Goal: Book appointment/travel/reservation

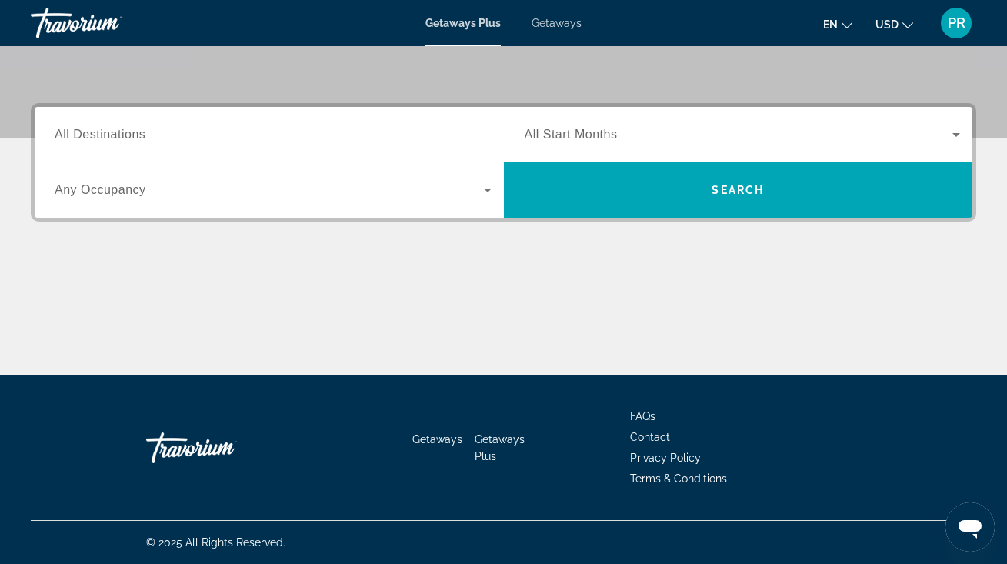
scroll to position [323, 0]
click at [82, 132] on span "All Destinations" at bounding box center [100, 134] width 91 height 13
click at [82, 132] on input "Destination All Destinations" at bounding box center [273, 135] width 437 height 18
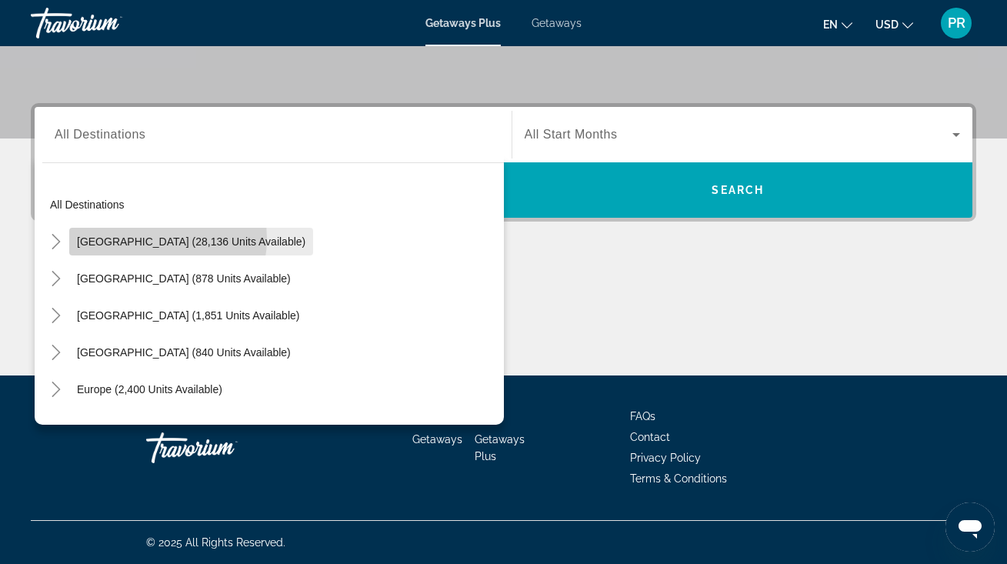
click at [151, 238] on span "[GEOGRAPHIC_DATA] (28,136 units available)" at bounding box center [191, 241] width 228 height 12
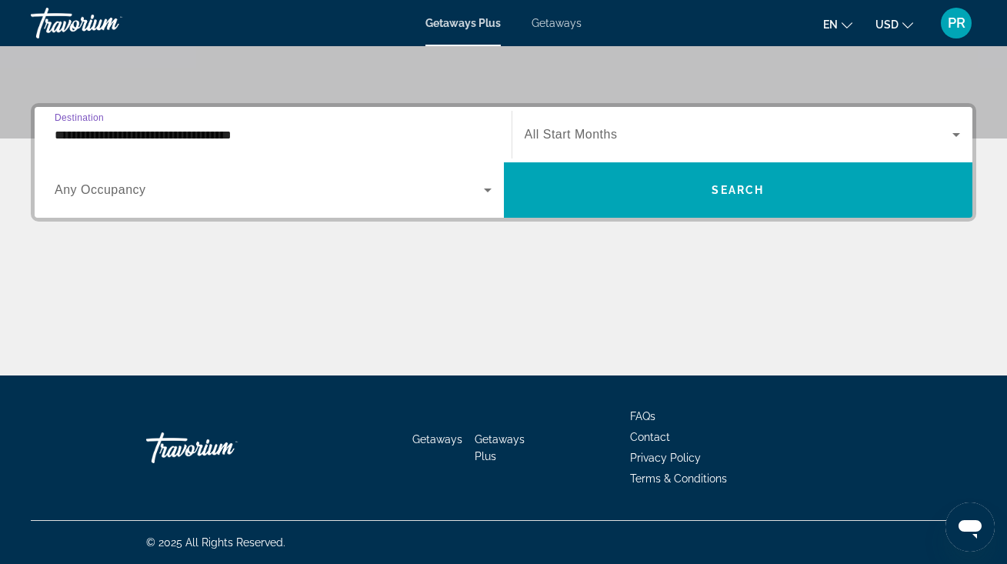
click at [152, 128] on input "**********" at bounding box center [273, 135] width 437 height 18
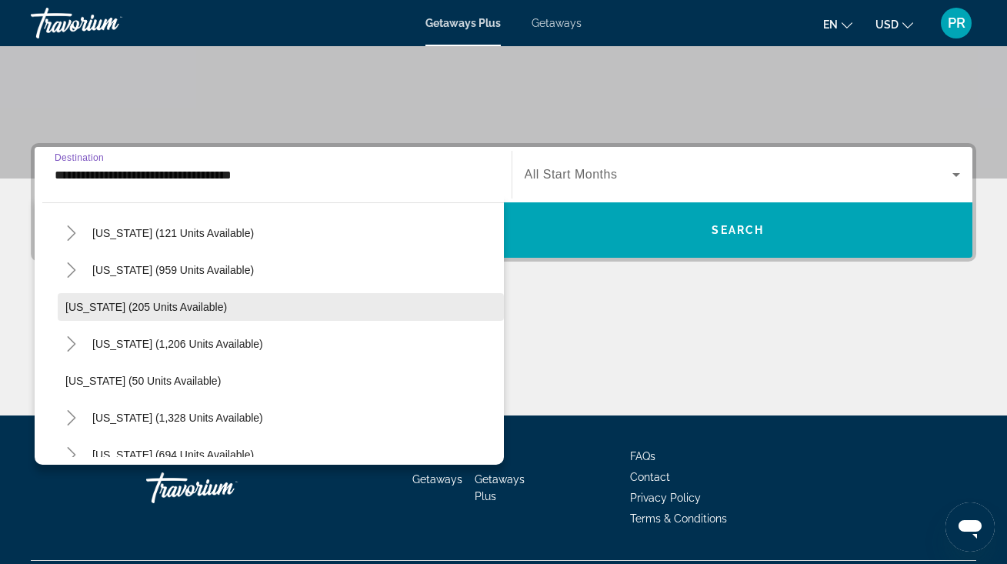
scroll to position [935, 0]
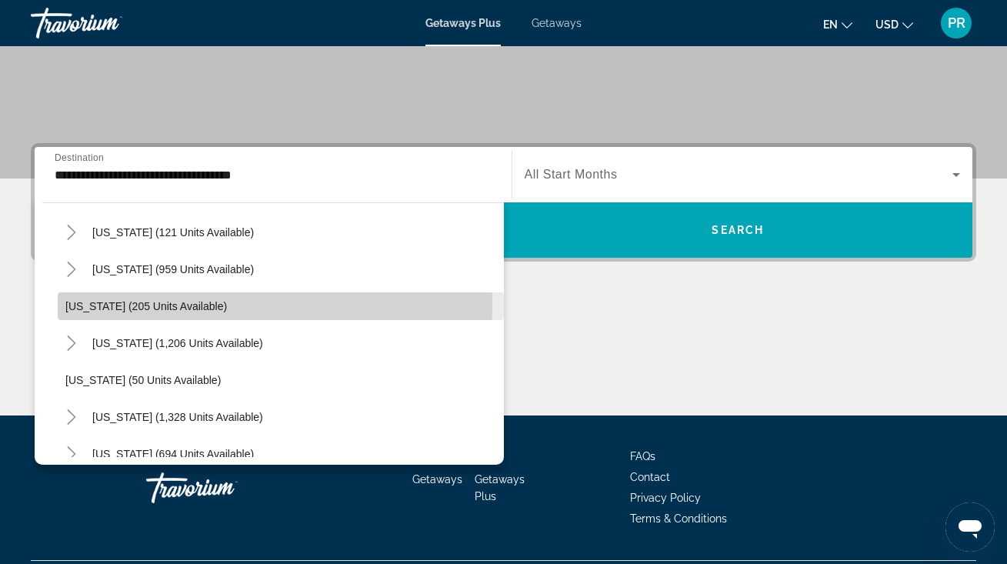
click at [123, 303] on span "[US_STATE] (205 units available)" at bounding box center [145, 306] width 161 height 12
type input "**********"
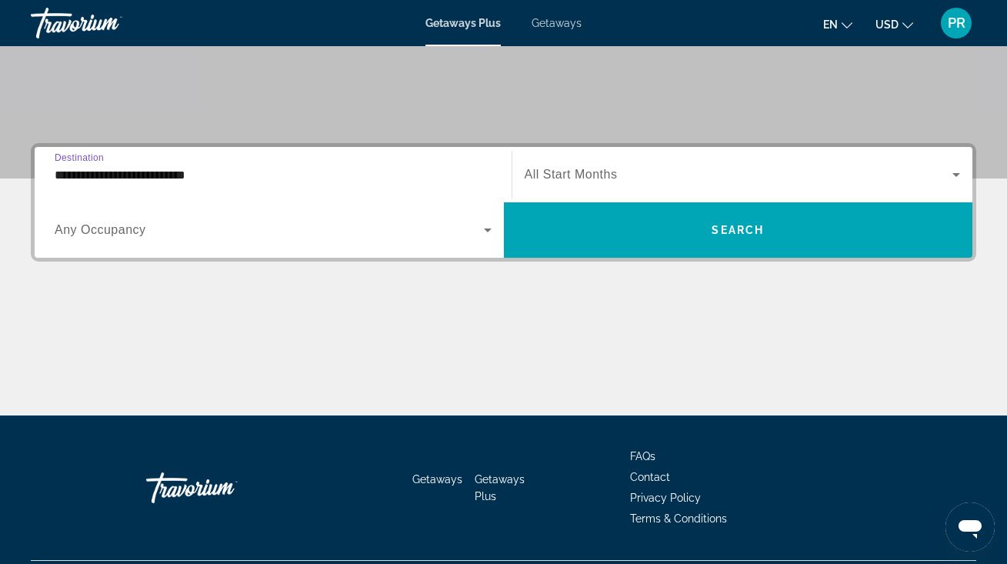
scroll to position [323, 0]
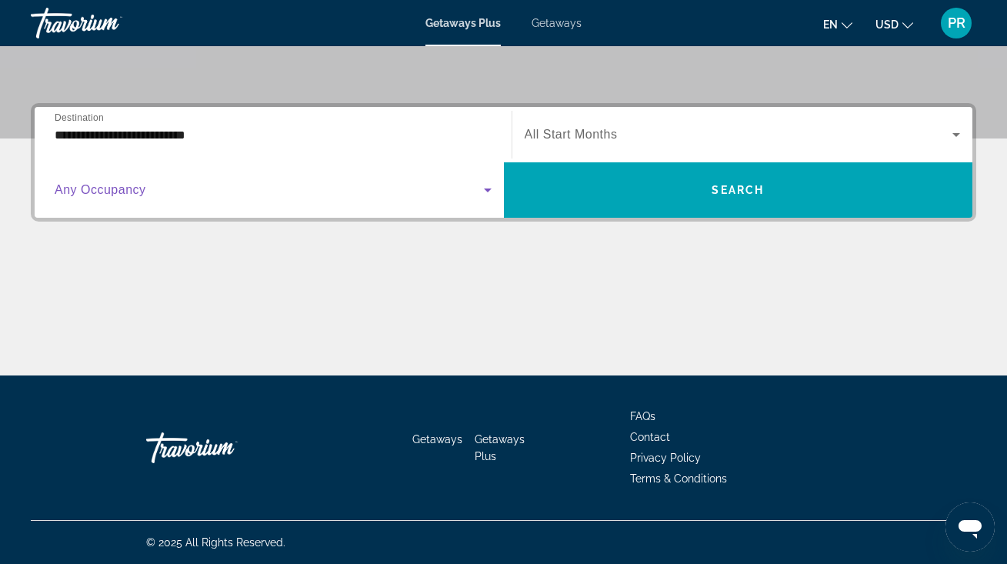
click at [154, 196] on span "Search widget" at bounding box center [269, 190] width 429 height 18
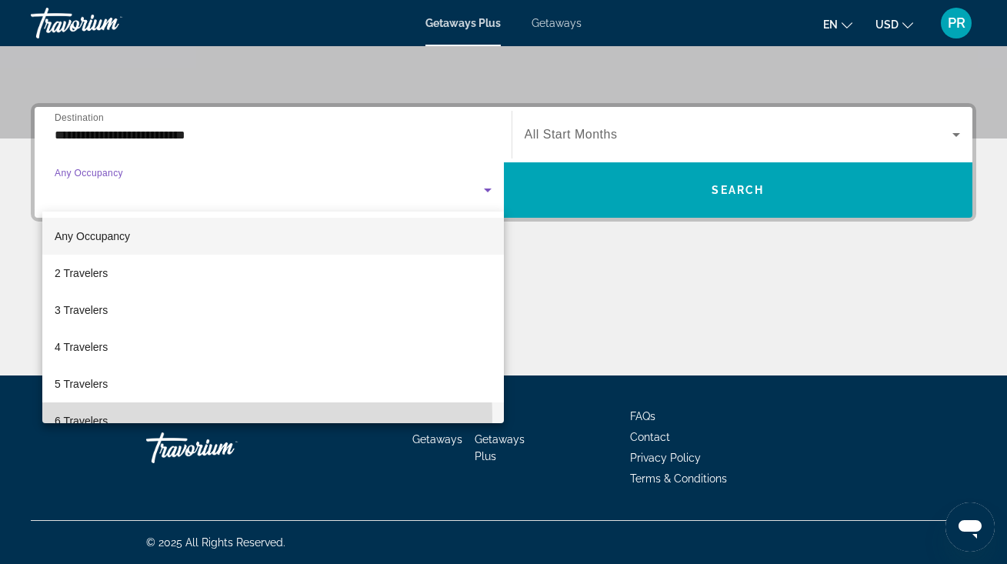
click at [122, 416] on mat-option "6 Travelers" at bounding box center [272, 420] width 461 height 37
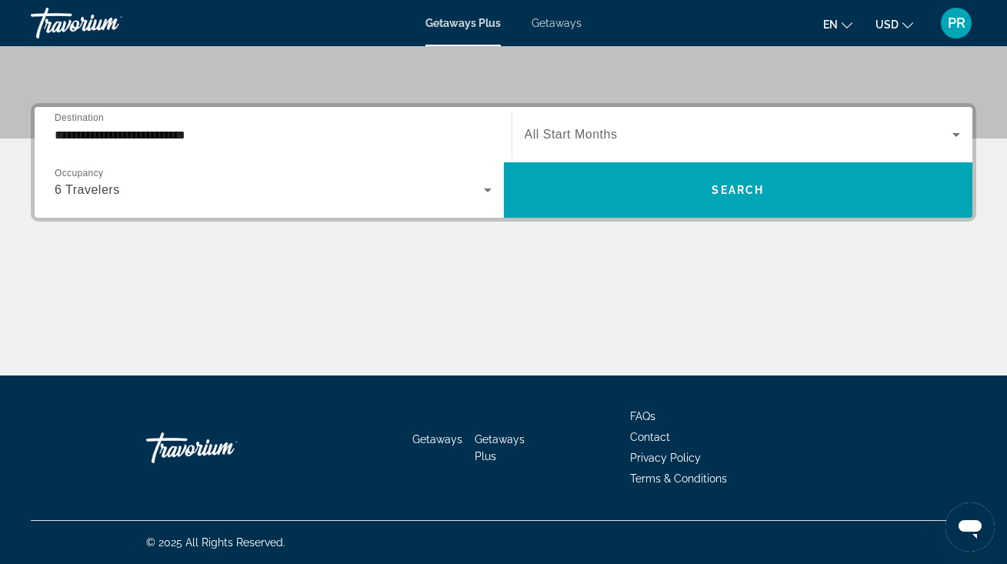
click at [585, 121] on div "Search widget" at bounding box center [742, 134] width 436 height 43
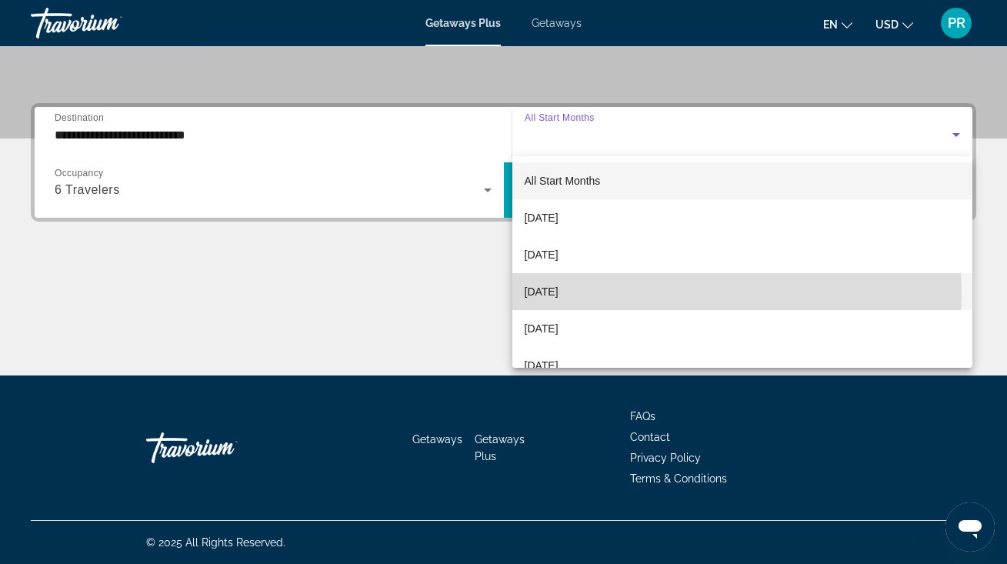
click at [558, 293] on span "[DATE]" at bounding box center [541, 291] width 34 height 18
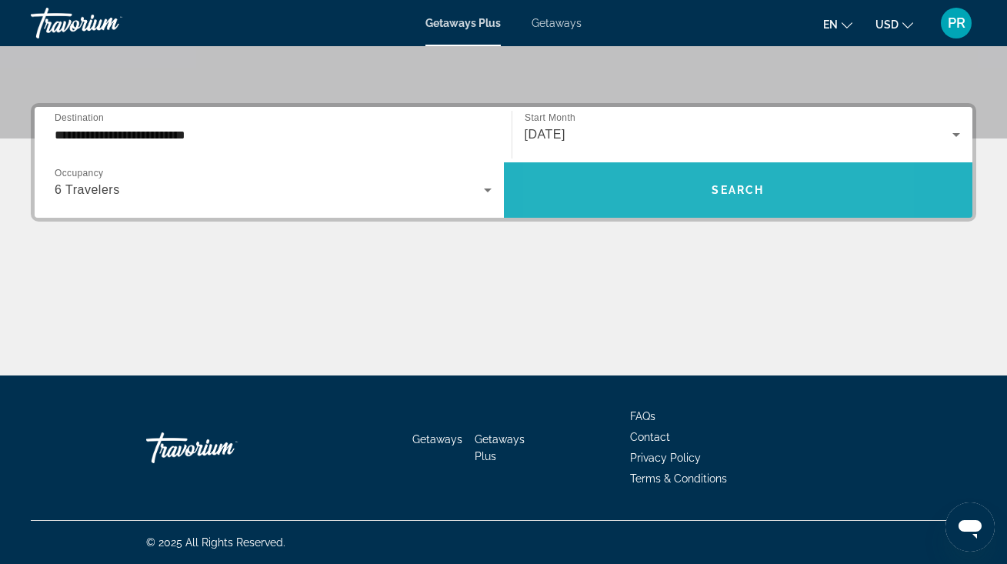
click at [651, 198] on span "Search widget" at bounding box center [738, 189] width 469 height 37
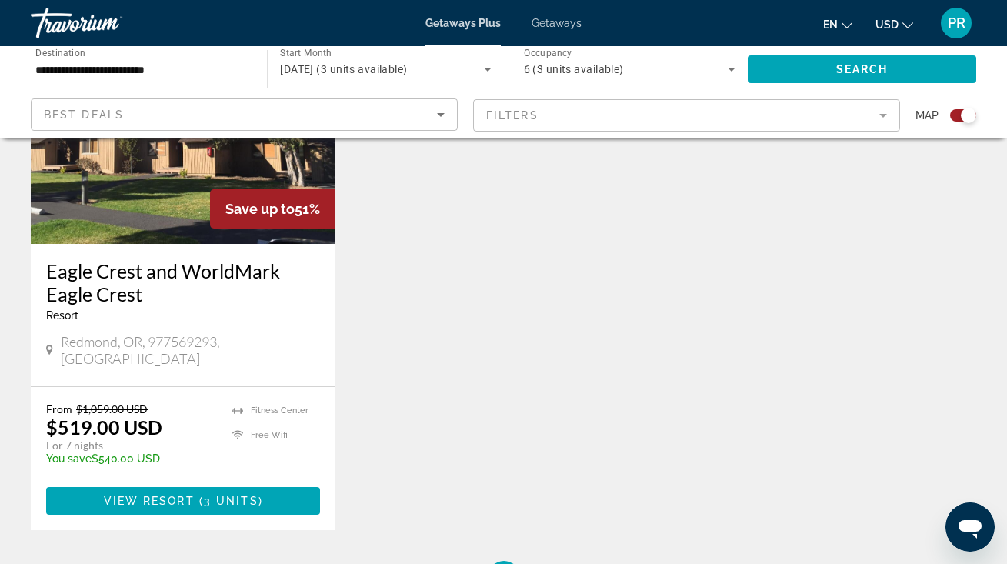
scroll to position [674, 0]
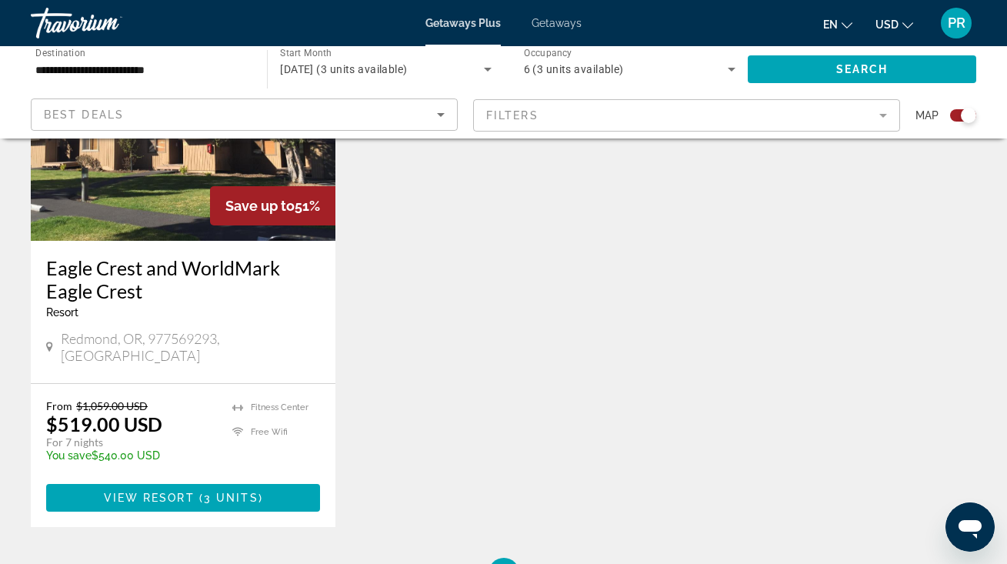
click at [166, 201] on img "Main content" at bounding box center [183, 118] width 304 height 246
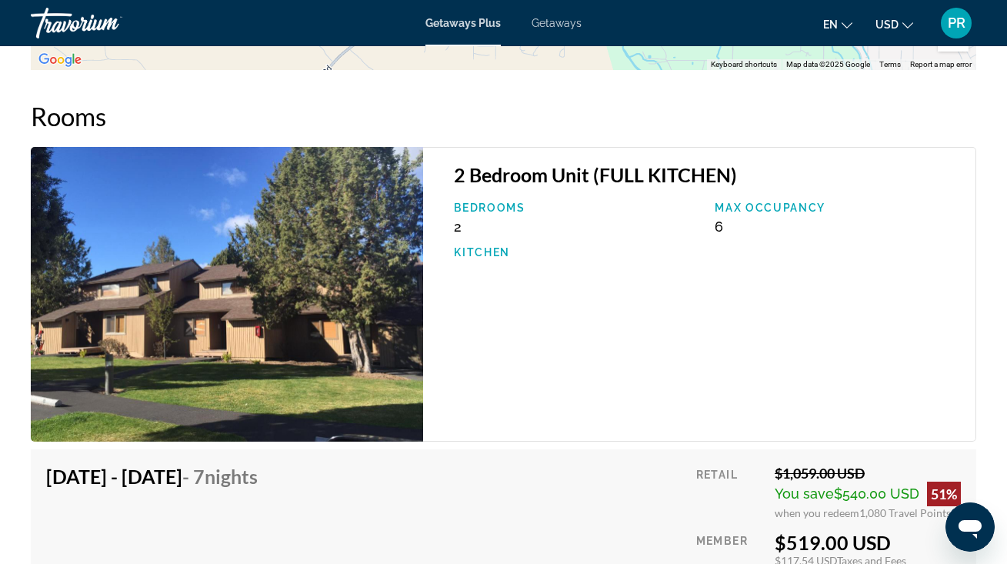
scroll to position [2667, 0]
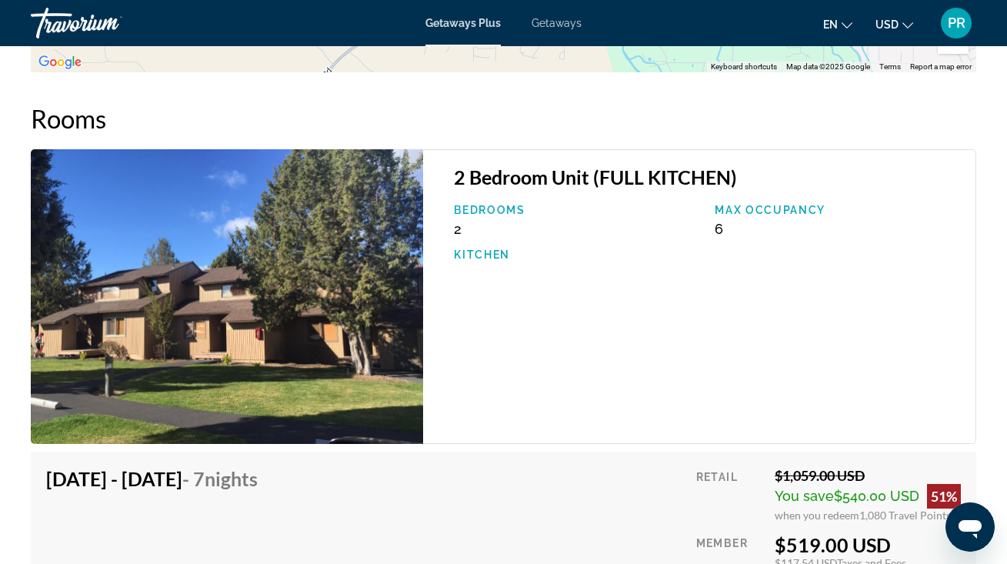
click at [476, 188] on h3 "2 Bedroom Unit (FULL KITCHEN)" at bounding box center [707, 176] width 506 height 23
click at [398, 257] on img "Main content" at bounding box center [227, 296] width 392 height 294
click at [612, 188] on h3 "2 Bedroom Unit (FULL KITCHEN)" at bounding box center [707, 176] width 506 height 23
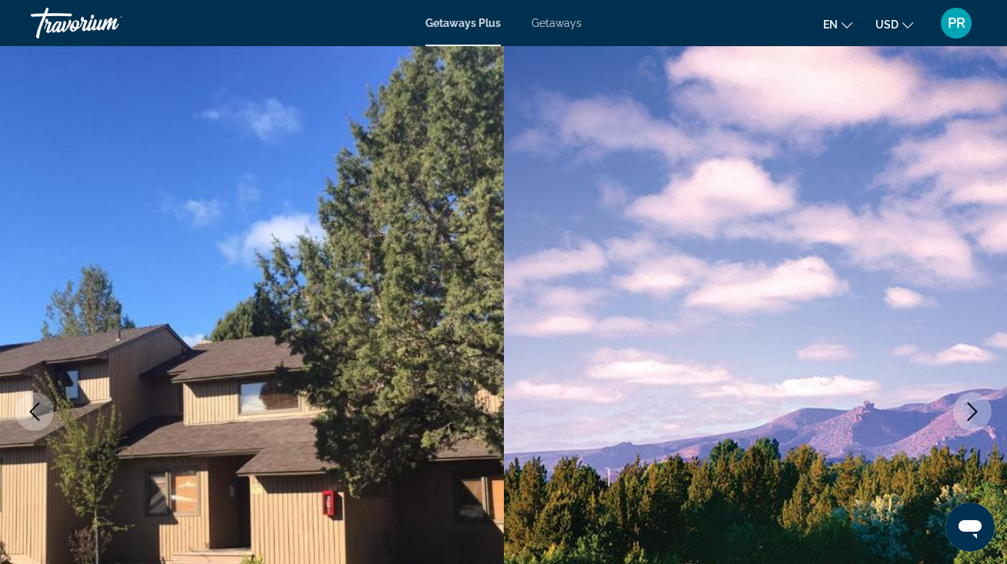
scroll to position [0, 0]
click at [562, 20] on span "Getaways" at bounding box center [556, 23] width 50 height 12
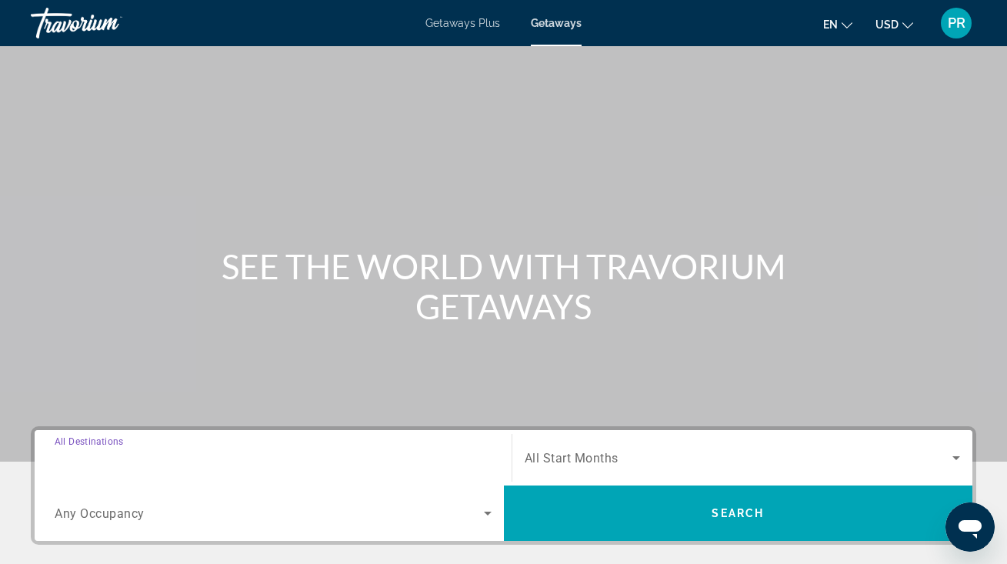
click at [221, 449] on input "Destination All Destinations" at bounding box center [273, 458] width 437 height 18
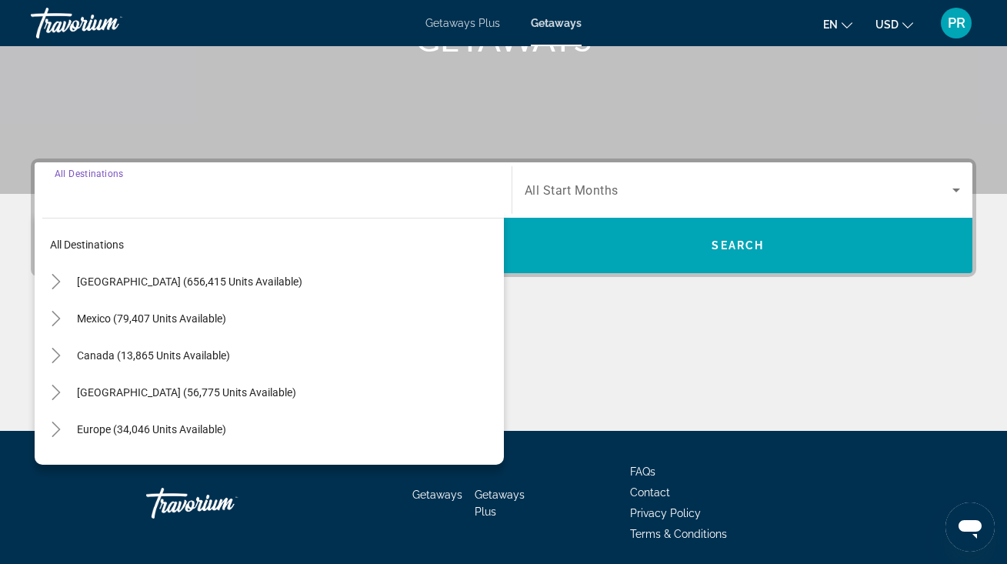
scroll to position [323, 0]
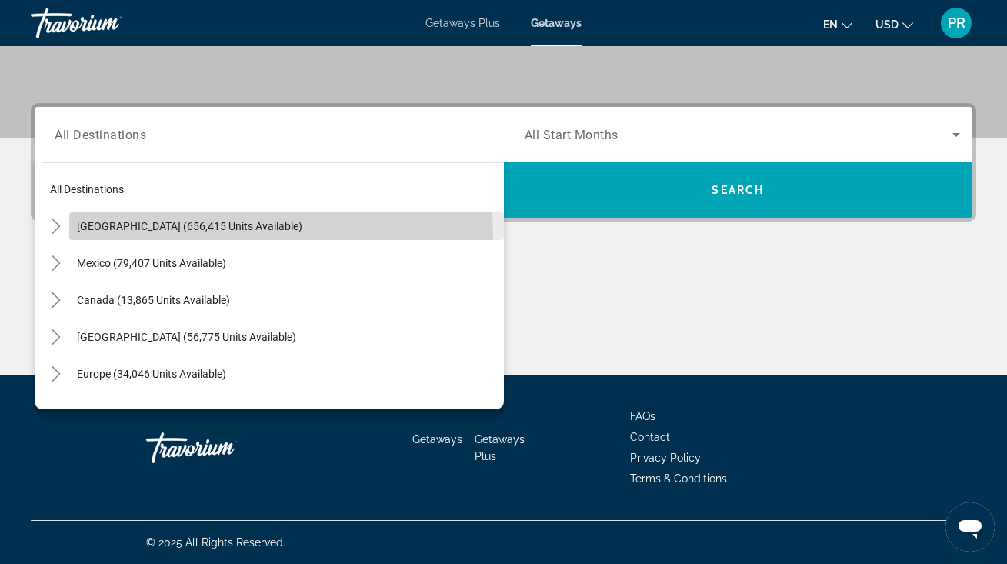
click at [221, 235] on span "Search widget" at bounding box center [286, 226] width 434 height 37
type input "**********"
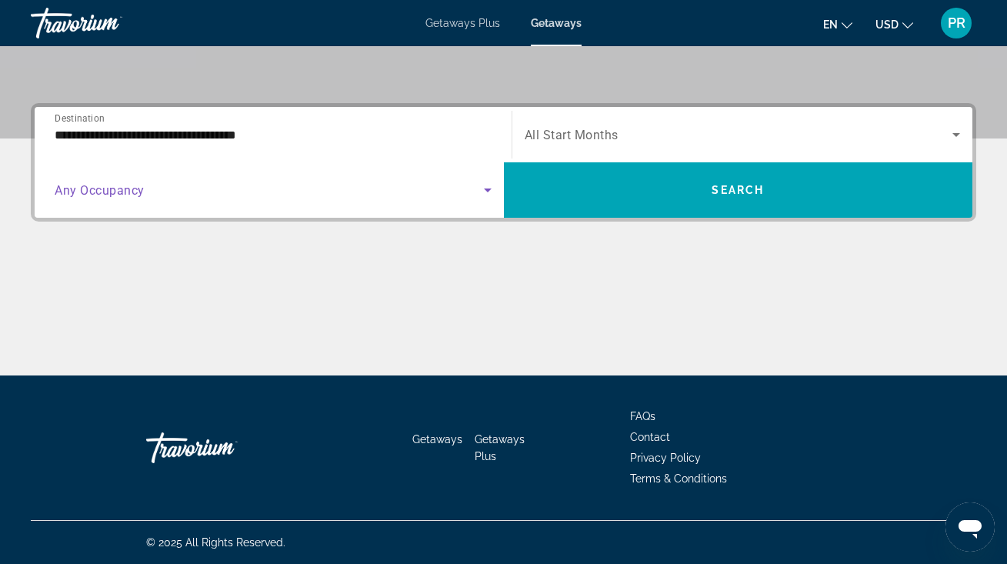
click at [228, 198] on span "Search widget" at bounding box center [269, 190] width 429 height 18
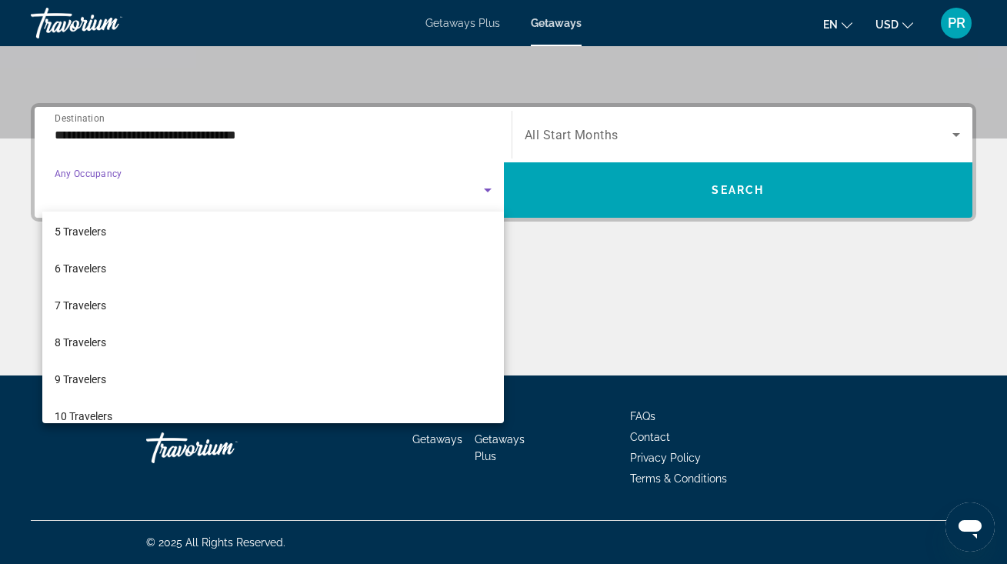
scroll to position [151, 0]
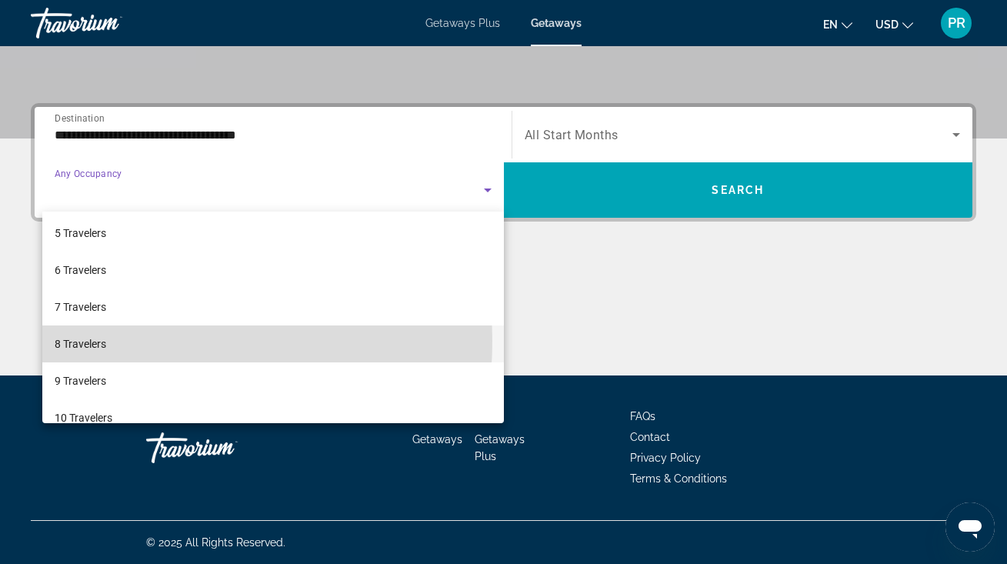
click at [126, 341] on mat-option "8 Travelers" at bounding box center [272, 343] width 461 height 37
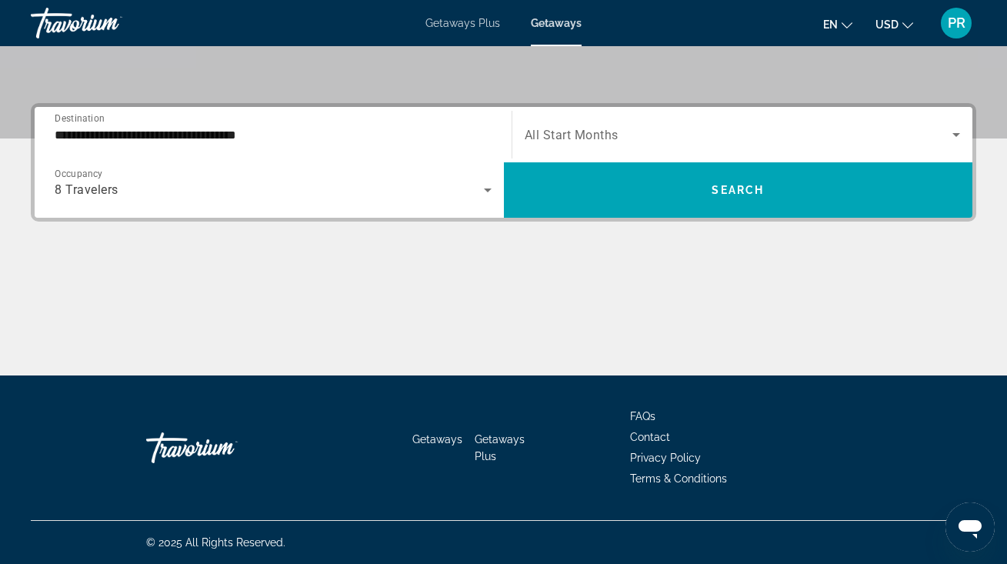
click at [539, 137] on span "All Start Months" at bounding box center [571, 135] width 94 height 15
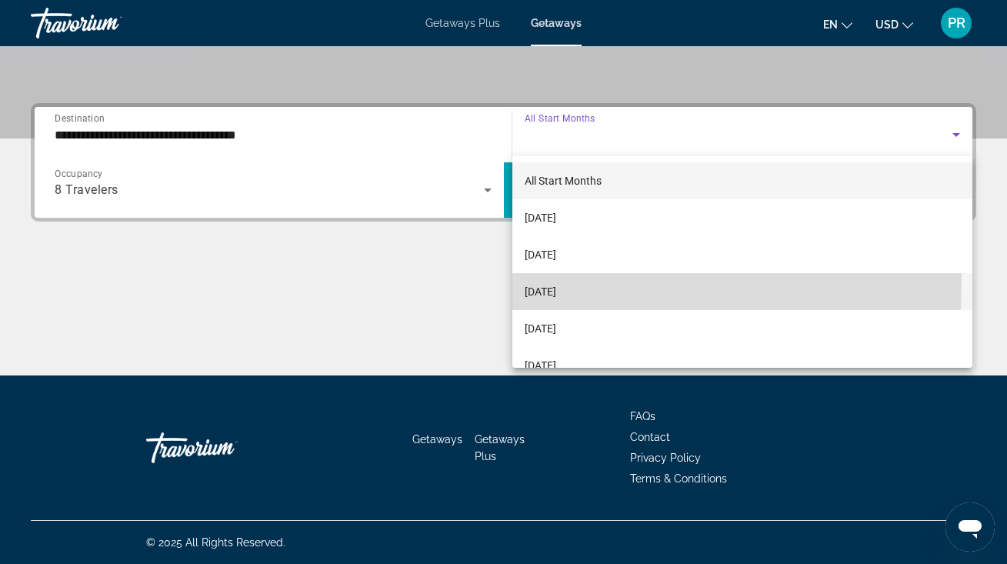
click at [544, 284] on span "[DATE]" at bounding box center [540, 291] width 32 height 18
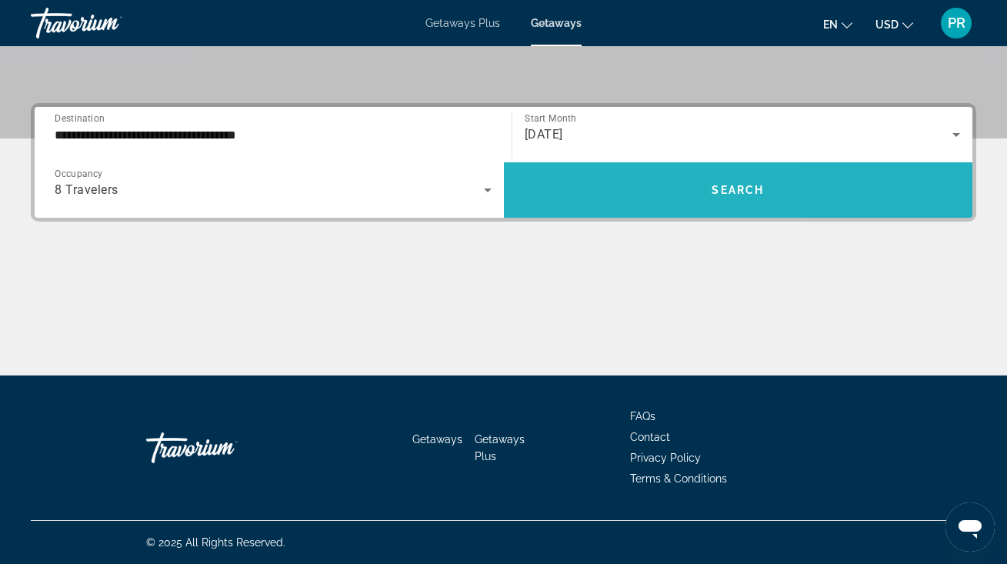
click at [594, 195] on span "Search widget" at bounding box center [738, 189] width 469 height 37
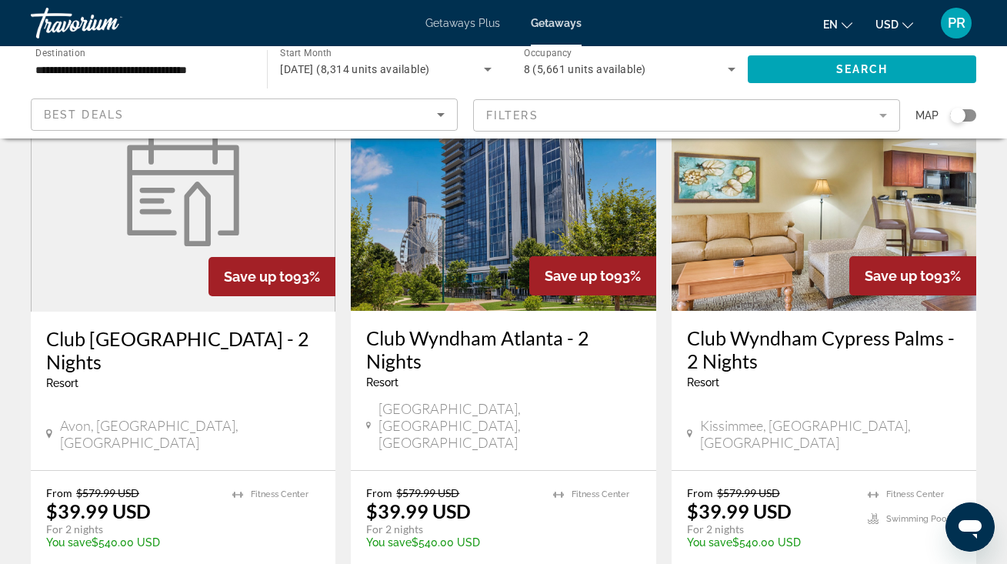
scroll to position [710, 0]
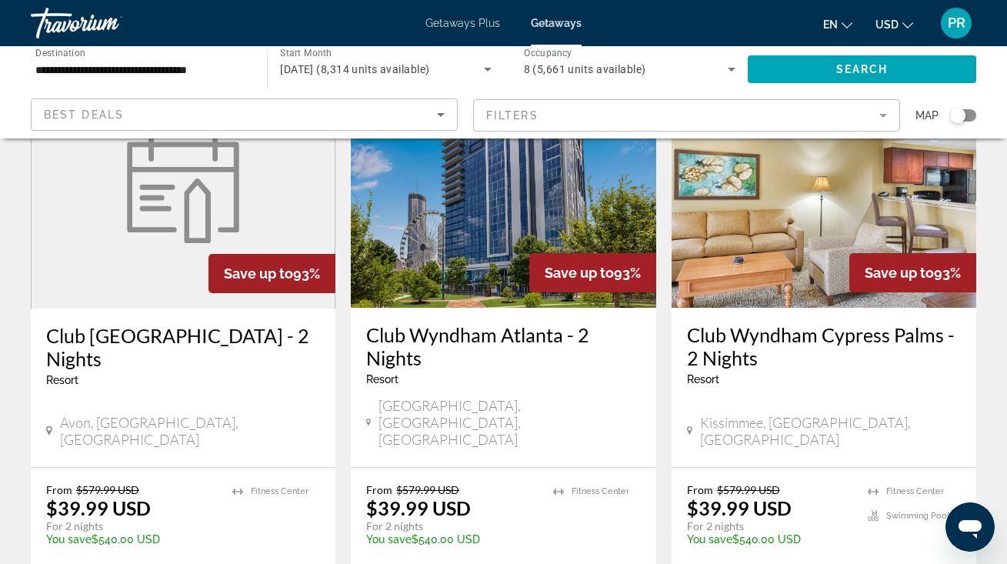
click at [433, 323] on h3 "Club Wyndham Atlanta - 2 Nights" at bounding box center [503, 346] width 274 height 46
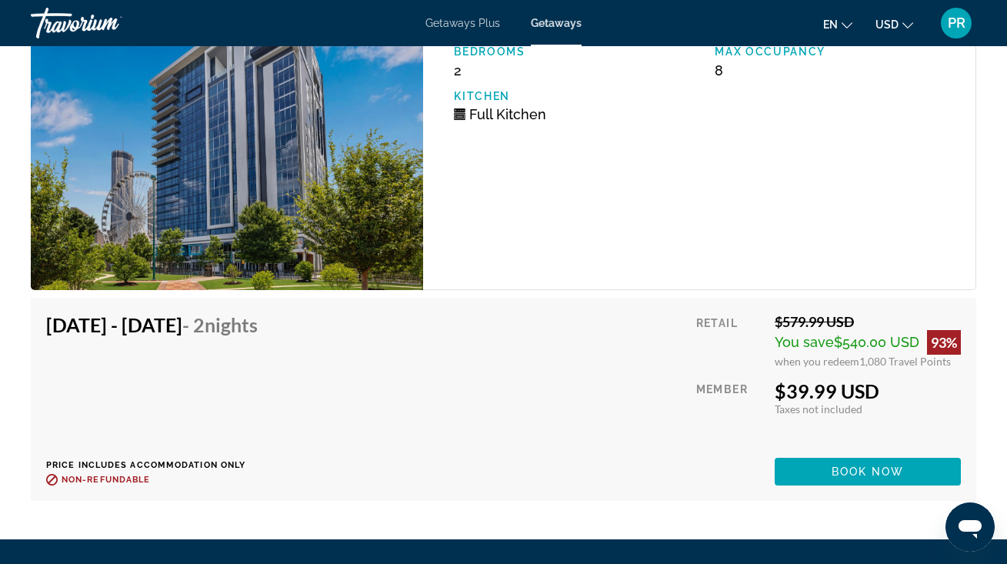
scroll to position [3077, 0]
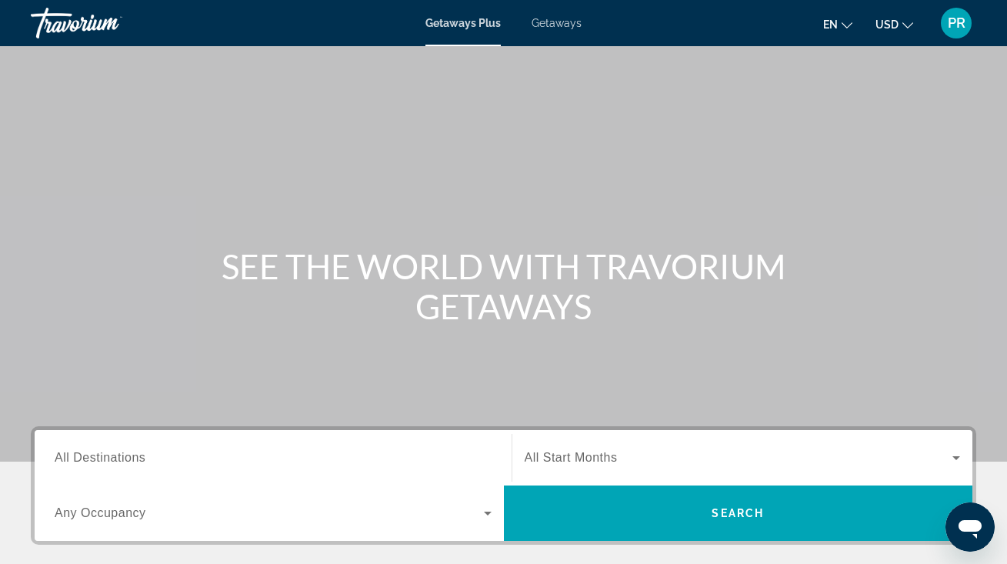
click at [111, 459] on span "All Destinations" at bounding box center [100, 457] width 91 height 13
click at [111, 459] on input "Destination All Destinations" at bounding box center [273, 458] width 437 height 18
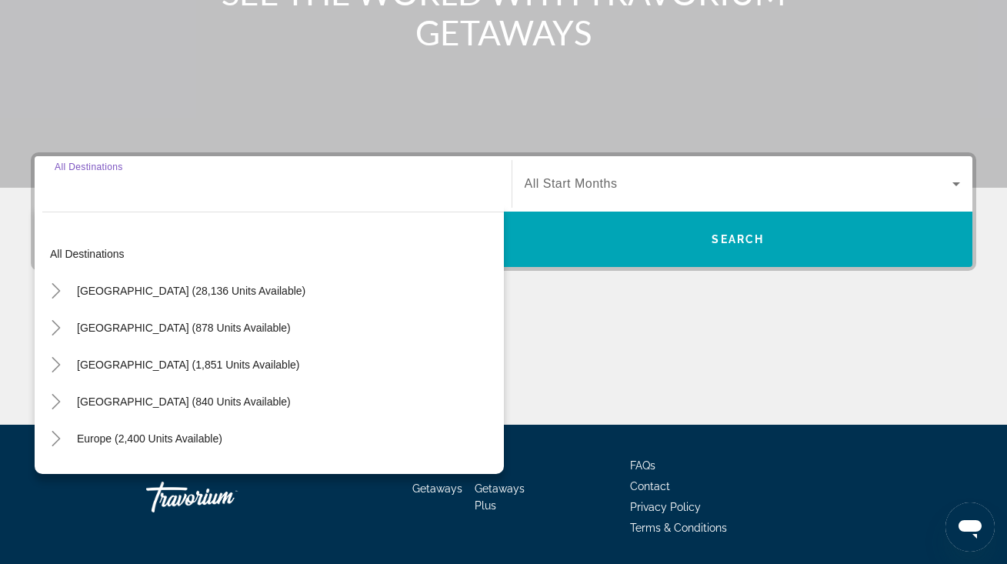
scroll to position [323, 0]
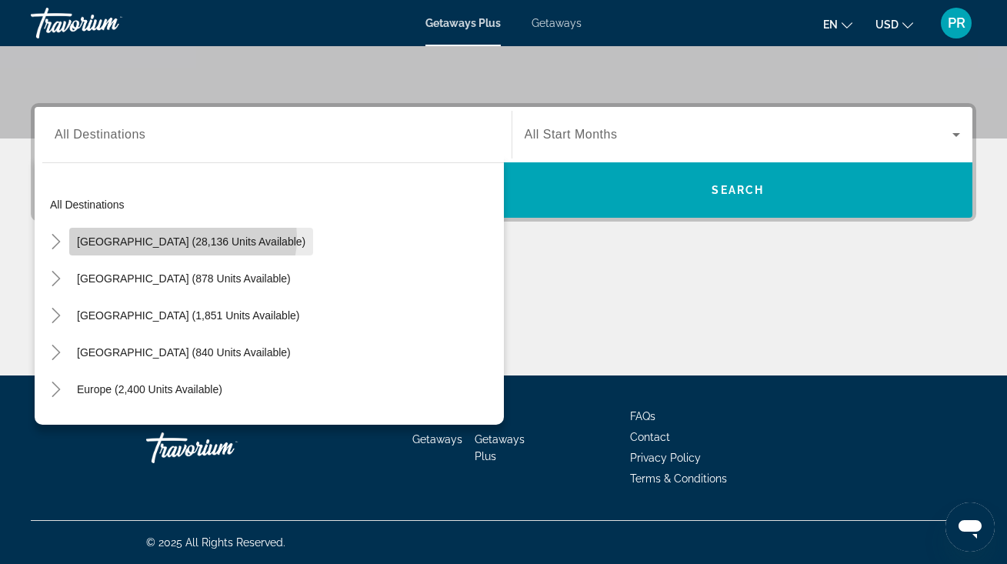
click at [182, 237] on span "[GEOGRAPHIC_DATA] (28,136 units available)" at bounding box center [191, 241] width 228 height 12
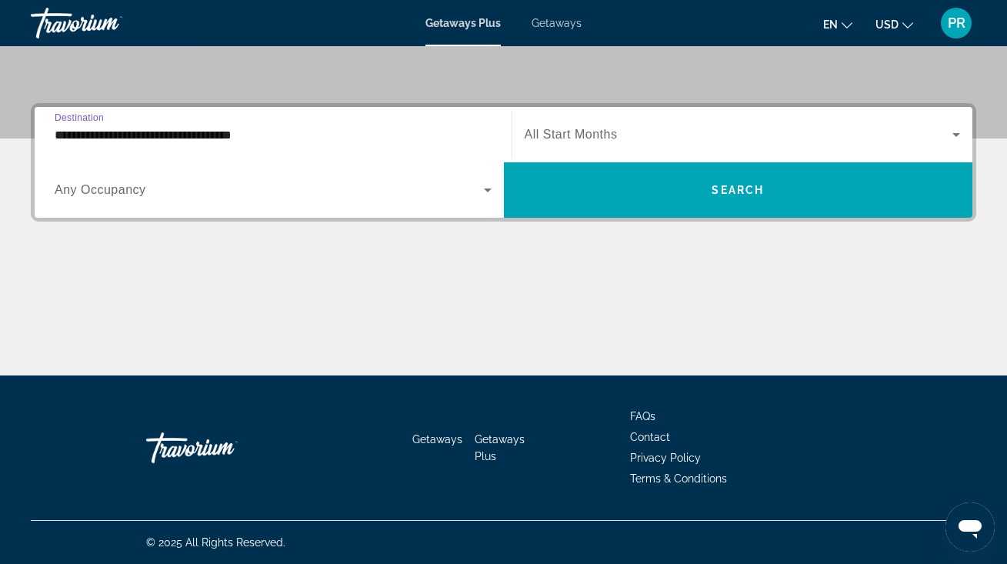
click at [212, 134] on input "**********" at bounding box center [273, 135] width 437 height 18
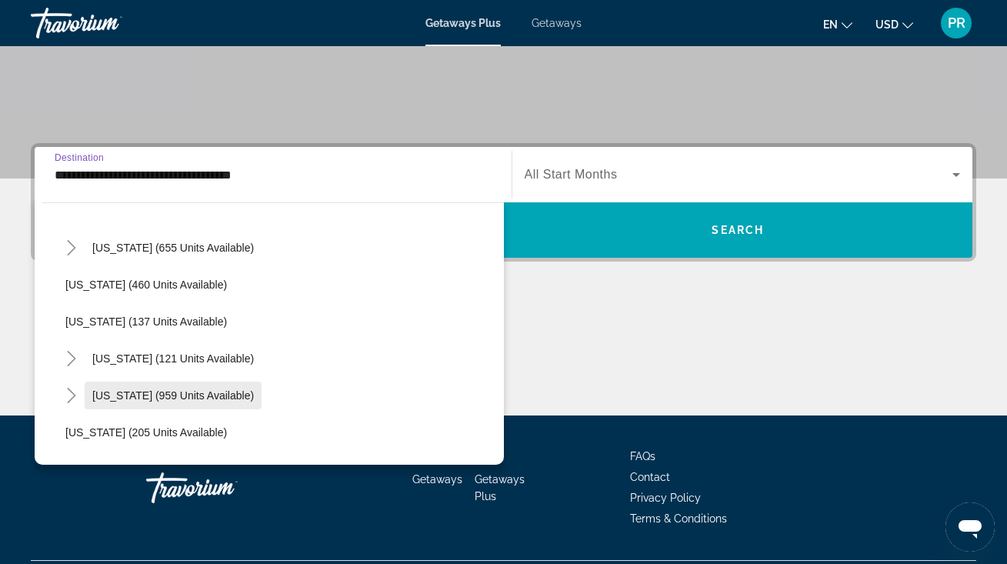
scroll to position [810, 0]
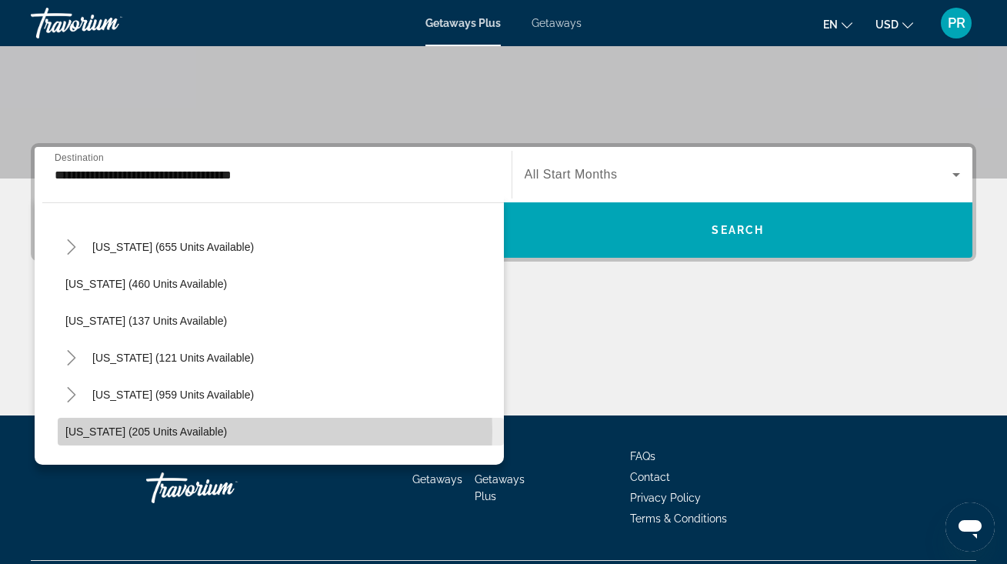
click at [167, 431] on span "[US_STATE] (205 units available)" at bounding box center [145, 431] width 161 height 12
type input "**********"
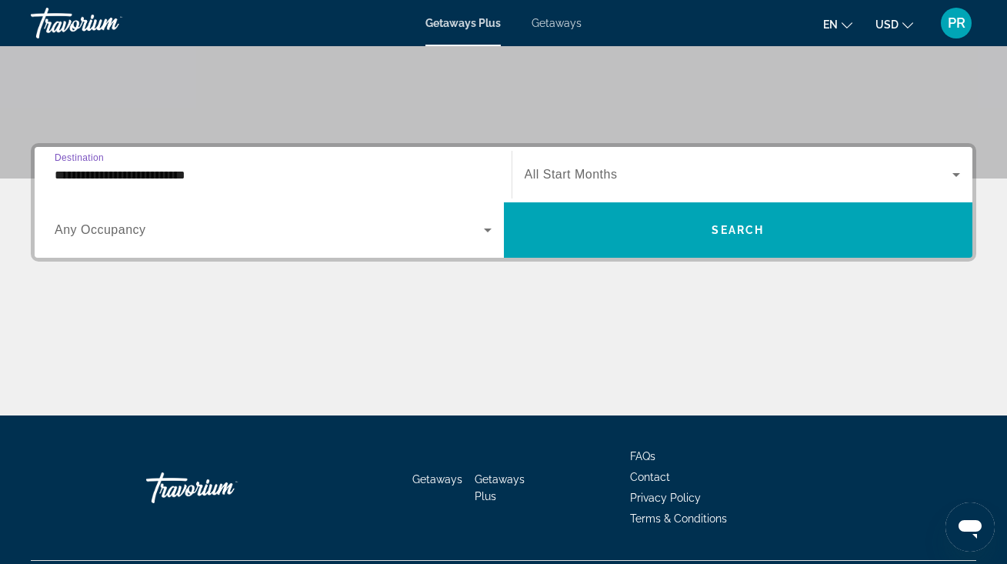
scroll to position [323, 0]
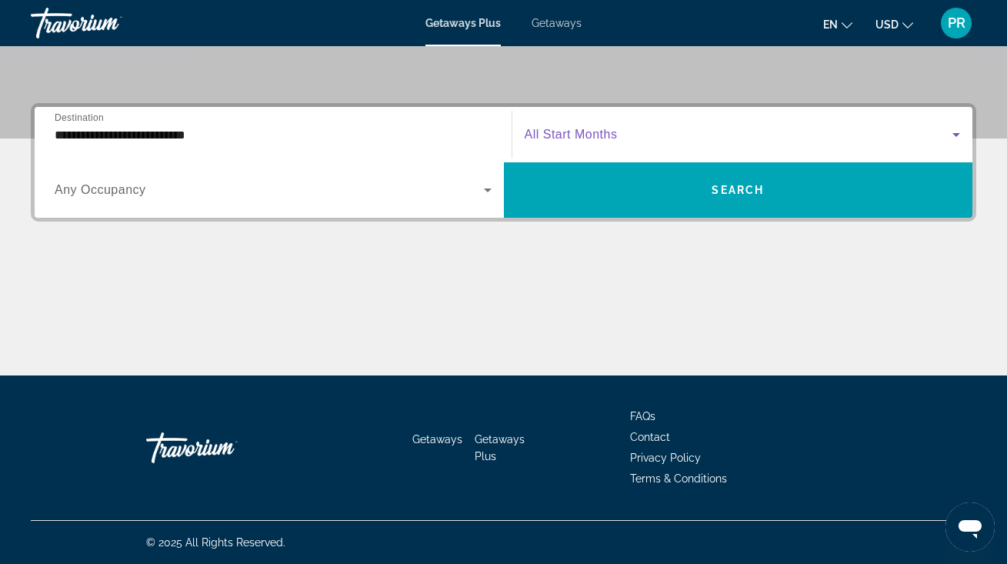
click at [628, 134] on span "Search widget" at bounding box center [738, 134] width 428 height 18
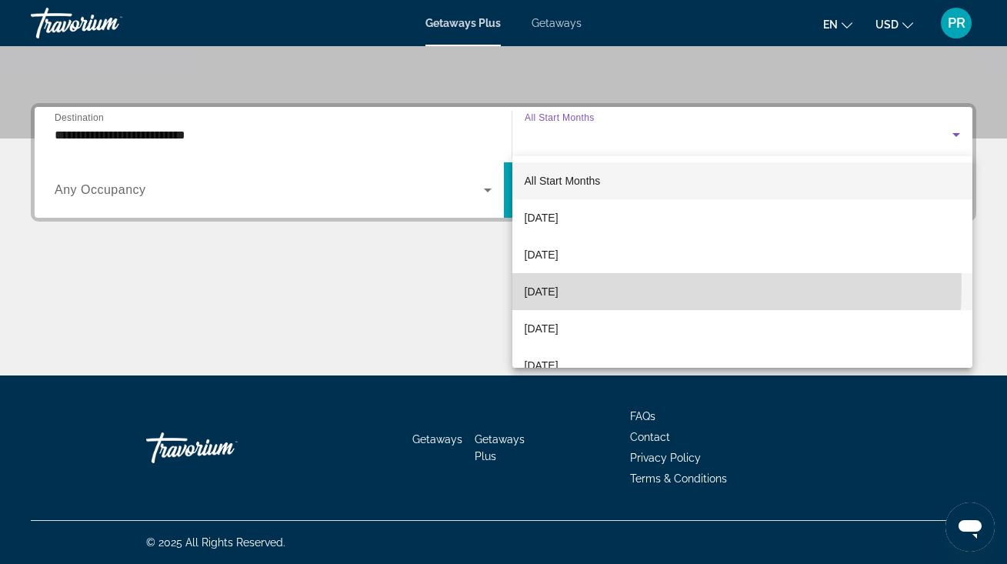
click at [551, 284] on span "[DATE]" at bounding box center [541, 291] width 34 height 18
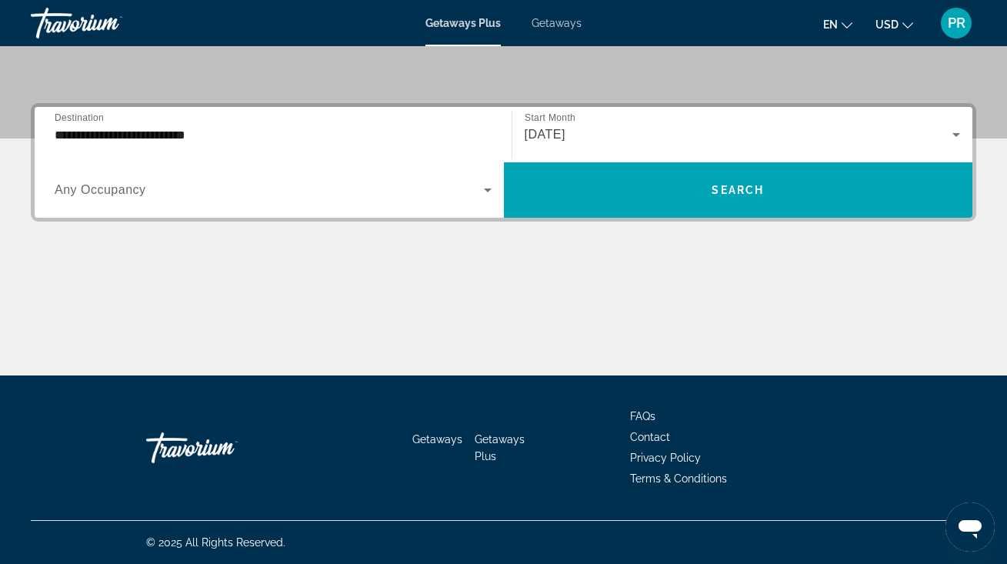
click at [382, 205] on div "Search widget" at bounding box center [273, 189] width 437 height 43
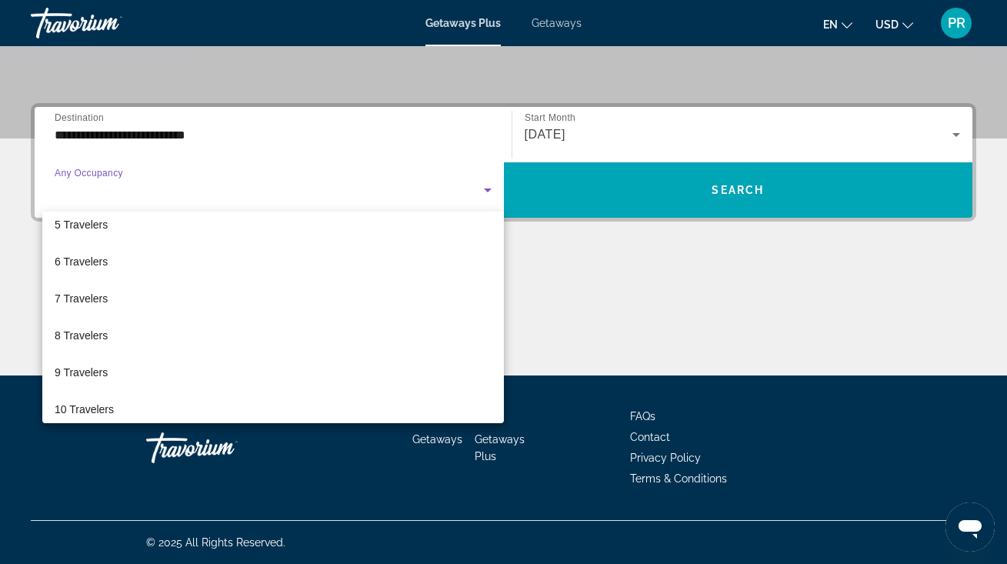
scroll to position [146, 0]
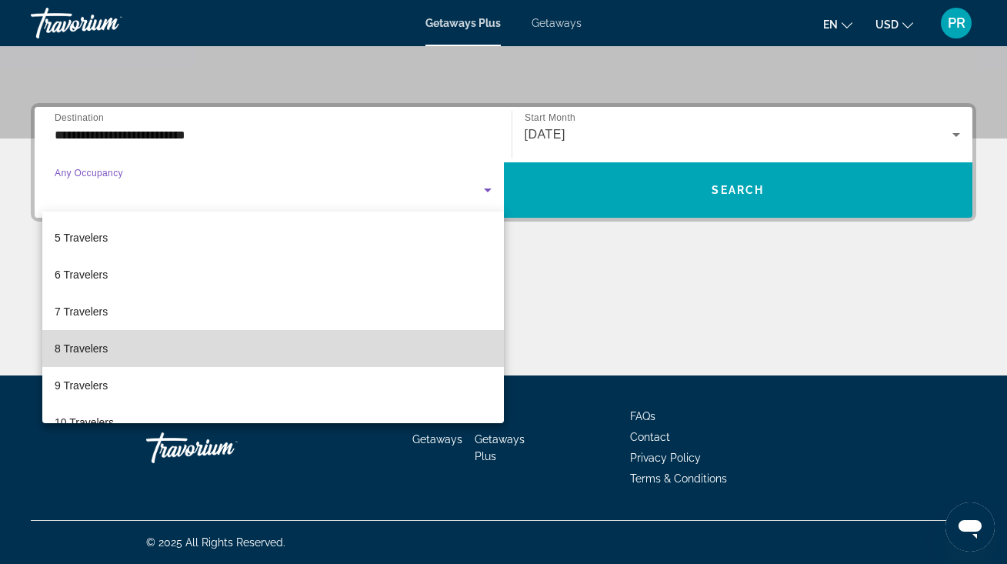
click at [358, 338] on mat-option "8 Travelers" at bounding box center [272, 348] width 461 height 37
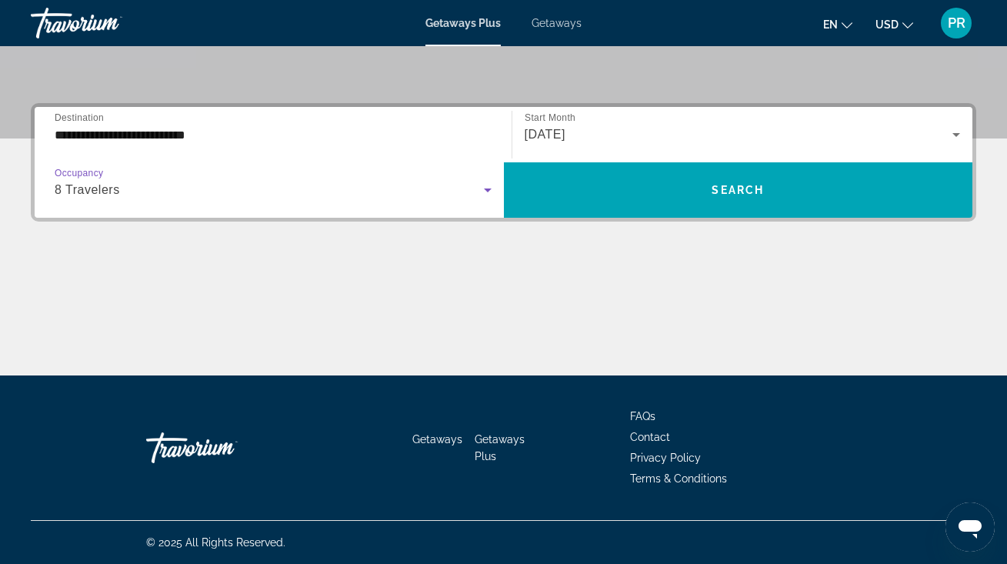
click at [488, 191] on icon "Search widget" at bounding box center [488, 190] width 8 height 4
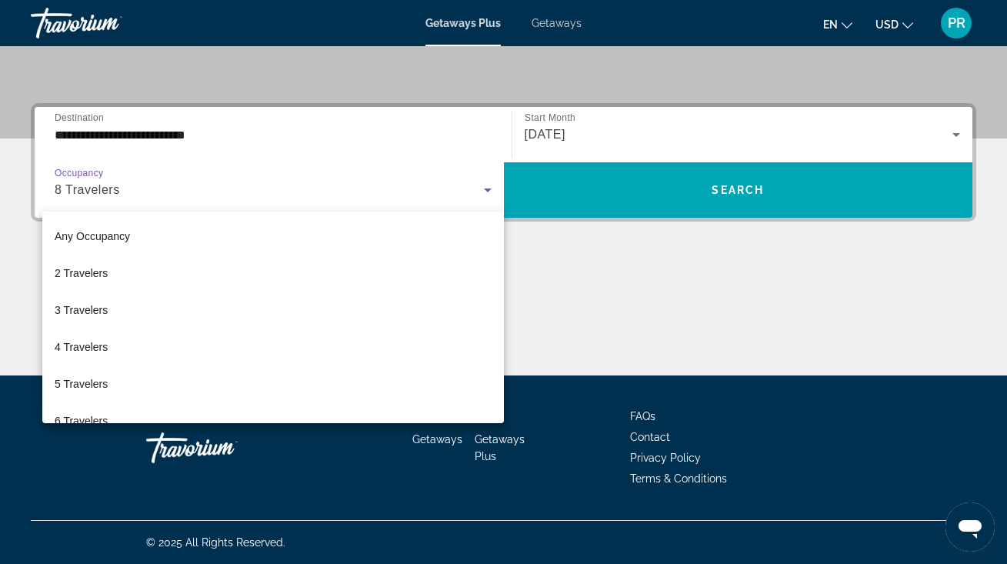
scroll to position [90, 0]
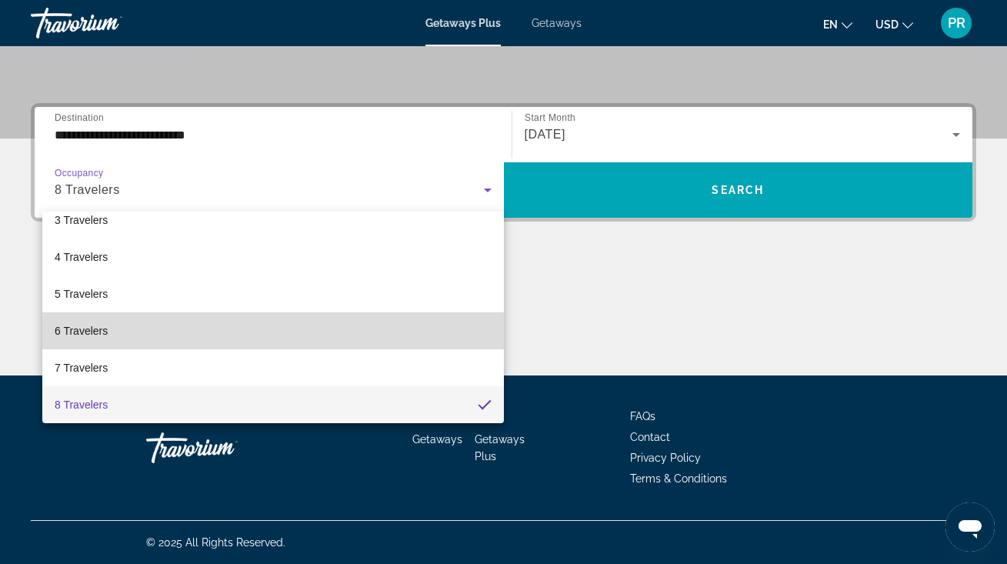
click at [416, 322] on mat-option "6 Travelers" at bounding box center [272, 330] width 461 height 37
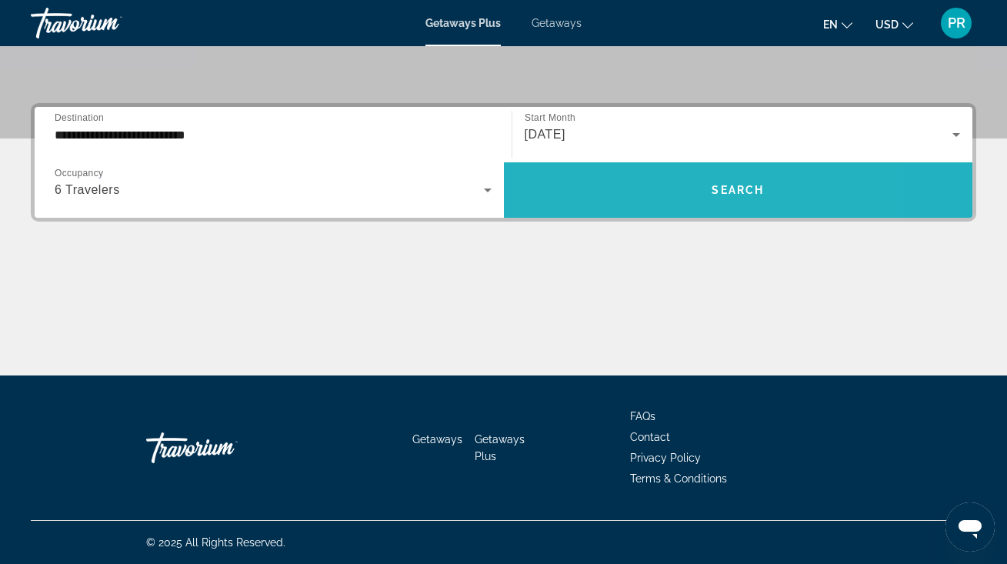
click at [646, 200] on span "Search widget" at bounding box center [738, 189] width 469 height 37
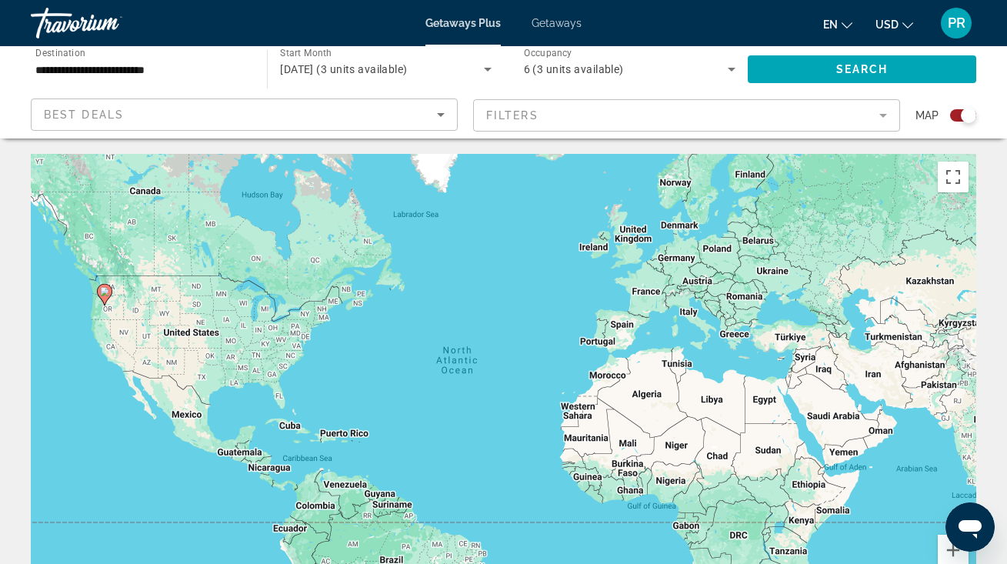
click at [564, 22] on span "Getaways" at bounding box center [556, 23] width 50 height 12
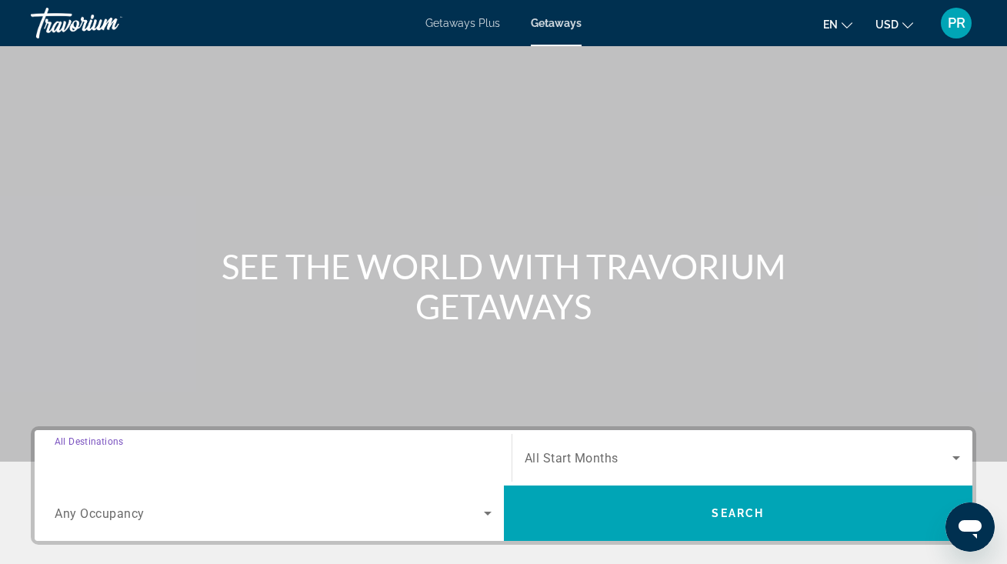
click at [172, 453] on input "Destination All Destinations" at bounding box center [273, 458] width 437 height 18
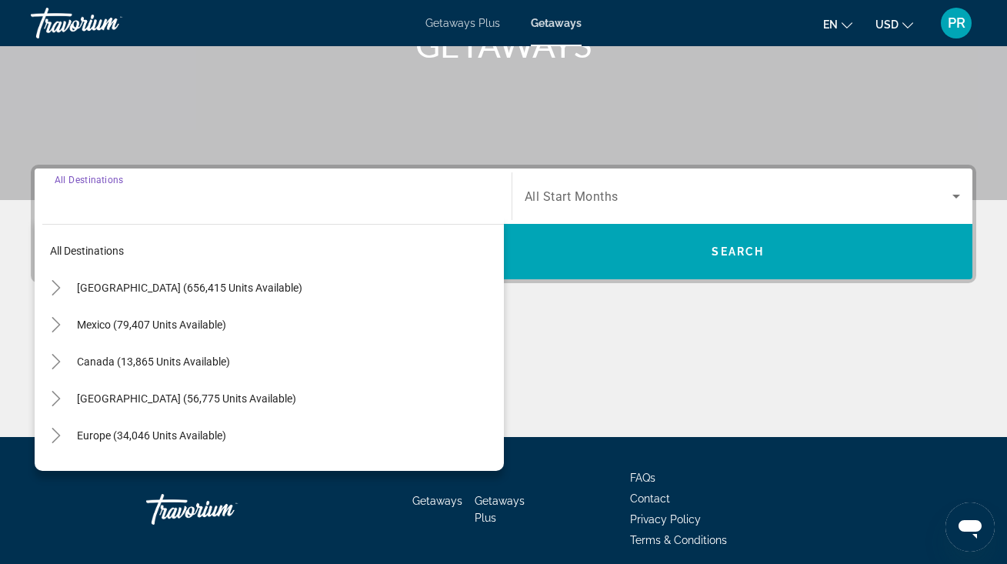
scroll to position [323, 0]
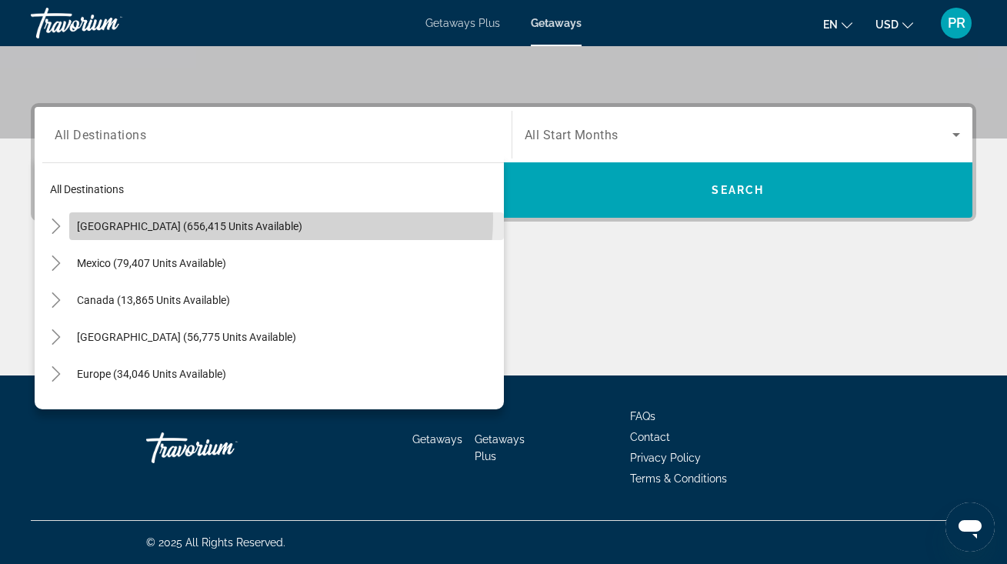
click at [251, 218] on span "Search widget" at bounding box center [286, 226] width 434 height 37
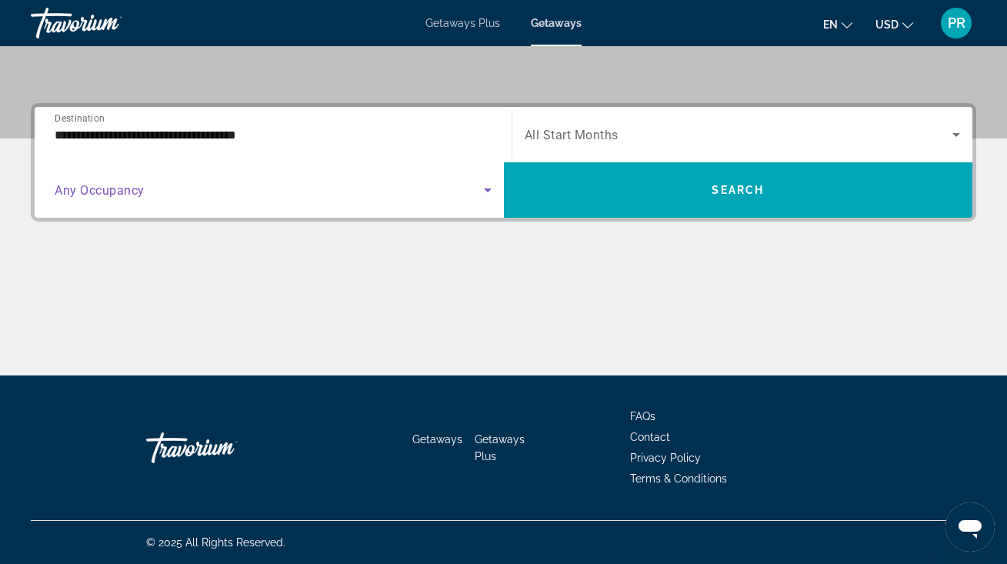
click at [259, 195] on span "Search widget" at bounding box center [269, 190] width 429 height 18
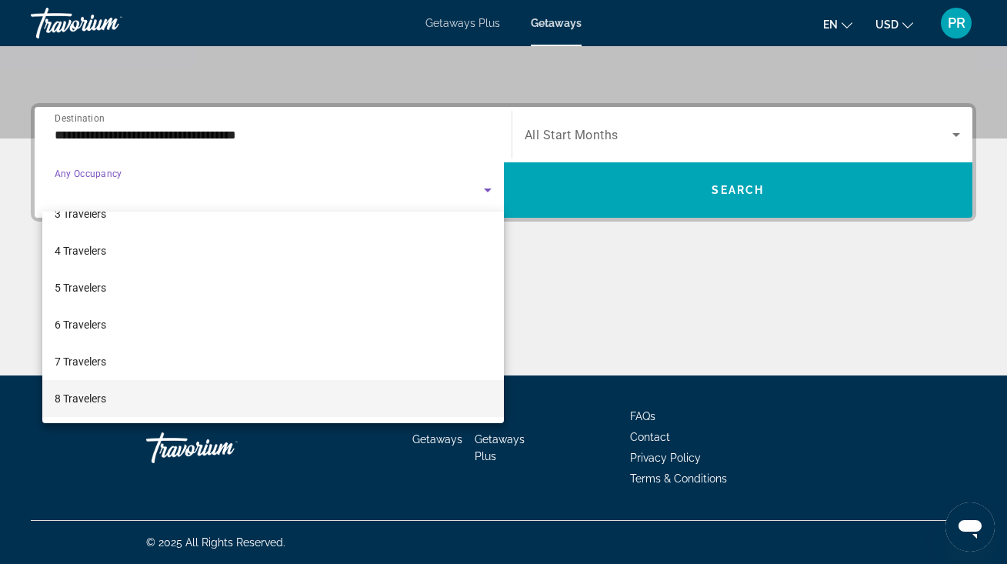
scroll to position [108, 0]
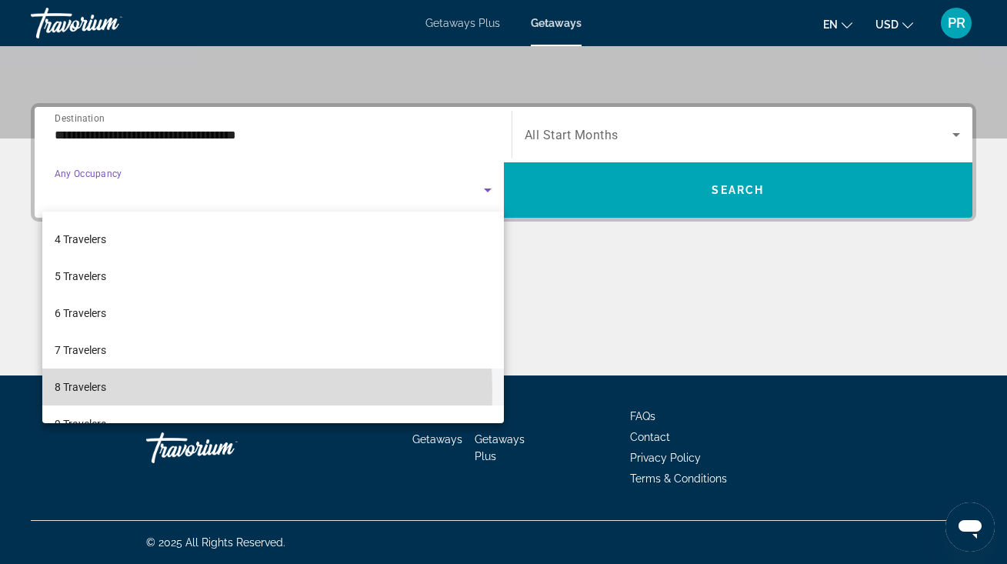
click at [125, 391] on mat-option "8 Travelers" at bounding box center [272, 386] width 461 height 37
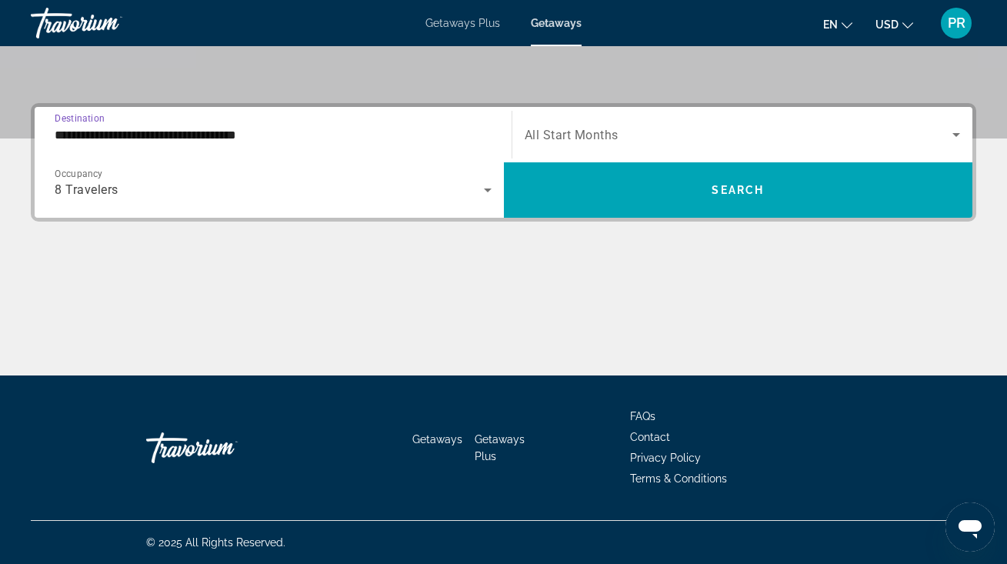
click at [241, 133] on input "**********" at bounding box center [273, 135] width 437 height 18
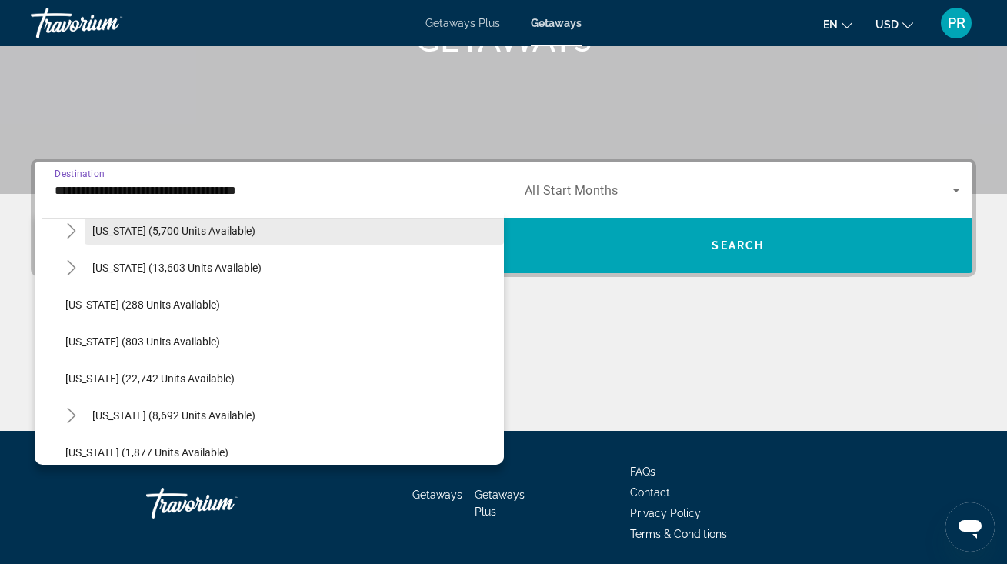
scroll to position [1126, 0]
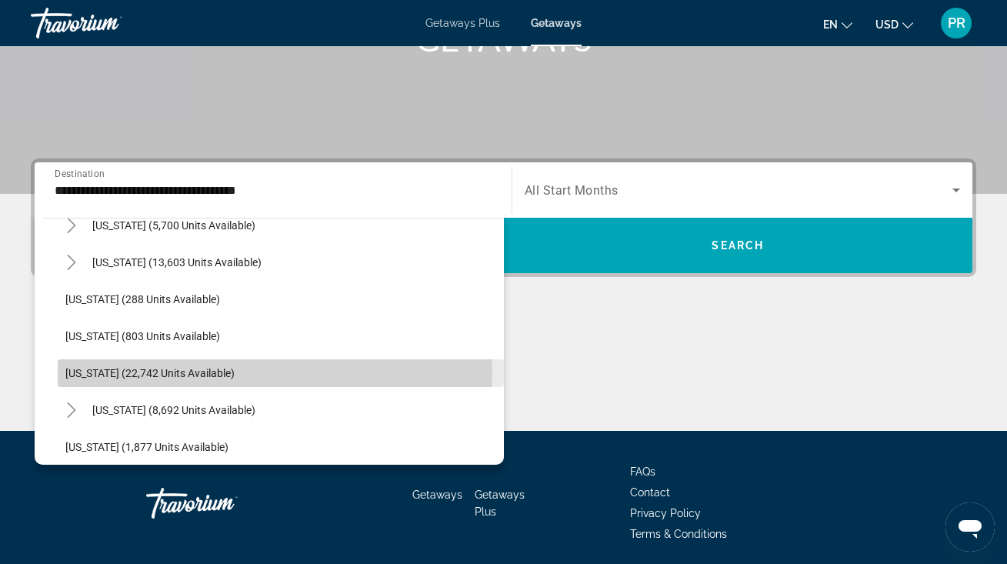
click at [187, 371] on span "Oregon (22,742 units available)" at bounding box center [149, 373] width 169 height 12
type input "**********"
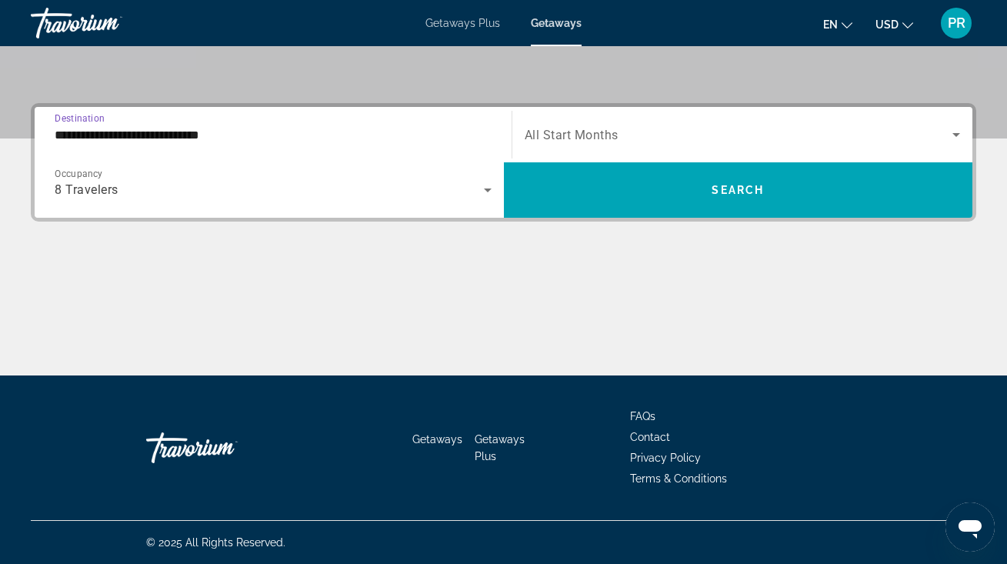
click at [572, 145] on div "Search widget" at bounding box center [742, 134] width 436 height 43
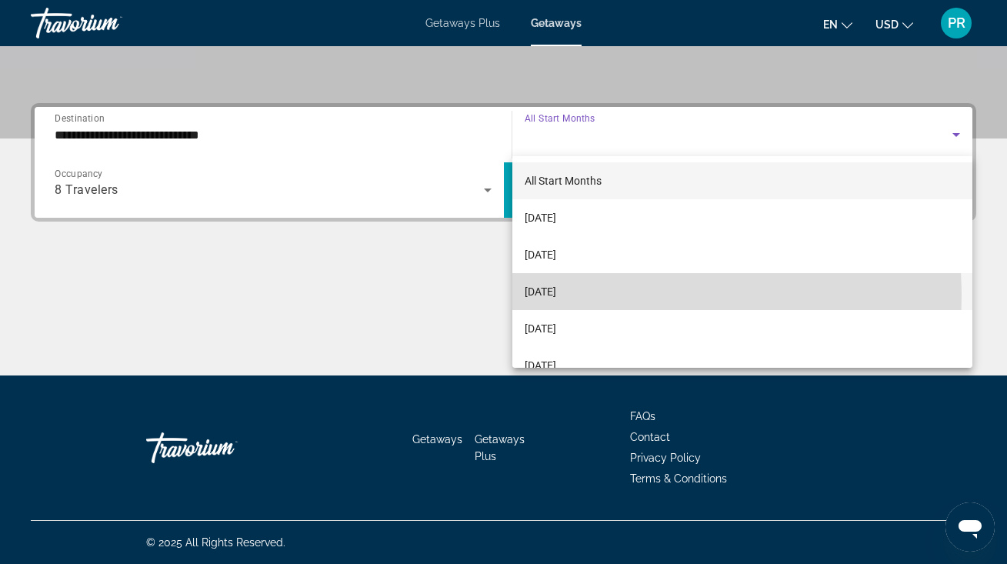
click at [556, 296] on span "[DATE]" at bounding box center [540, 291] width 32 height 18
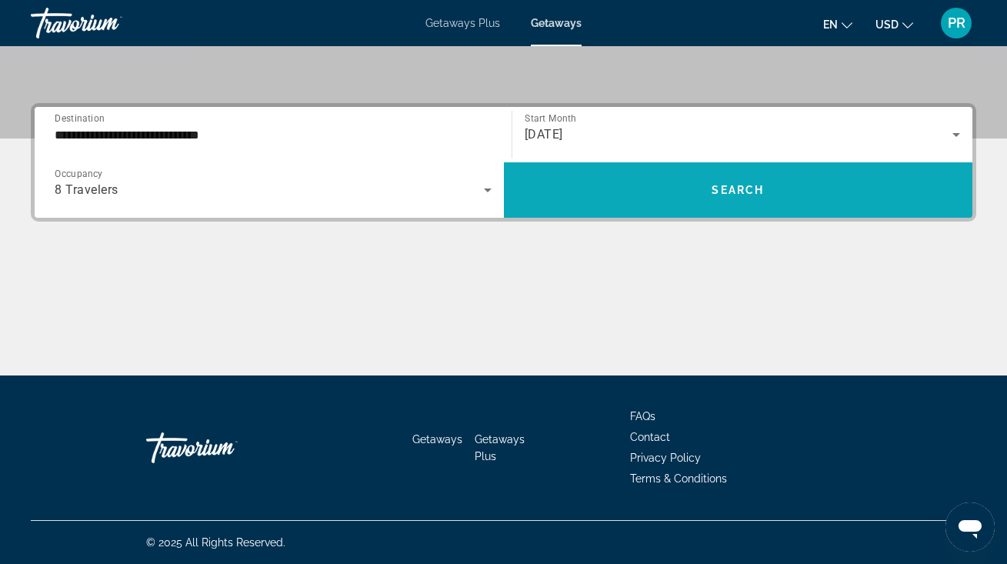
drag, startPoint x: 594, startPoint y: 218, endPoint x: 594, endPoint y: 205, distance: 12.3
click at [594, 207] on div "**********" at bounding box center [503, 162] width 945 height 118
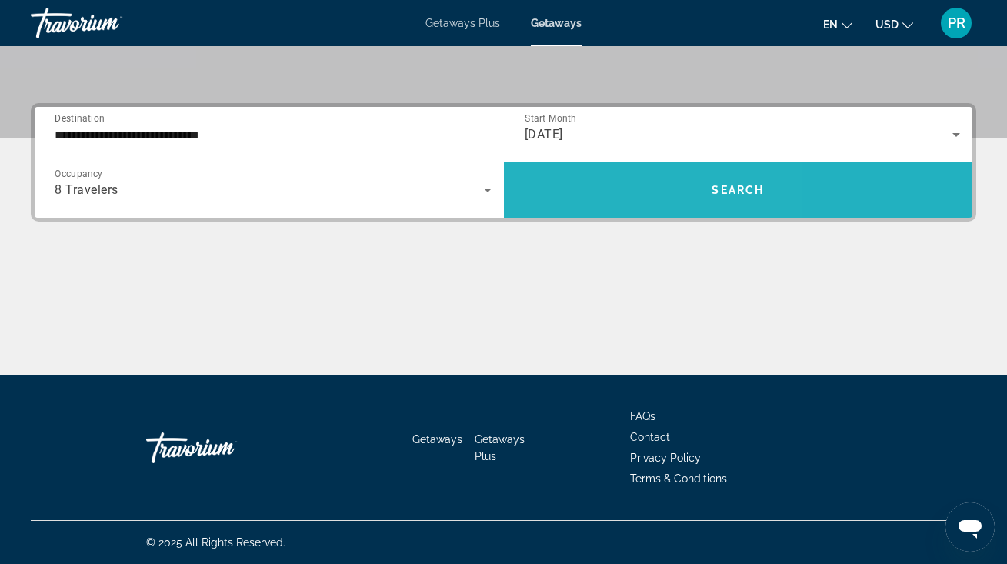
click at [594, 206] on span "Search widget" at bounding box center [738, 189] width 469 height 37
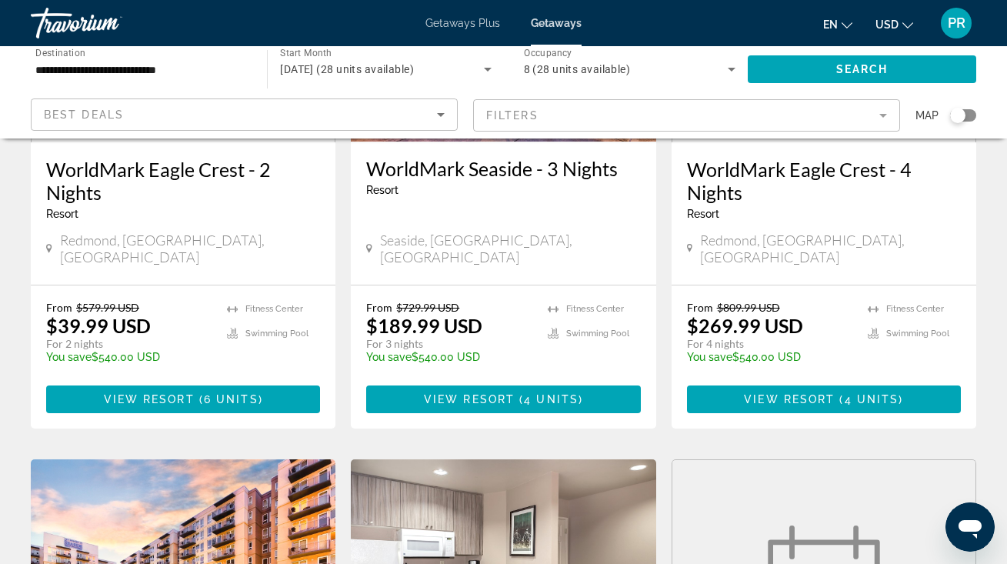
scroll to position [297, 0]
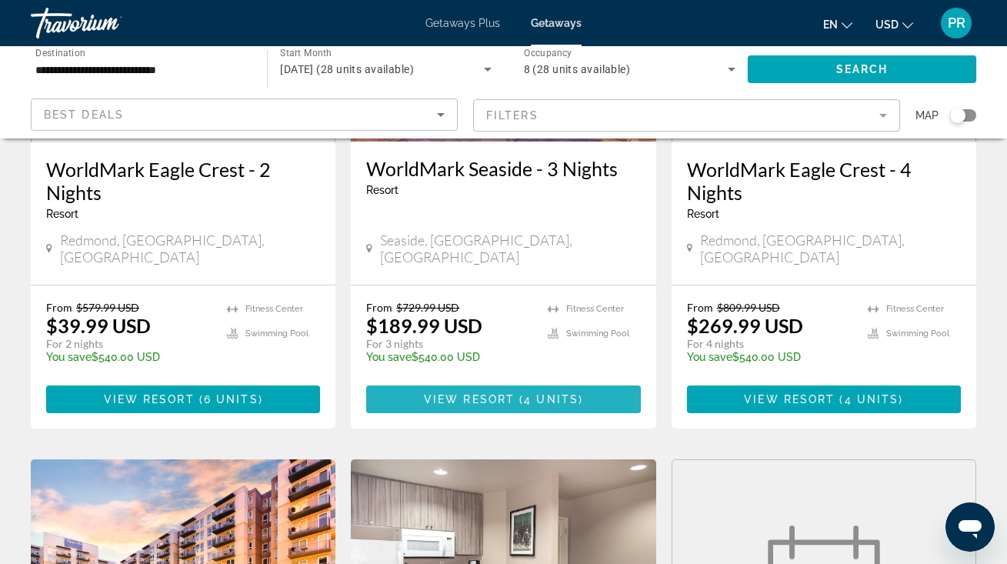
click at [501, 393] on span "View Resort" at bounding box center [469, 399] width 91 height 12
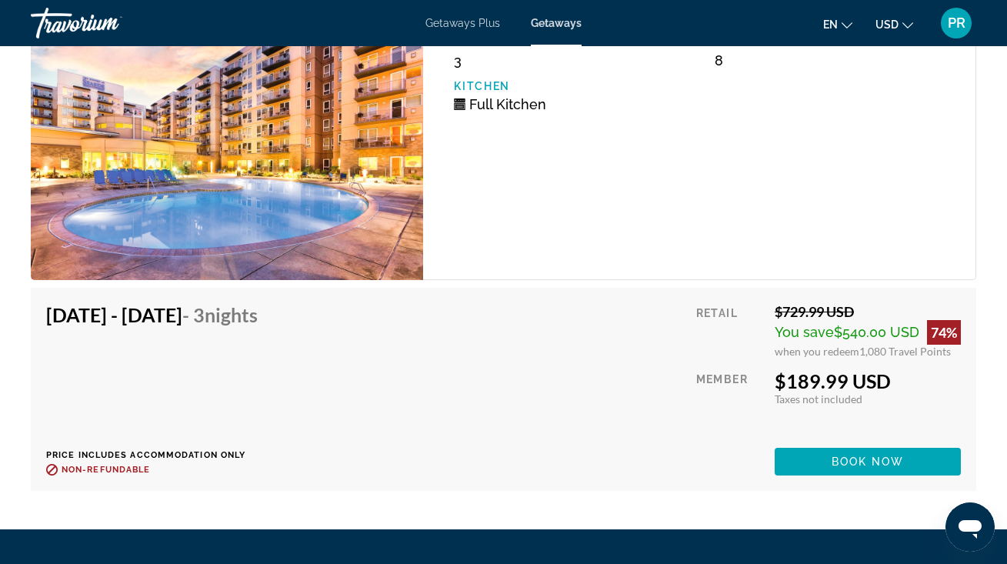
scroll to position [3425, 0]
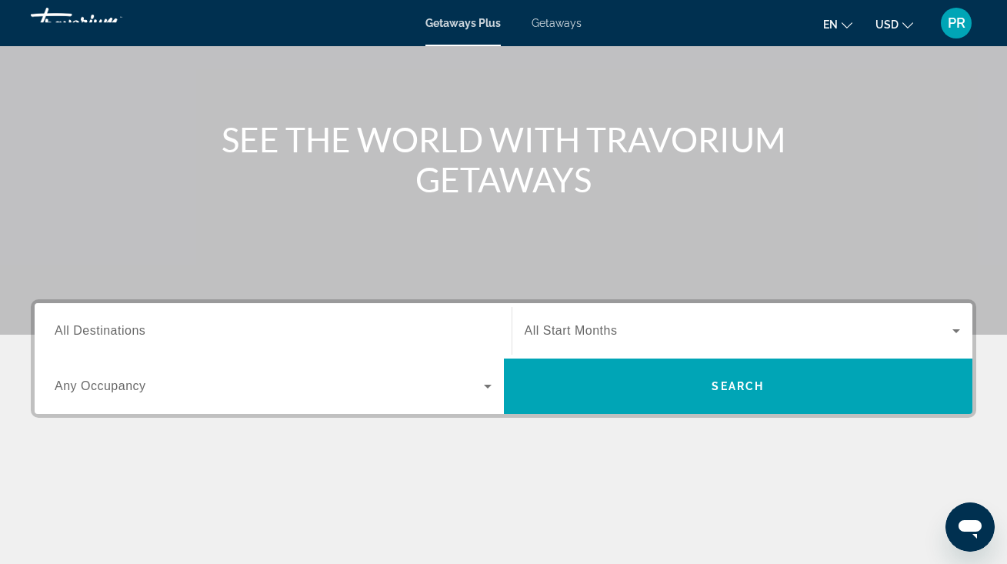
scroll to position [155, 0]
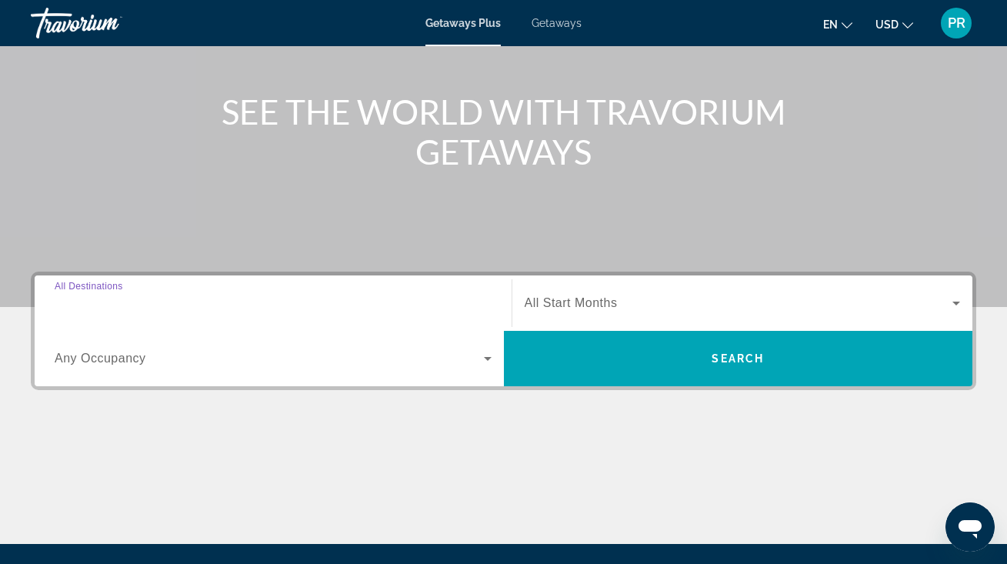
click at [306, 296] on input "Destination All Destinations" at bounding box center [273, 303] width 437 height 18
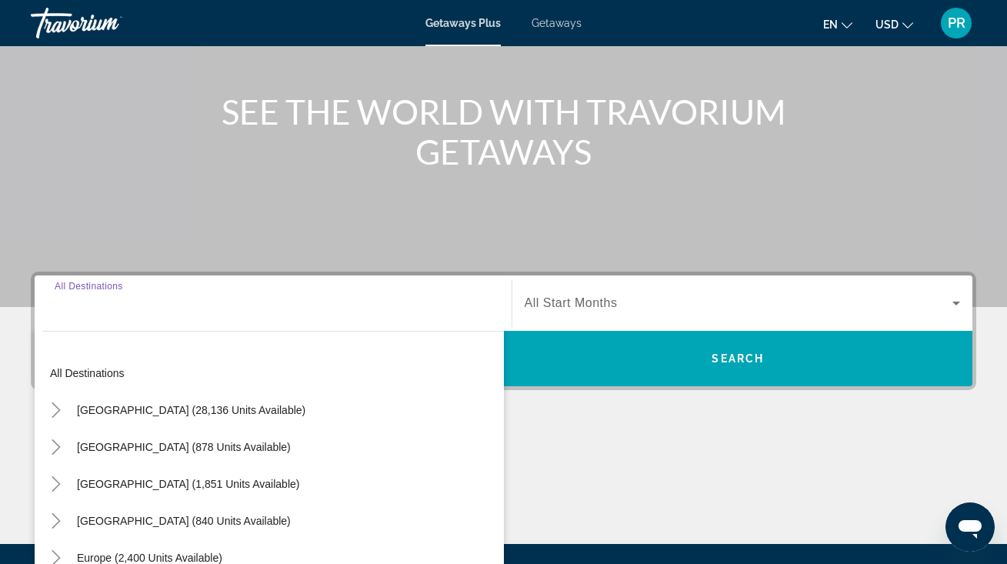
scroll to position [323, 0]
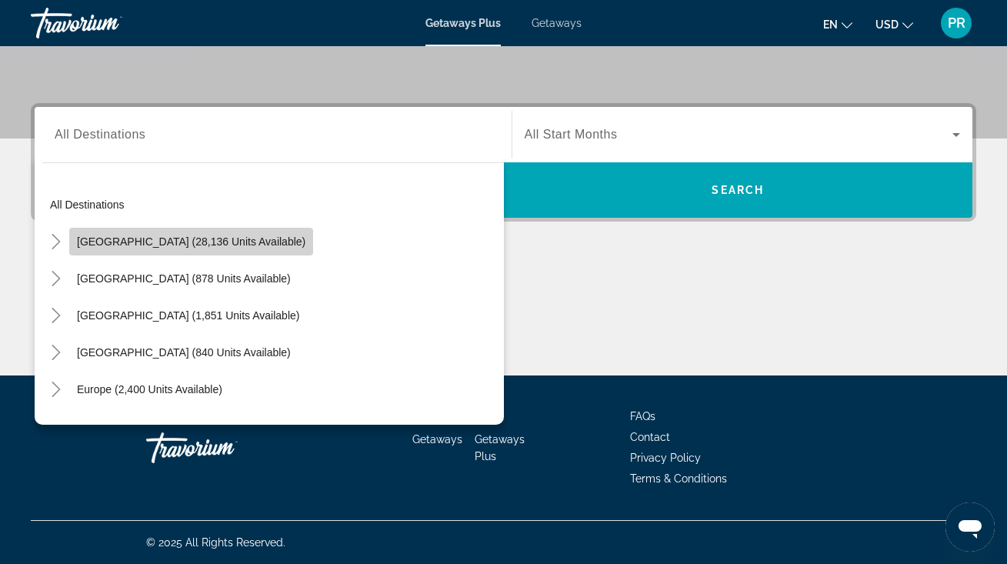
click at [231, 245] on span "[GEOGRAPHIC_DATA] (28,136 units available)" at bounding box center [191, 241] width 228 height 12
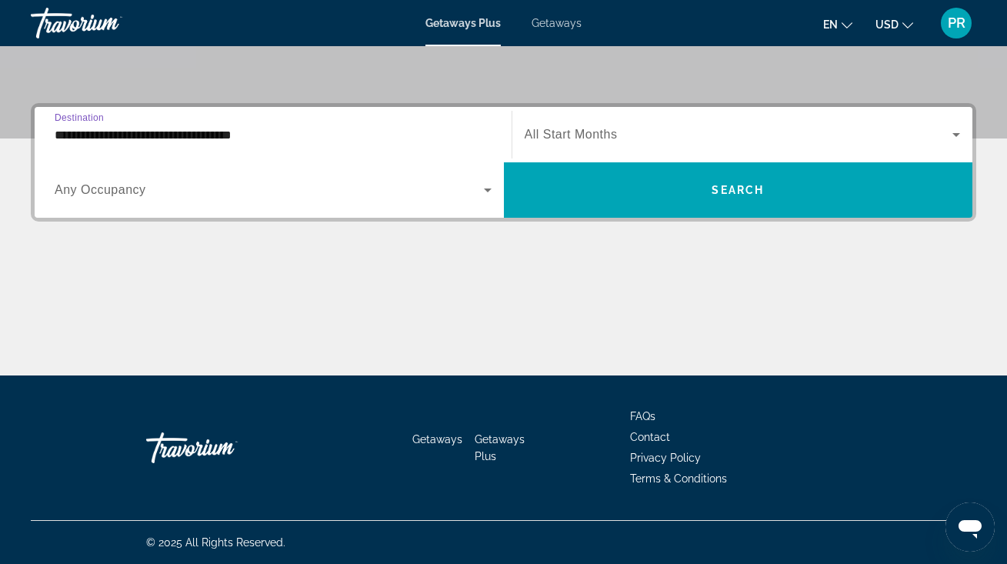
click at [249, 143] on input "**********" at bounding box center [273, 135] width 437 height 18
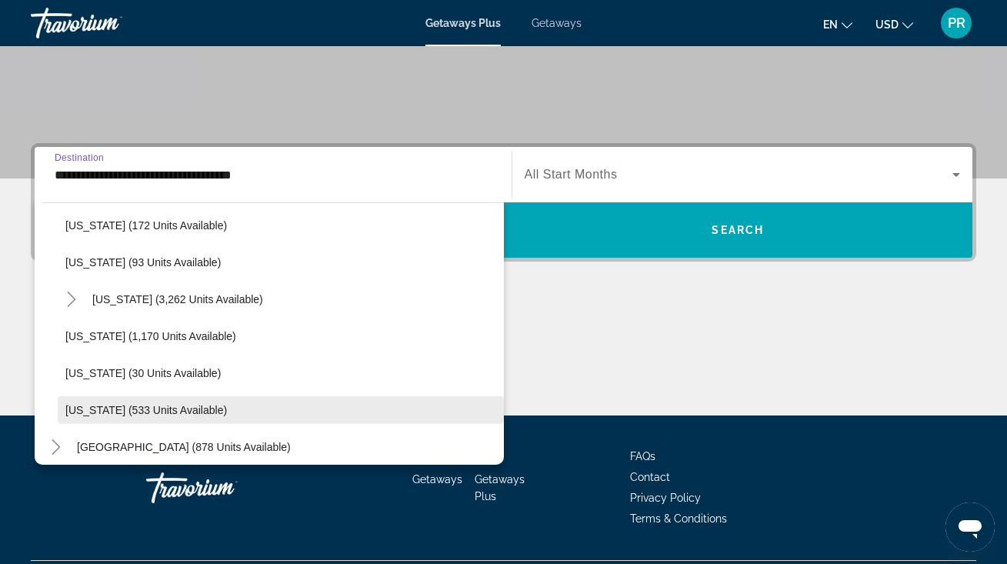
scroll to position [1239, 0]
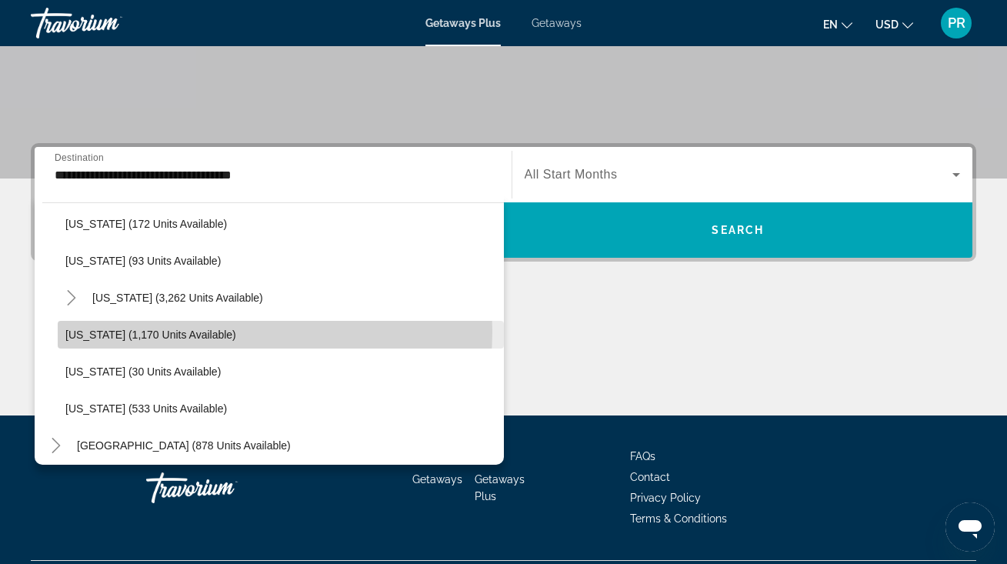
click at [189, 331] on span "[US_STATE] (1,170 units available)" at bounding box center [150, 334] width 171 height 12
type input "**********"
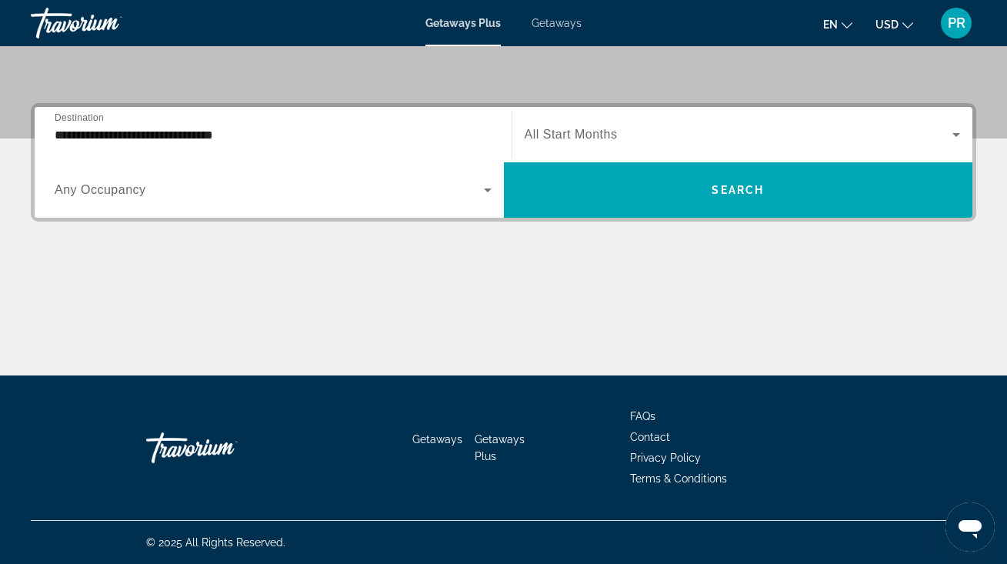
click at [577, 133] on span "All Start Months" at bounding box center [570, 134] width 93 height 13
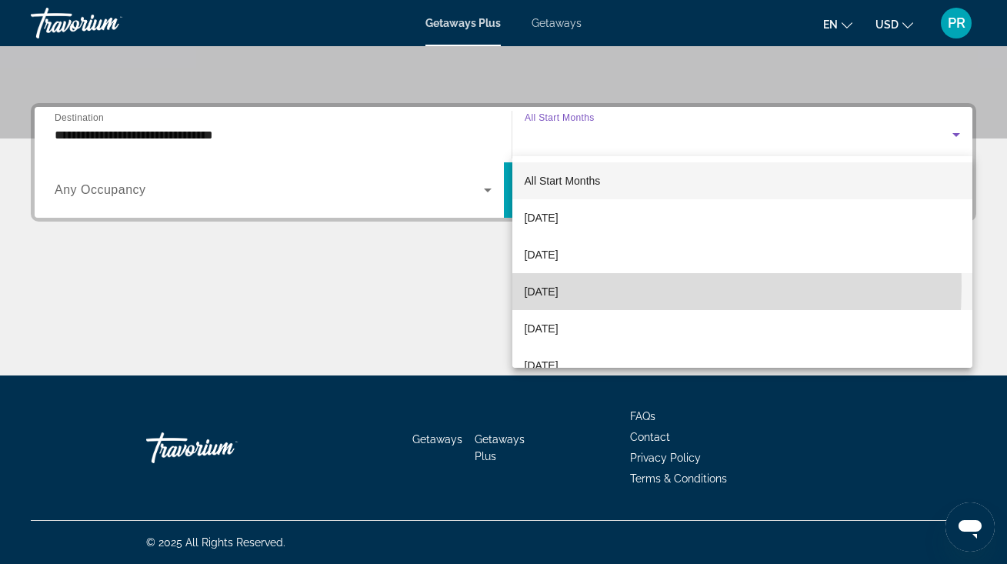
click at [548, 286] on span "[DATE]" at bounding box center [541, 291] width 34 height 18
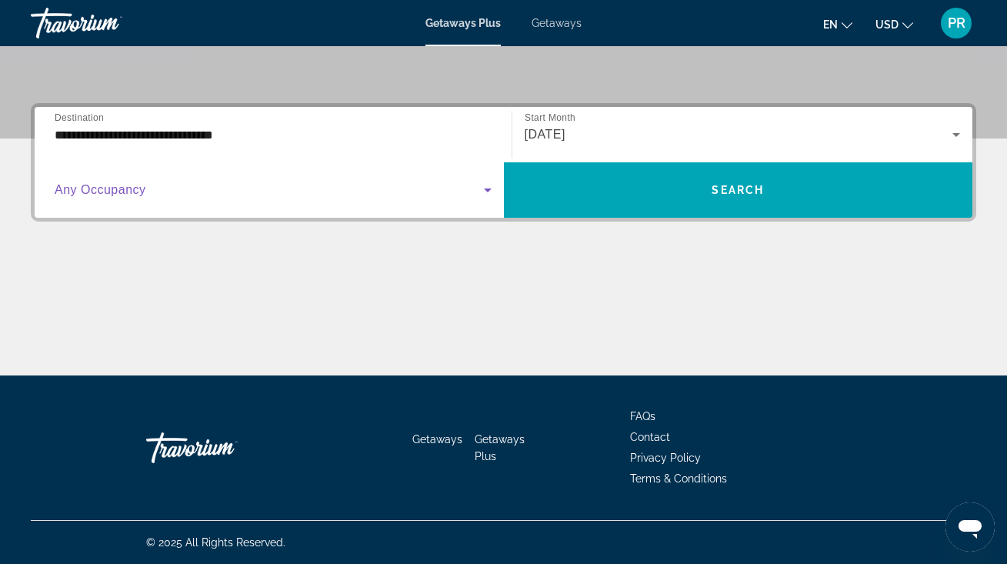
click at [386, 195] on span "Search widget" at bounding box center [269, 190] width 429 height 18
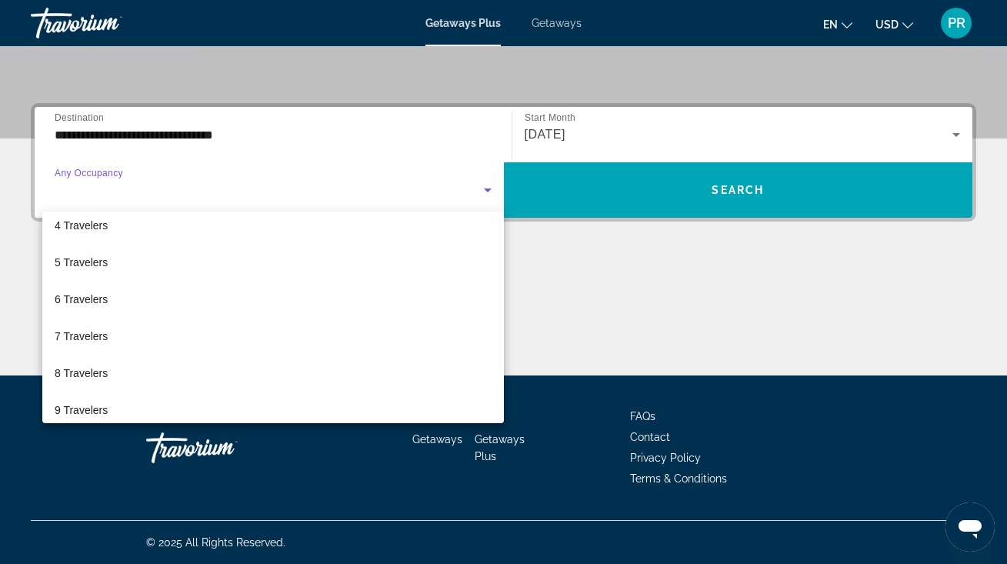
scroll to position [142, 0]
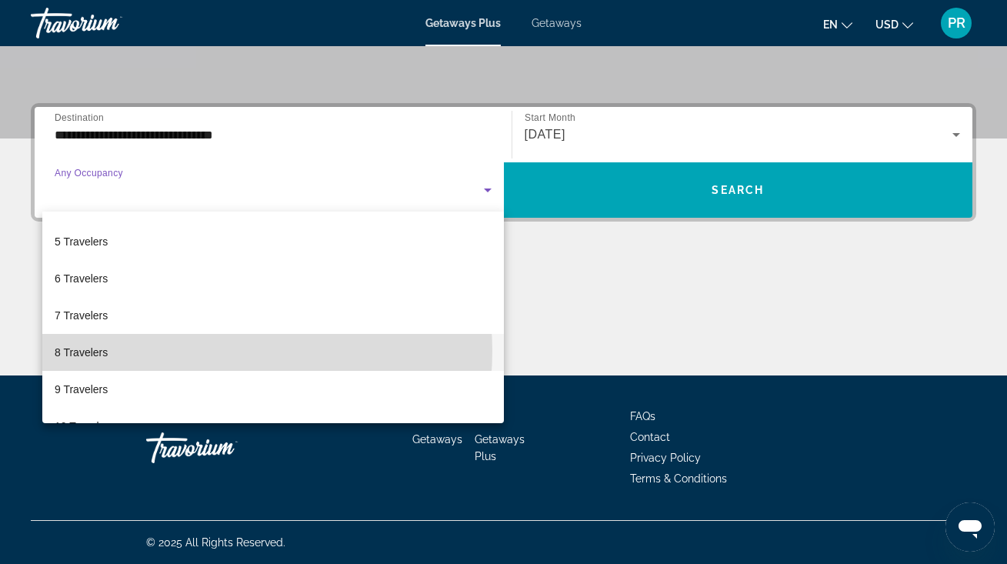
click at [215, 351] on mat-option "8 Travelers" at bounding box center [272, 352] width 461 height 37
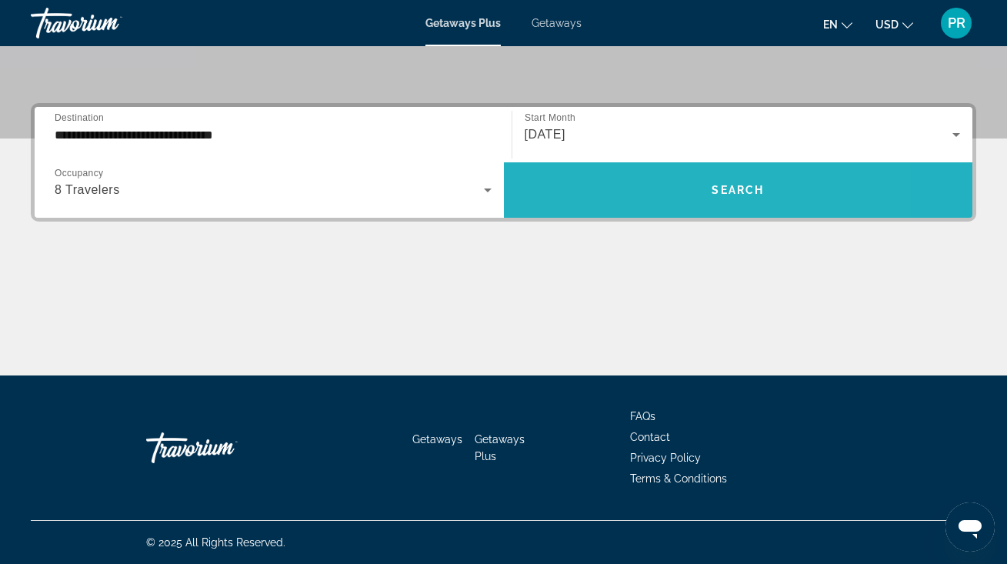
click at [649, 181] on span "Search widget" at bounding box center [738, 189] width 469 height 37
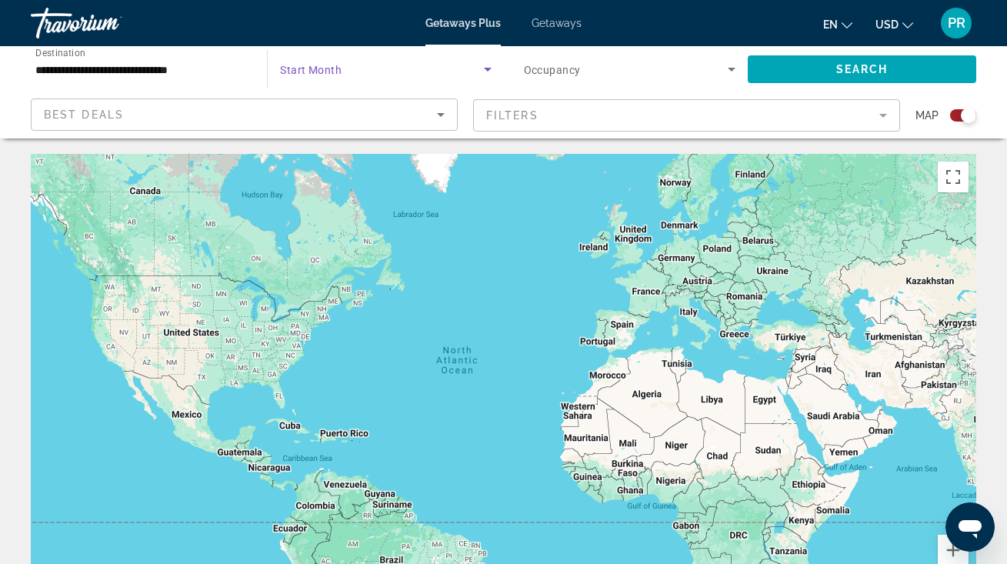
click at [383, 72] on span "Search widget" at bounding box center [381, 69] width 203 height 18
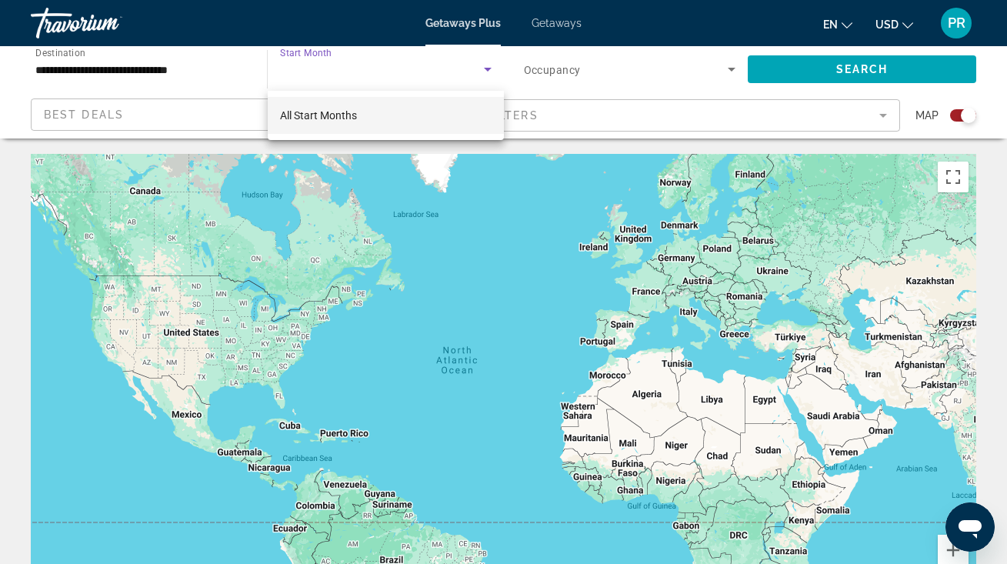
click at [411, 71] on div at bounding box center [503, 282] width 1007 height 564
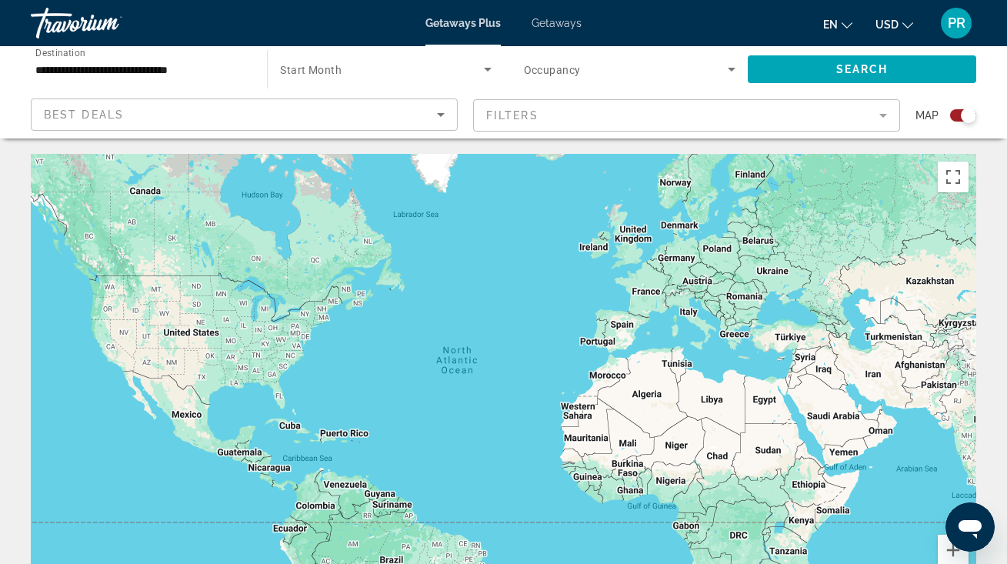
click at [601, 68] on span "Search widget" at bounding box center [626, 69] width 204 height 18
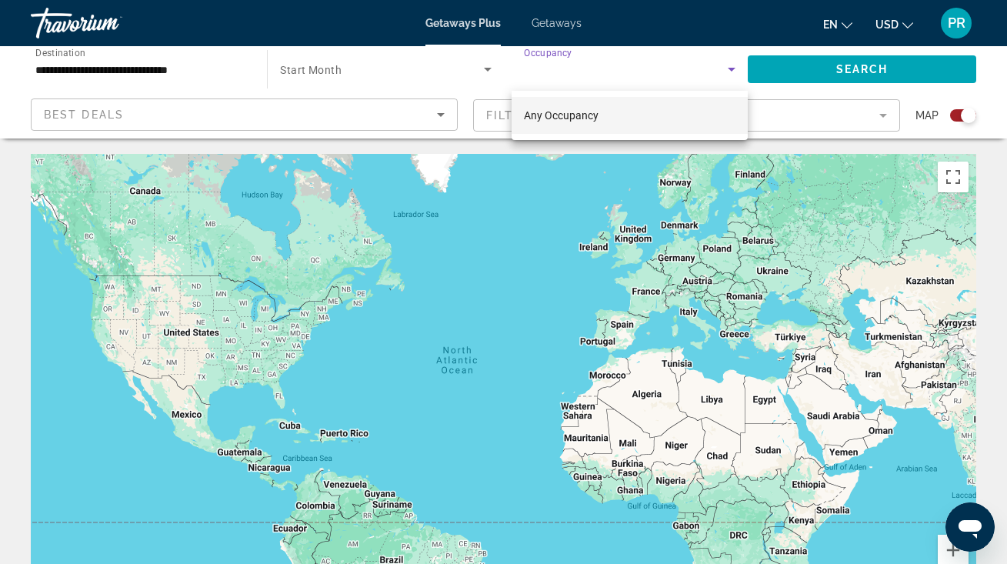
click at [805, 68] on div at bounding box center [503, 282] width 1007 height 564
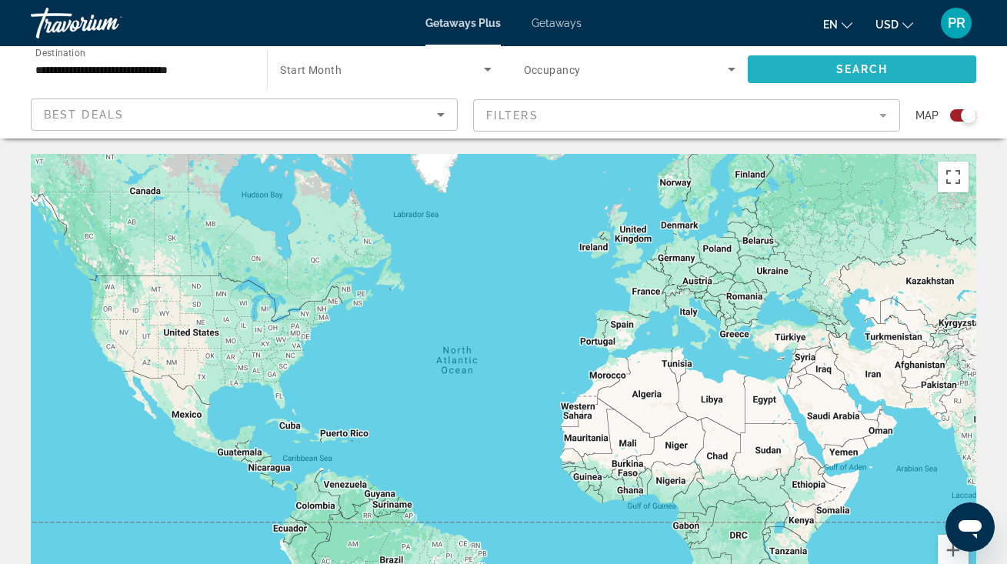
click at [805, 68] on span "Search widget" at bounding box center [861, 69] width 228 height 37
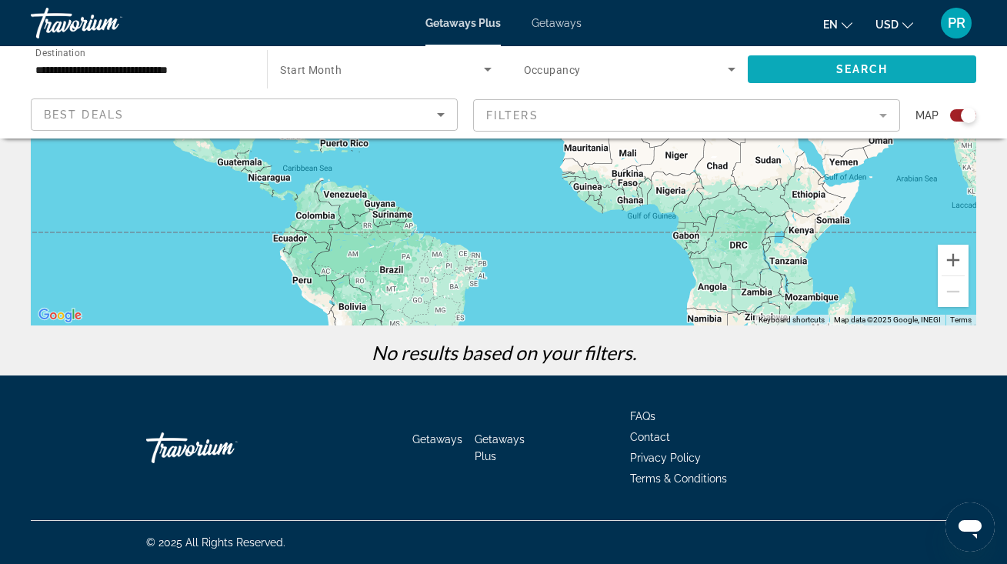
scroll to position [291, 0]
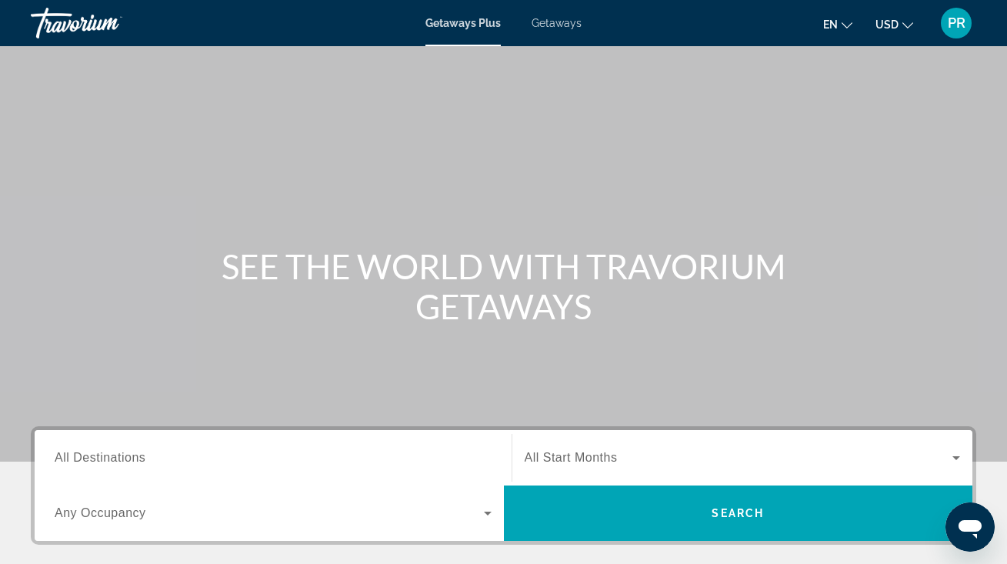
click at [104, 453] on span "All Destinations" at bounding box center [100, 457] width 91 height 13
click at [104, 453] on input "Destination All Destinations" at bounding box center [273, 458] width 437 height 18
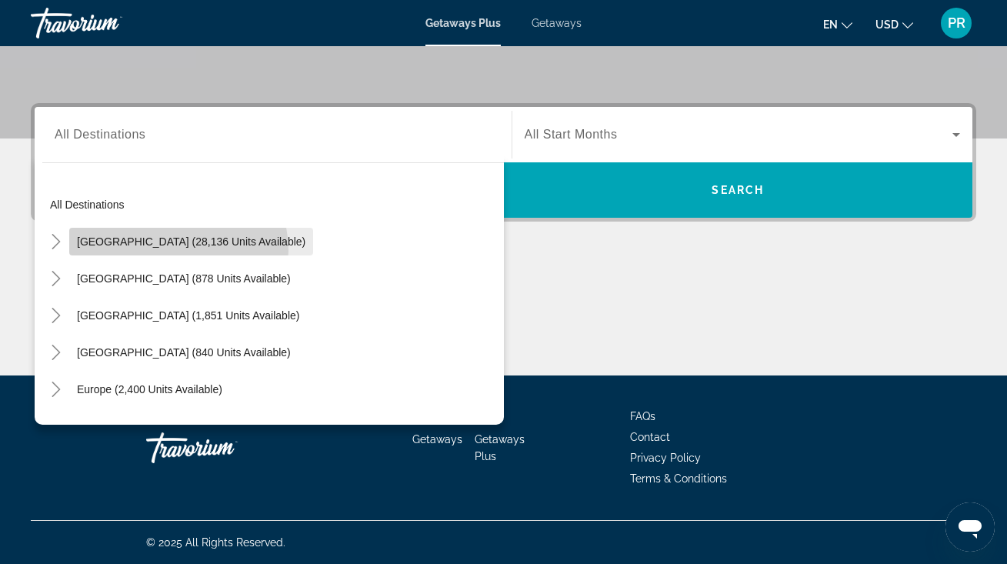
click at [178, 250] on span "Search widget" at bounding box center [191, 241] width 244 height 37
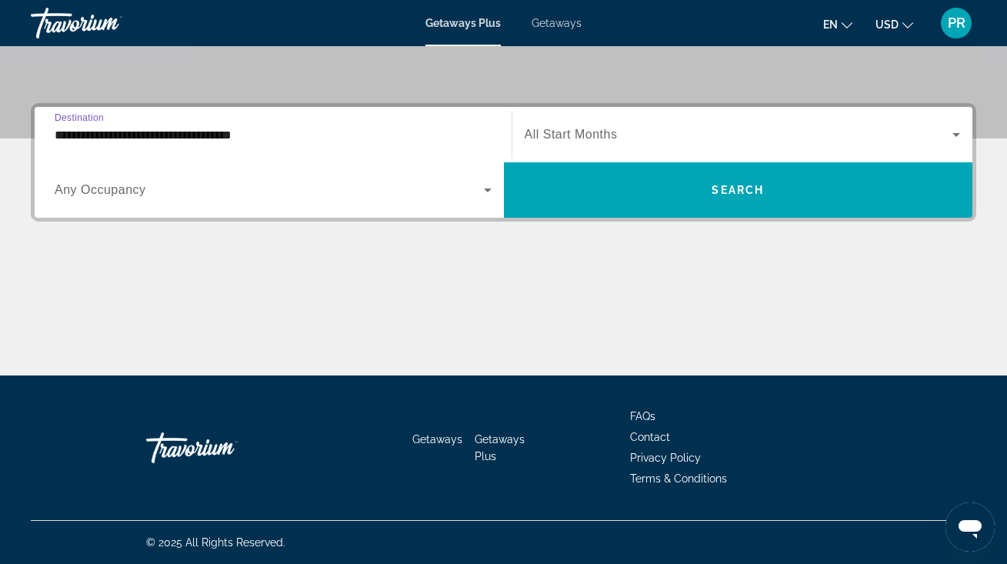
click at [193, 137] on input "**********" at bounding box center [273, 135] width 437 height 18
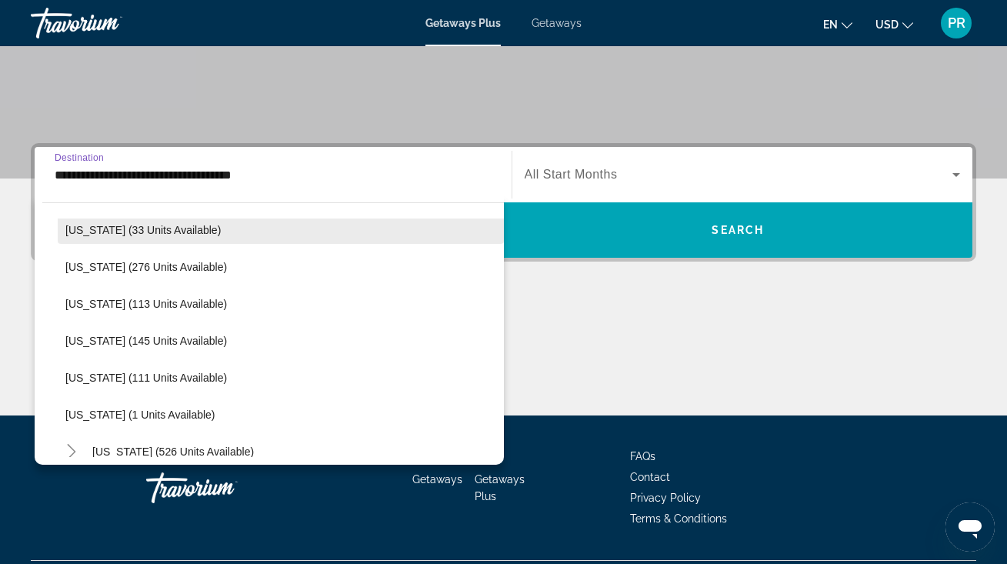
scroll to position [318, 0]
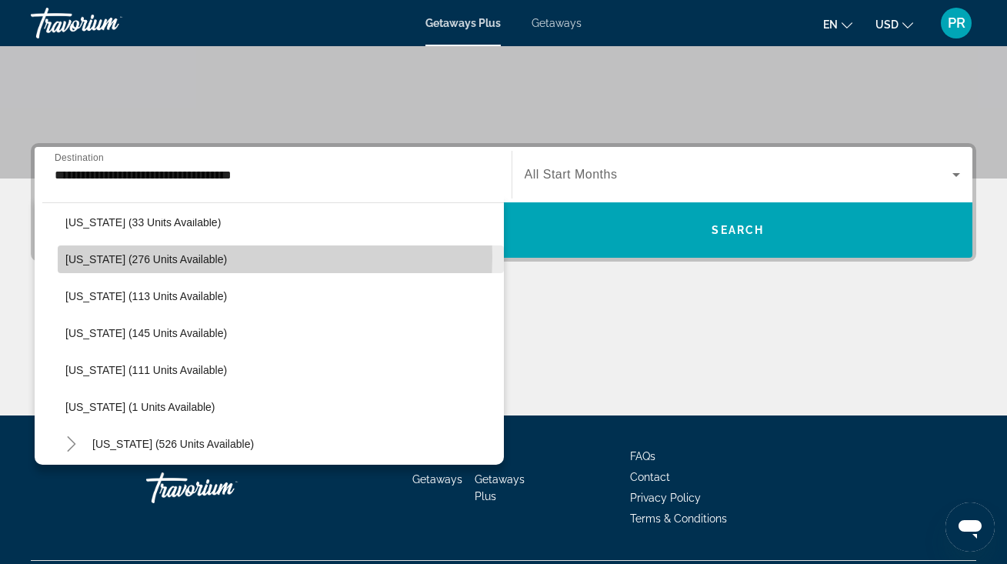
click at [178, 256] on span "[US_STATE] (276 units available)" at bounding box center [145, 259] width 161 height 12
type input "**********"
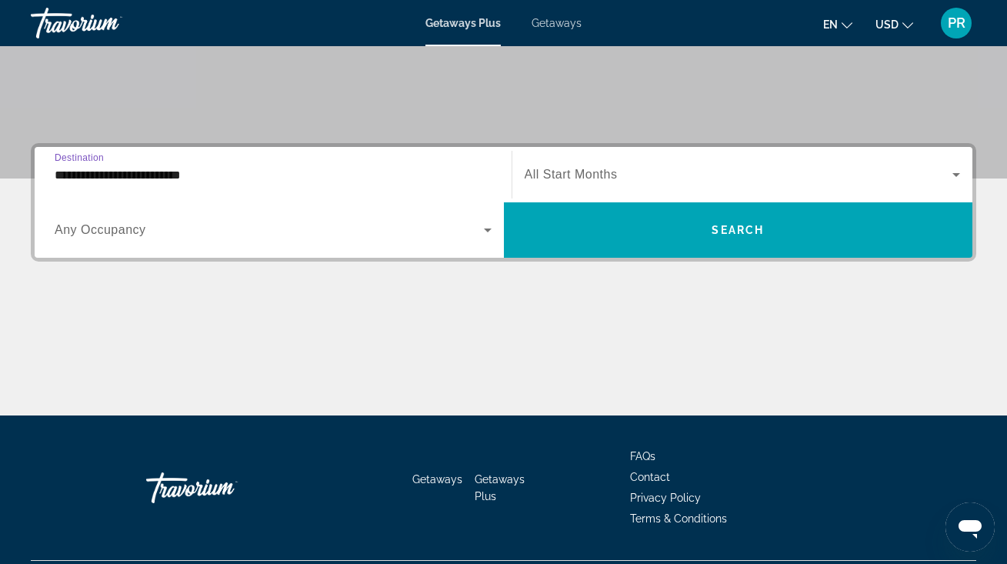
scroll to position [323, 0]
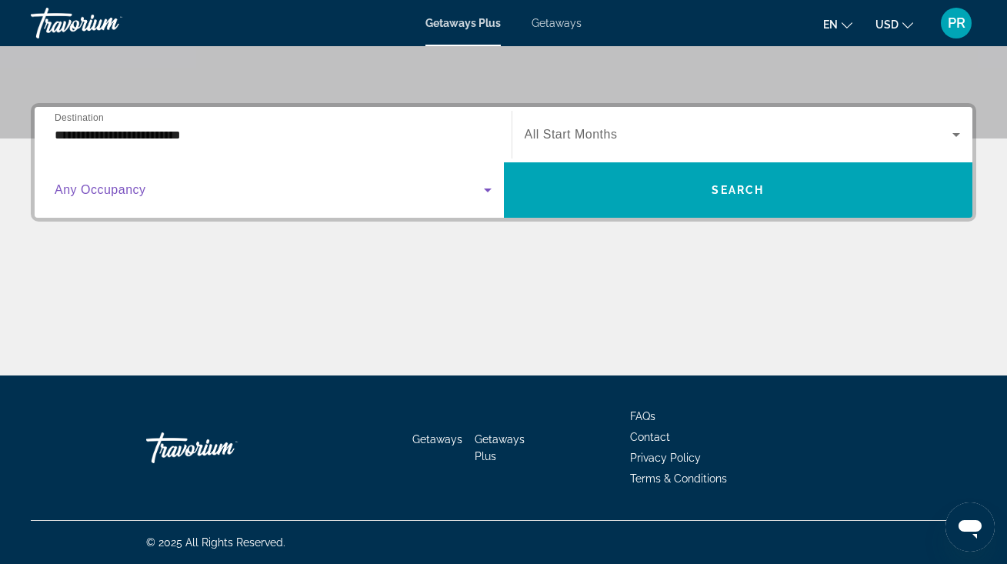
click at [183, 183] on span "Search widget" at bounding box center [269, 190] width 429 height 18
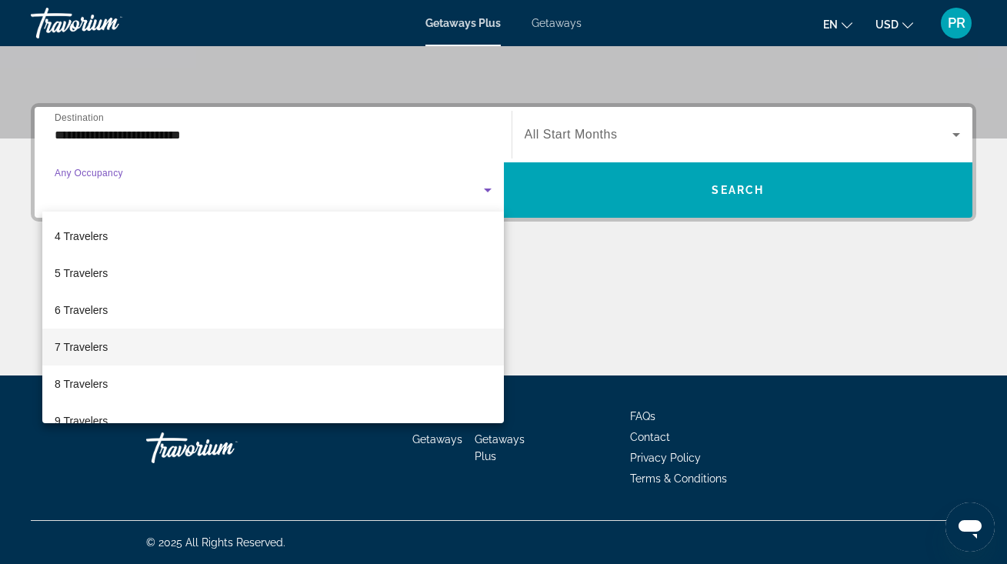
scroll to position [112, 0]
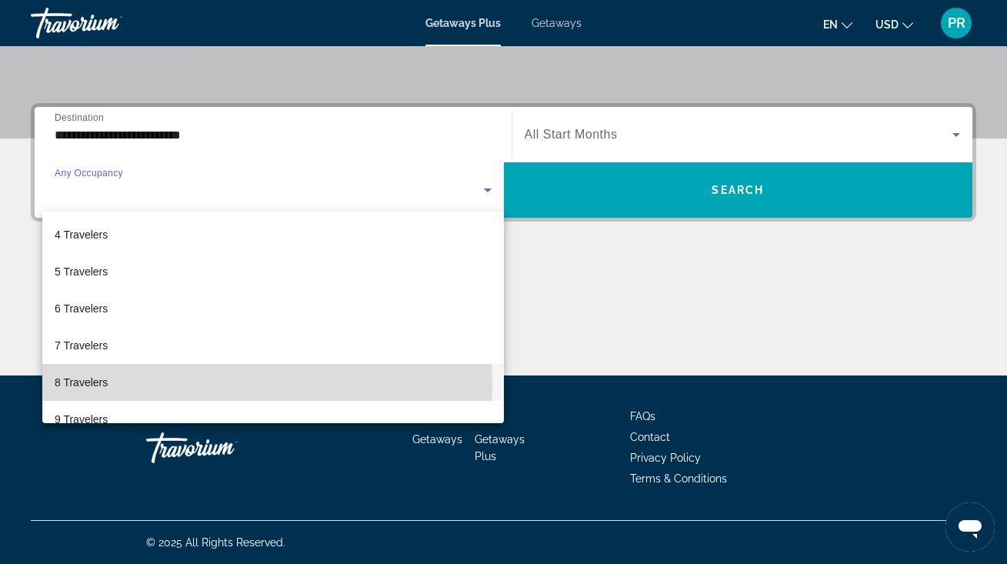
click at [149, 384] on mat-option "8 Travelers" at bounding box center [272, 382] width 461 height 37
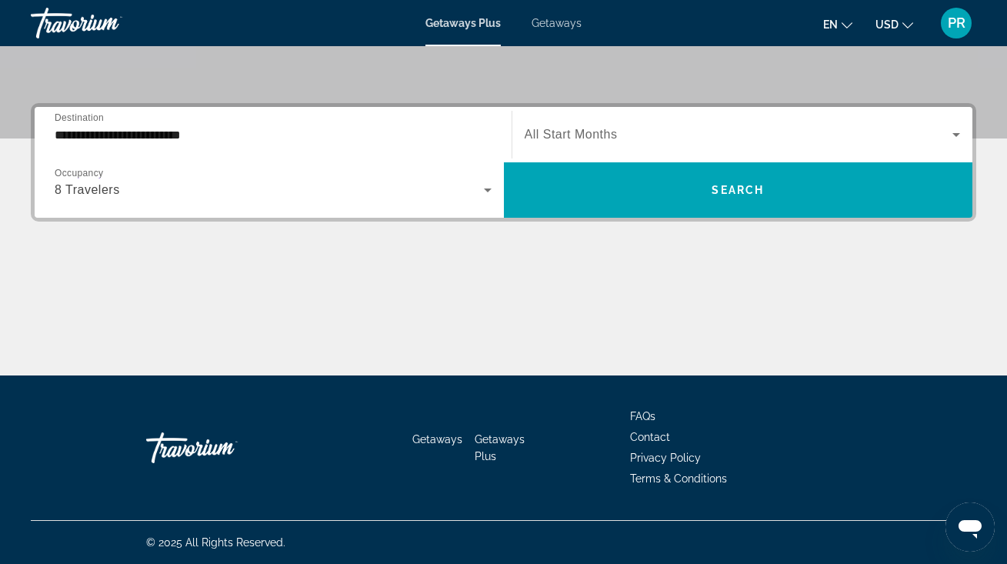
click at [547, 129] on span "All Start Months" at bounding box center [570, 134] width 93 height 13
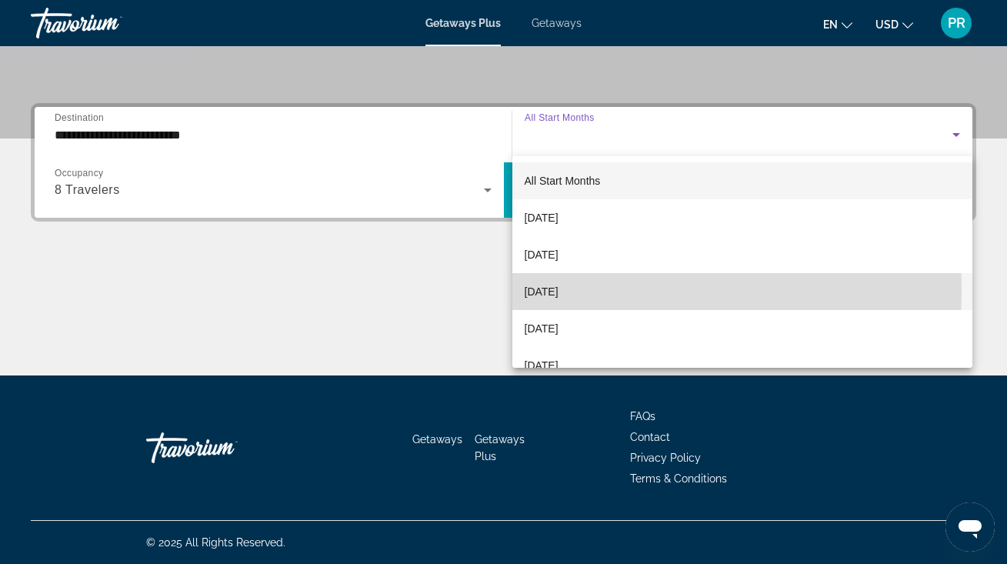
click at [554, 291] on span "[DATE]" at bounding box center [541, 291] width 34 height 18
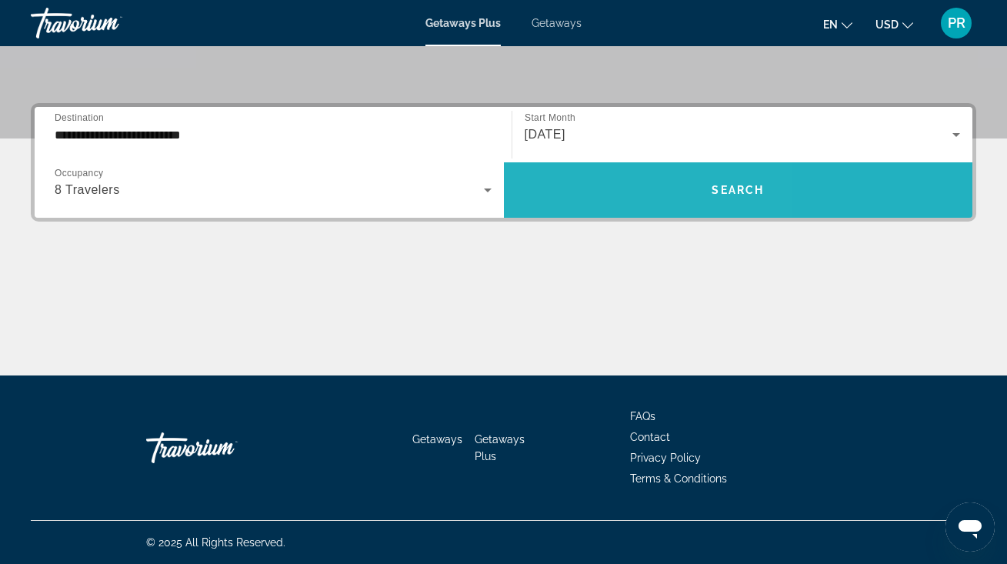
click at [589, 198] on span "Search widget" at bounding box center [738, 189] width 469 height 37
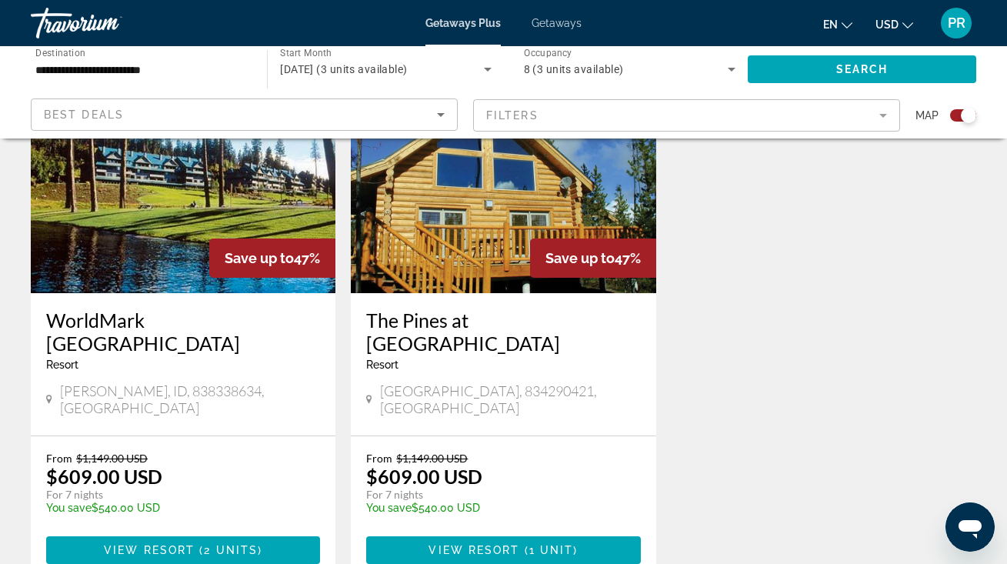
scroll to position [622, 0]
click at [518, 222] on img "Main content" at bounding box center [503, 170] width 304 height 246
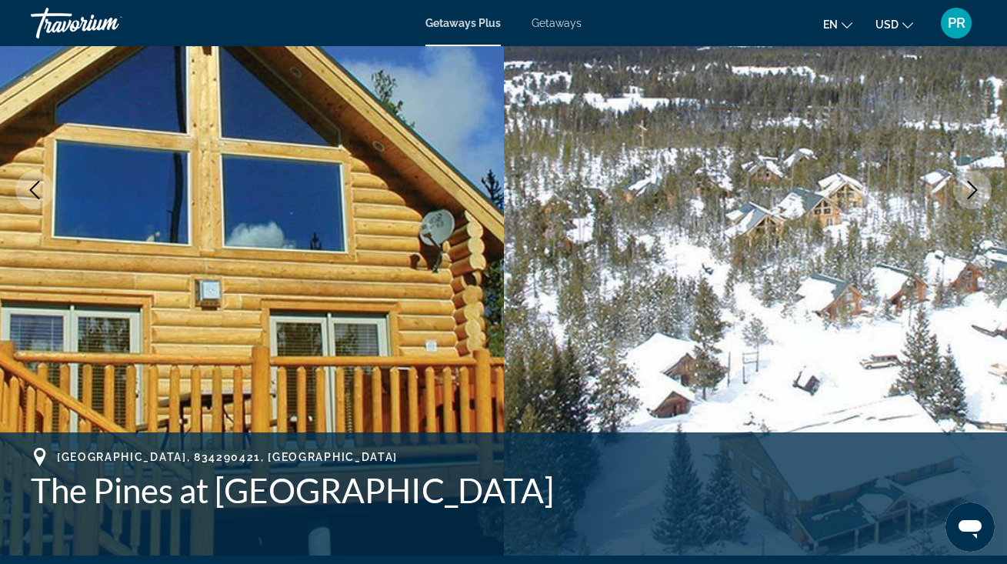
scroll to position [223, 0]
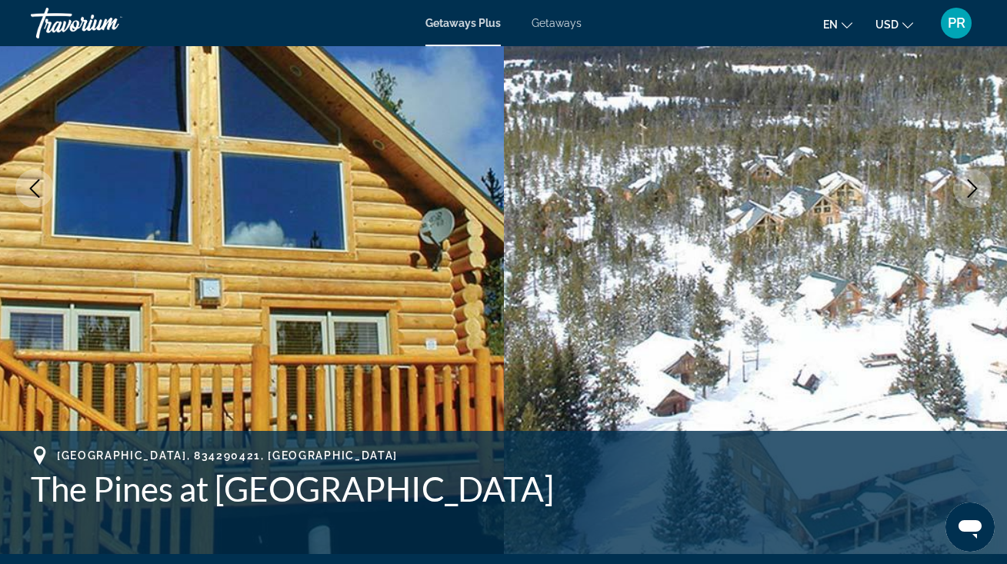
click at [301, 404] on img "Main content" at bounding box center [252, 188] width 504 height 730
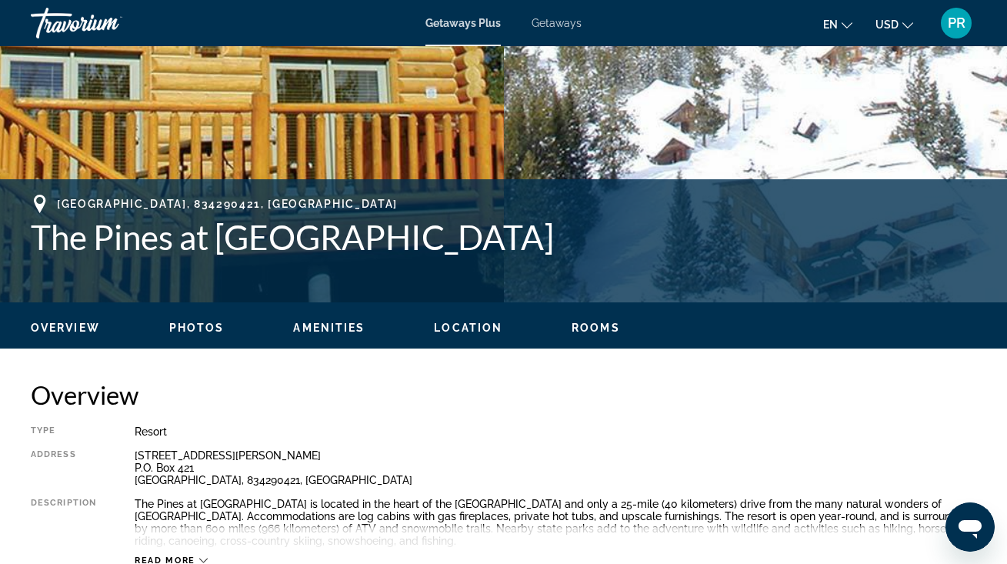
scroll to position [475, 0]
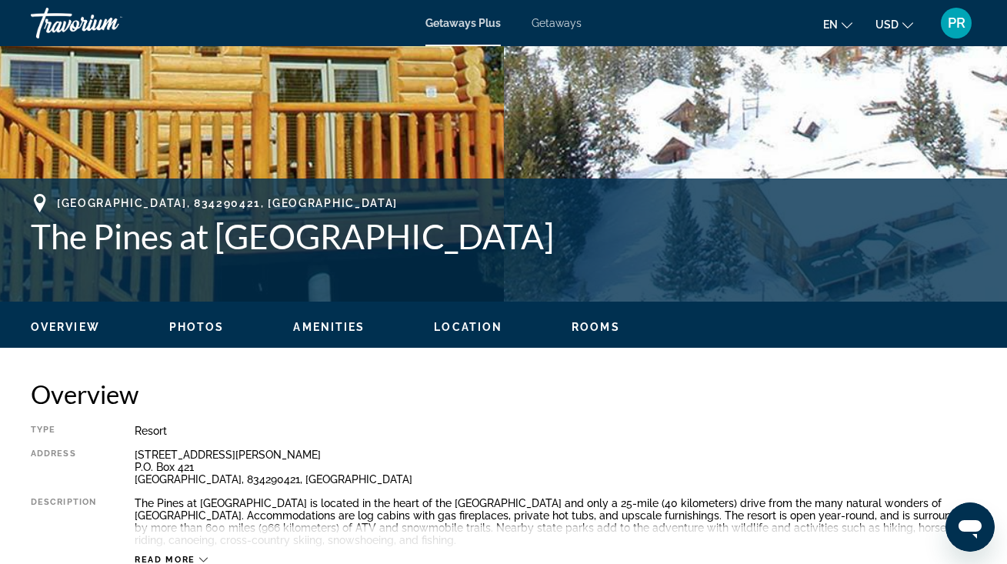
click at [203, 328] on span "Photos" at bounding box center [196, 327] width 55 height 12
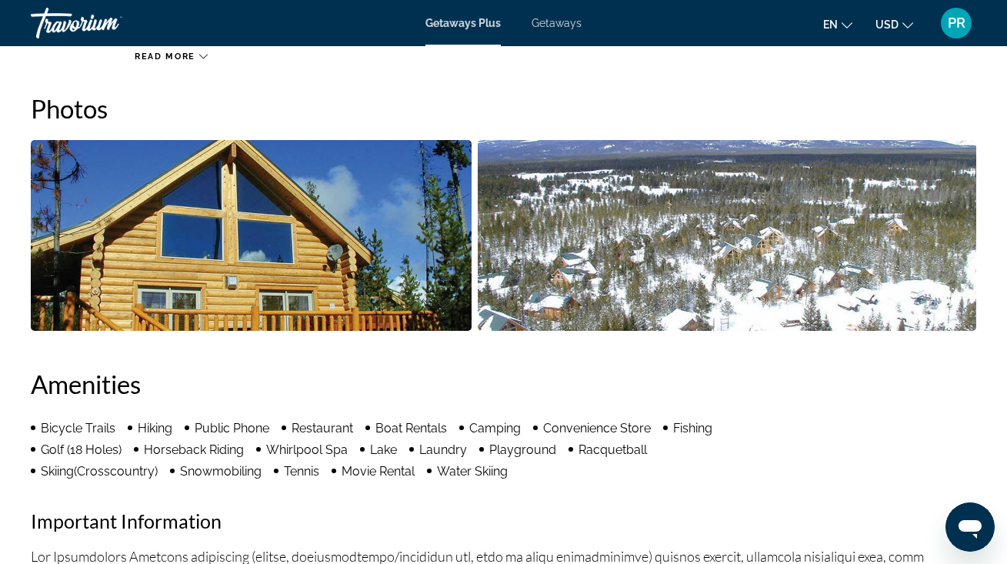
scroll to position [979, 0]
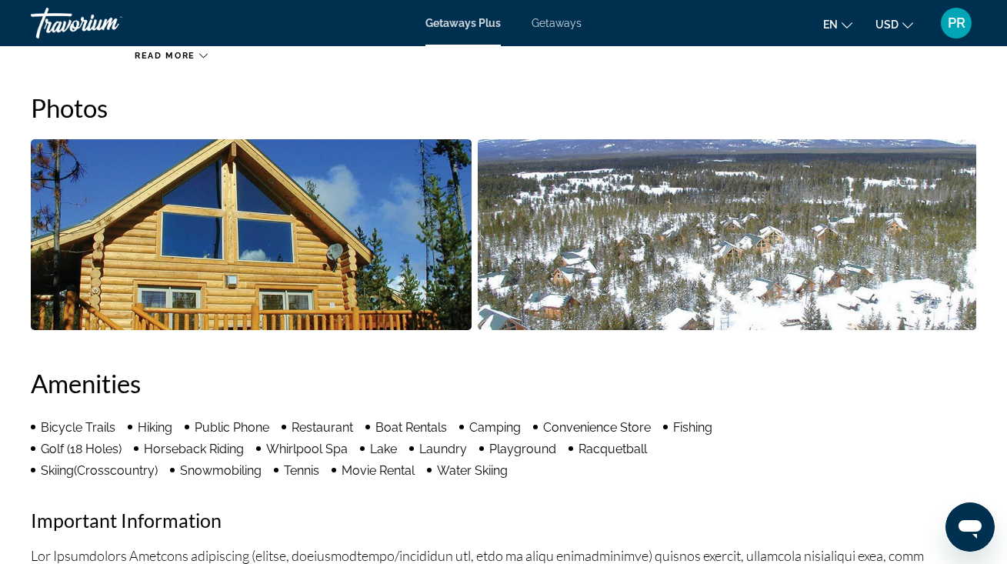
click at [331, 257] on img "Open full-screen image slider" at bounding box center [251, 234] width 441 height 191
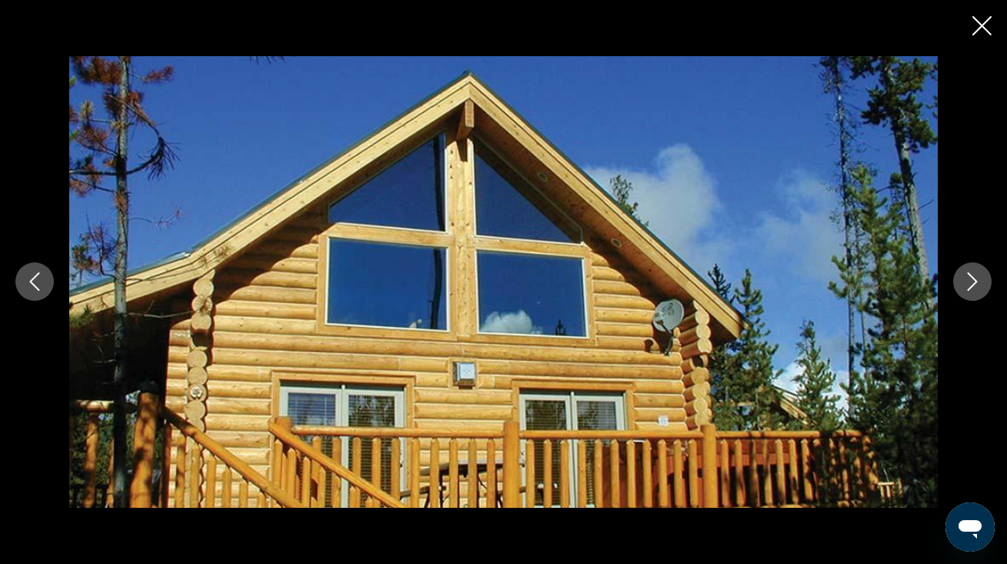
click at [973, 278] on icon "Next image" at bounding box center [972, 282] width 10 height 18
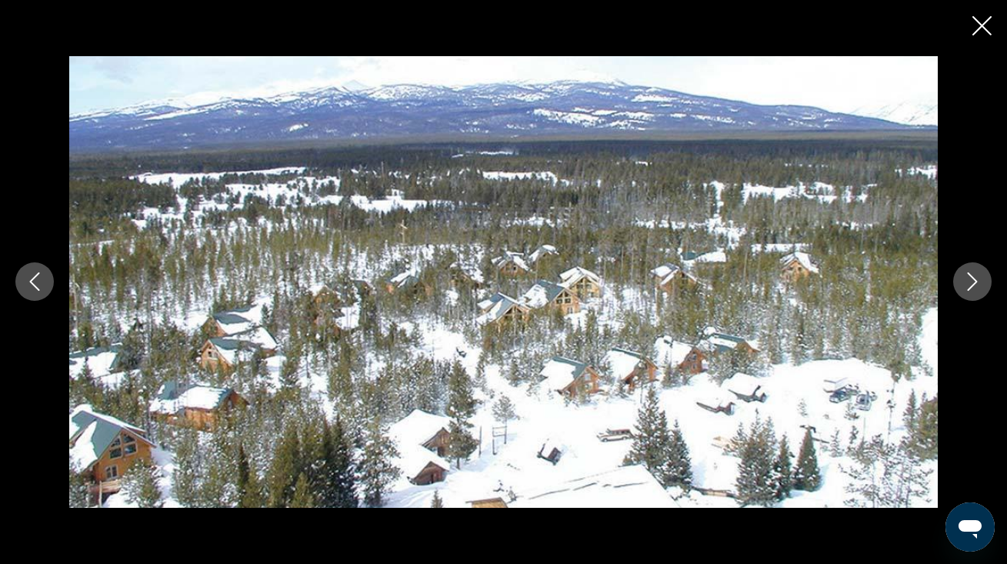
click at [973, 278] on icon "Next image" at bounding box center [972, 282] width 10 height 18
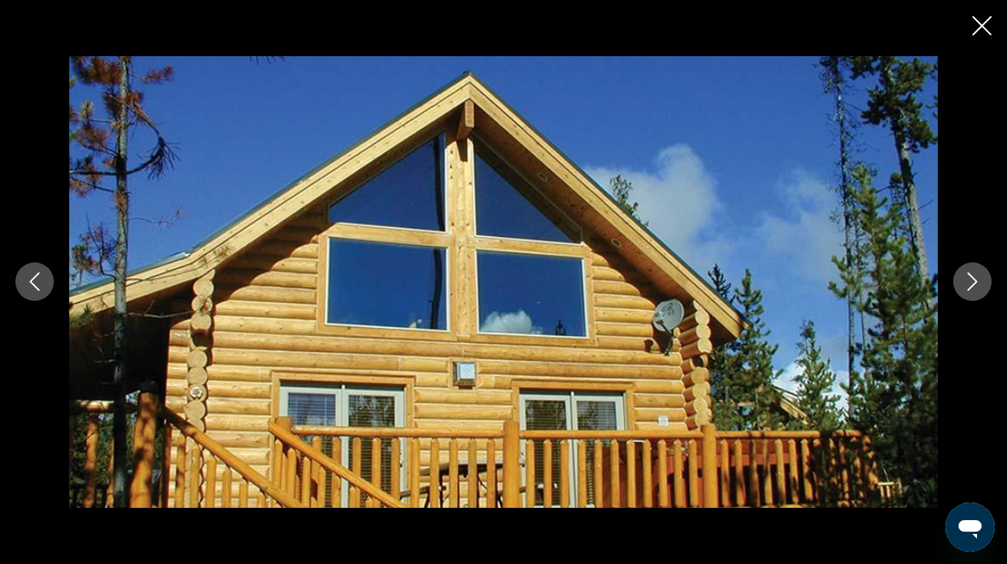
click at [973, 278] on icon "Next image" at bounding box center [972, 282] width 10 height 18
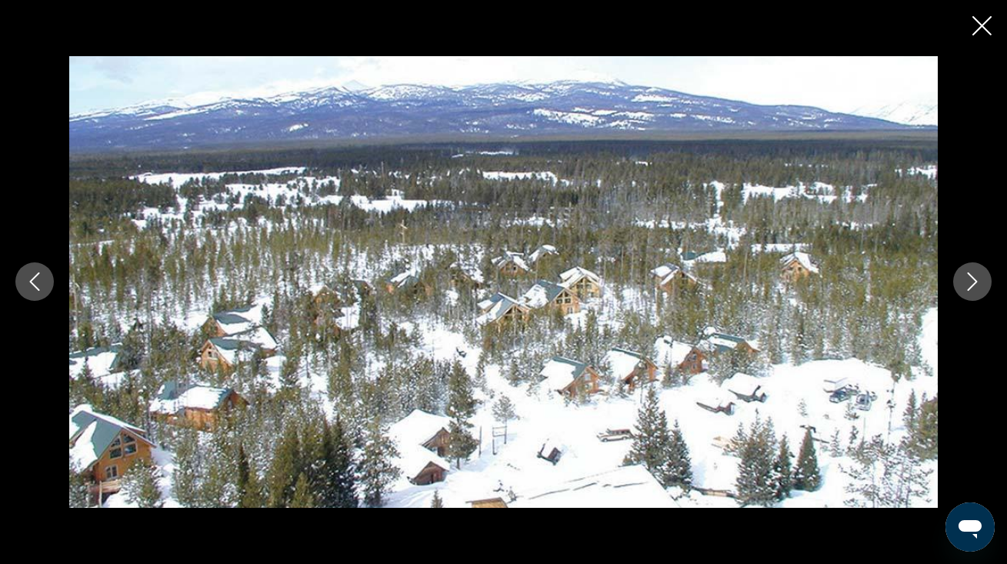
click at [973, 278] on icon "Next image" at bounding box center [972, 282] width 10 height 18
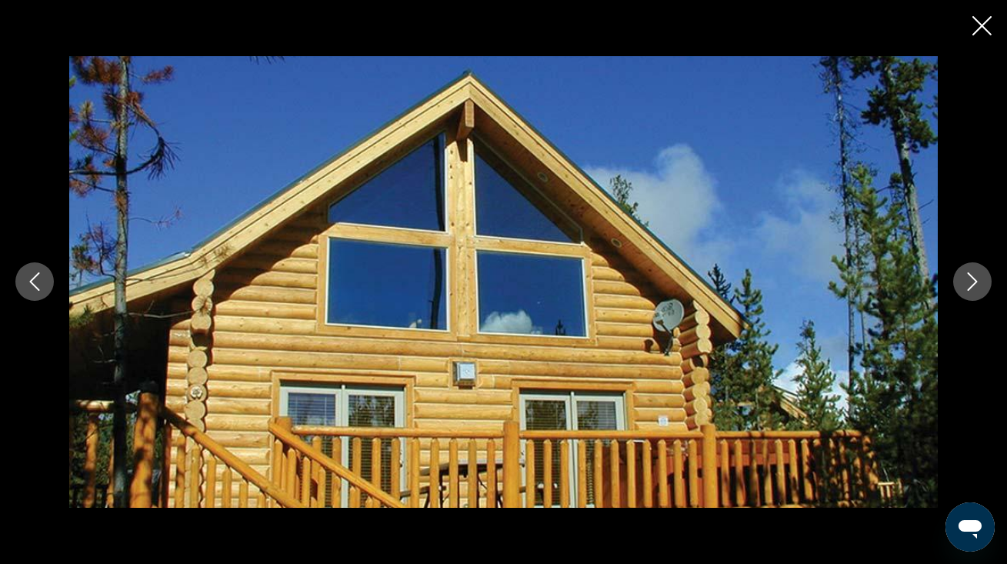
click at [973, 278] on icon "Next image" at bounding box center [972, 282] width 10 height 18
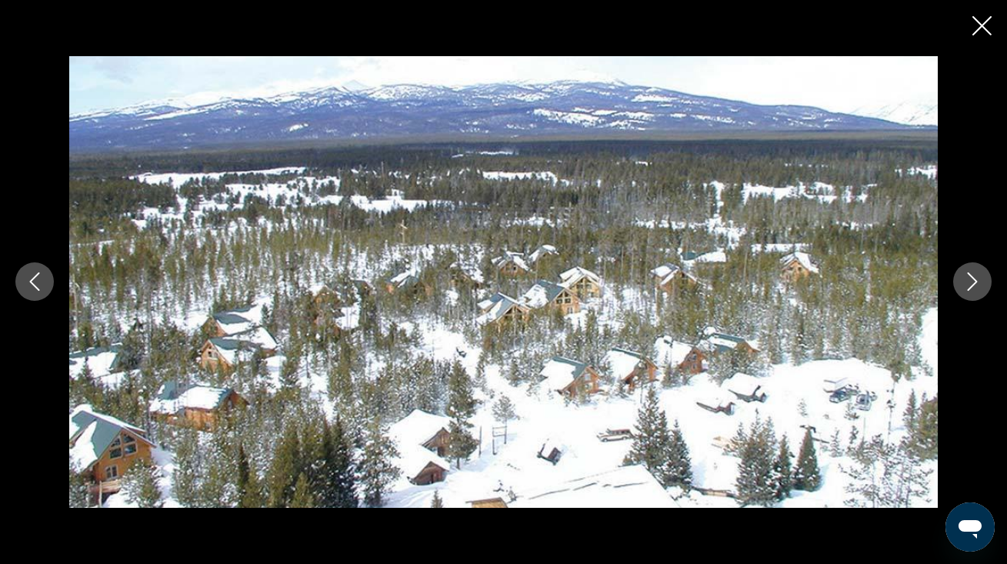
click at [973, 278] on icon "Next image" at bounding box center [972, 282] width 10 height 18
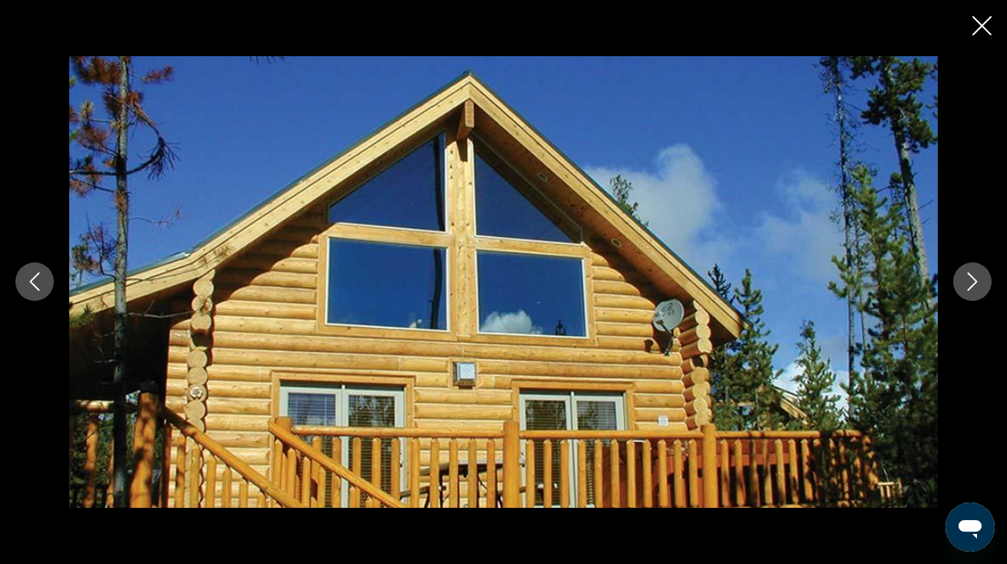
click at [973, 278] on icon "Next image" at bounding box center [972, 282] width 10 height 18
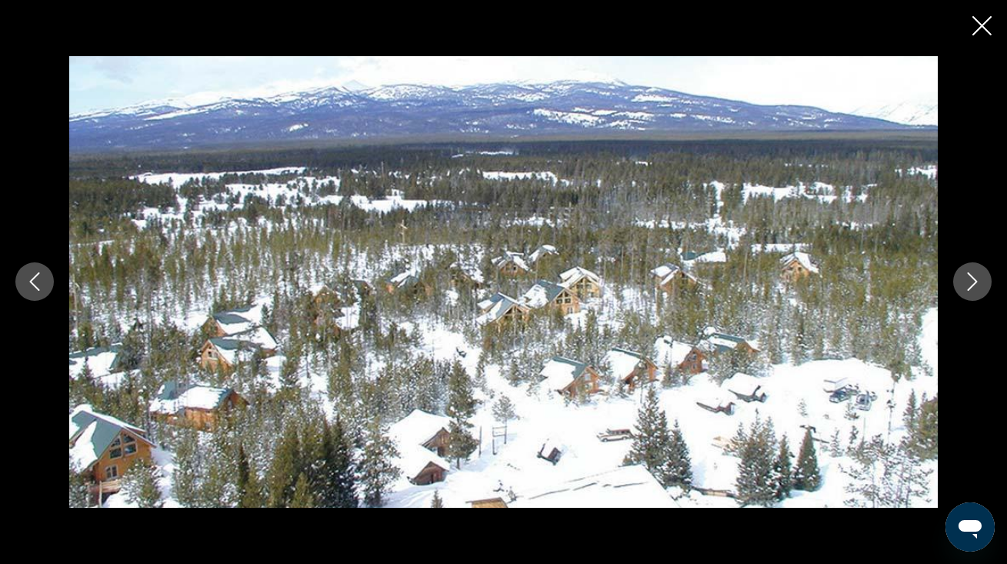
click at [973, 278] on icon "Next image" at bounding box center [972, 282] width 10 height 18
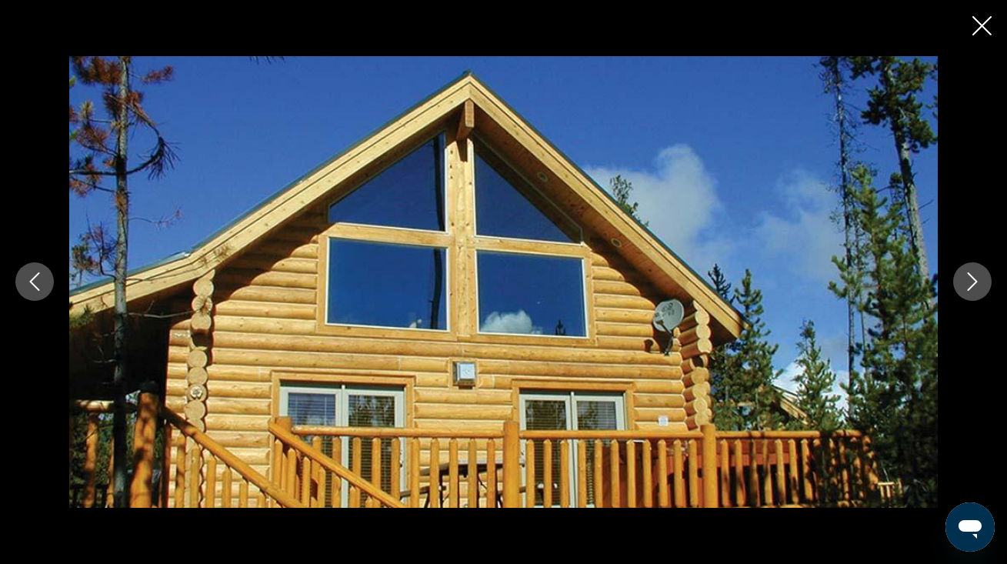
click at [973, 278] on icon "Next image" at bounding box center [972, 282] width 10 height 18
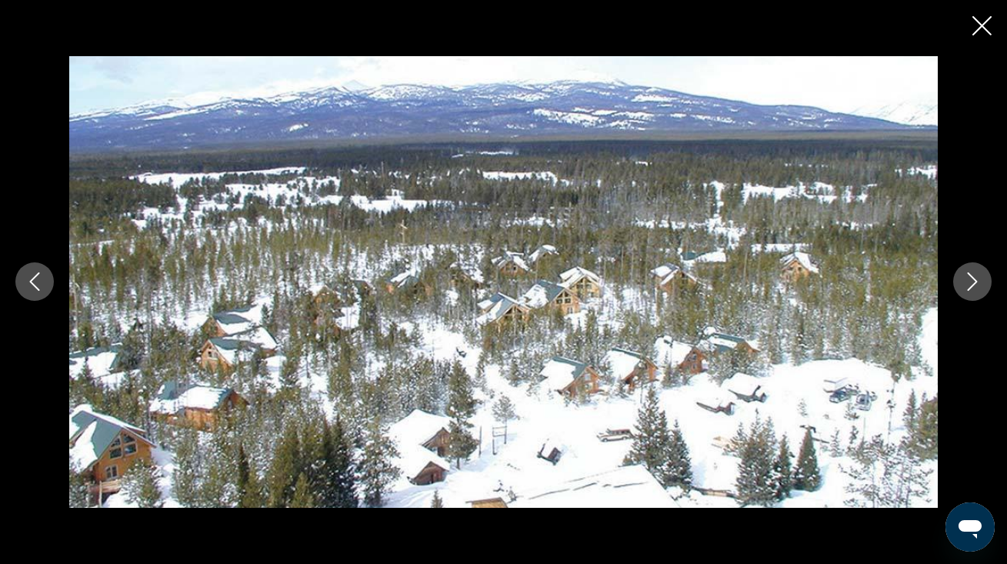
click at [973, 278] on icon "Next image" at bounding box center [972, 282] width 10 height 18
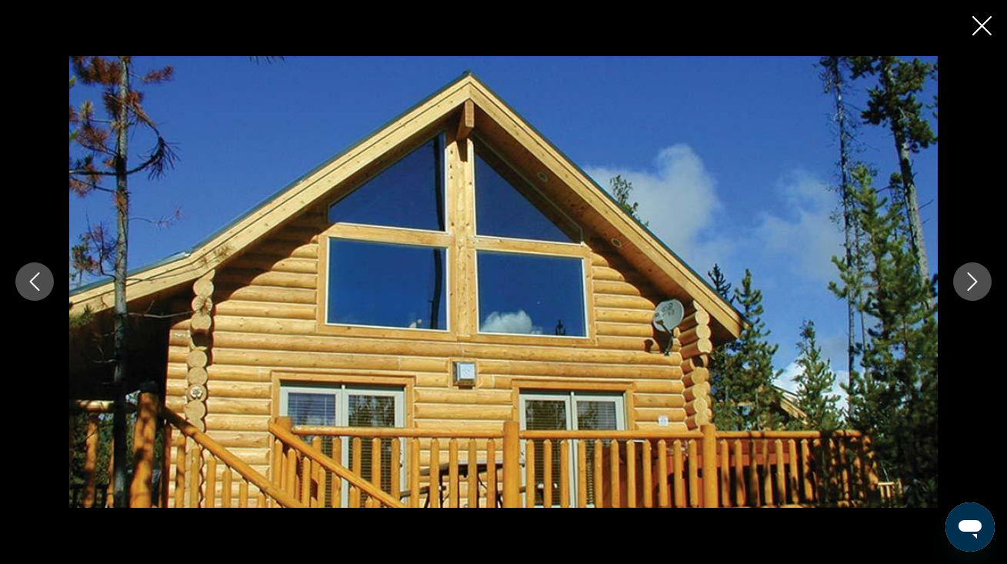
click at [973, 278] on icon "Next image" at bounding box center [972, 282] width 10 height 18
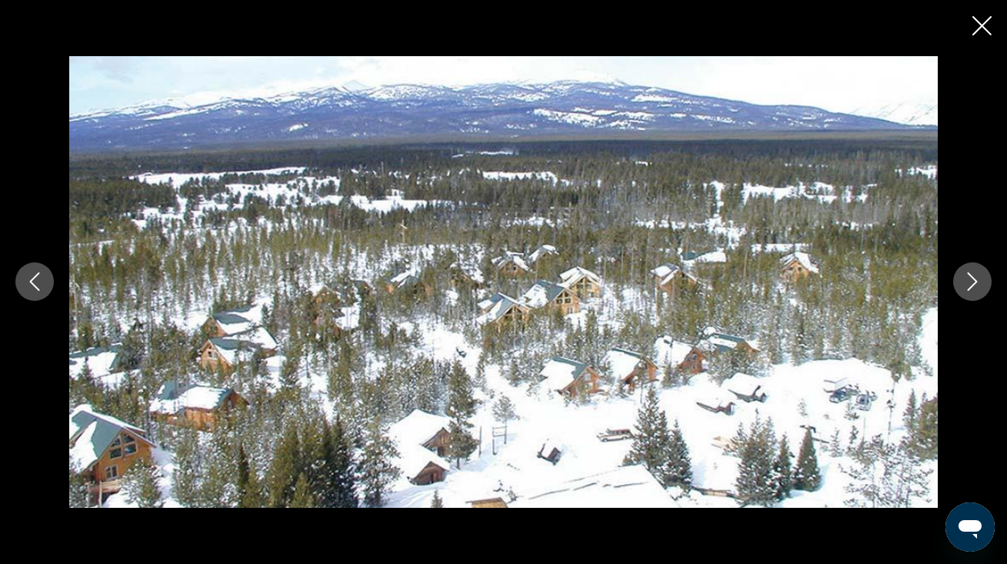
click at [973, 278] on icon "Next image" at bounding box center [972, 282] width 10 height 18
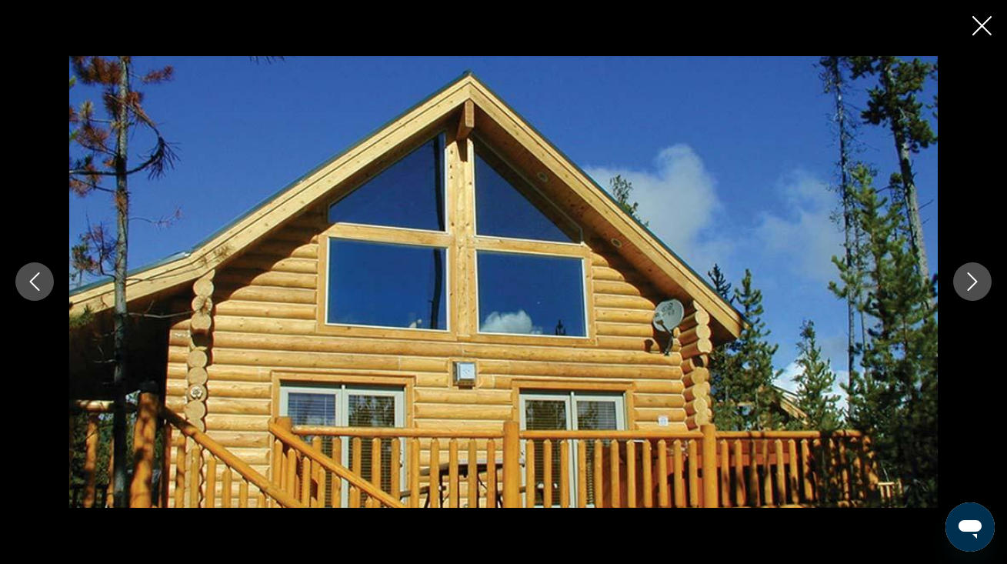
click at [973, 278] on icon "Next image" at bounding box center [972, 282] width 10 height 18
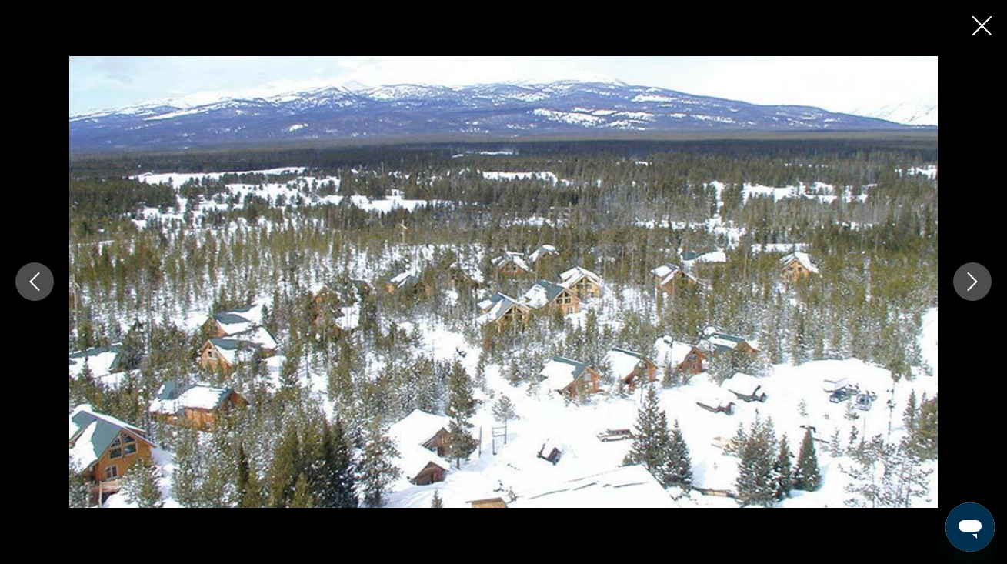
click at [973, 278] on icon "Next image" at bounding box center [972, 282] width 10 height 18
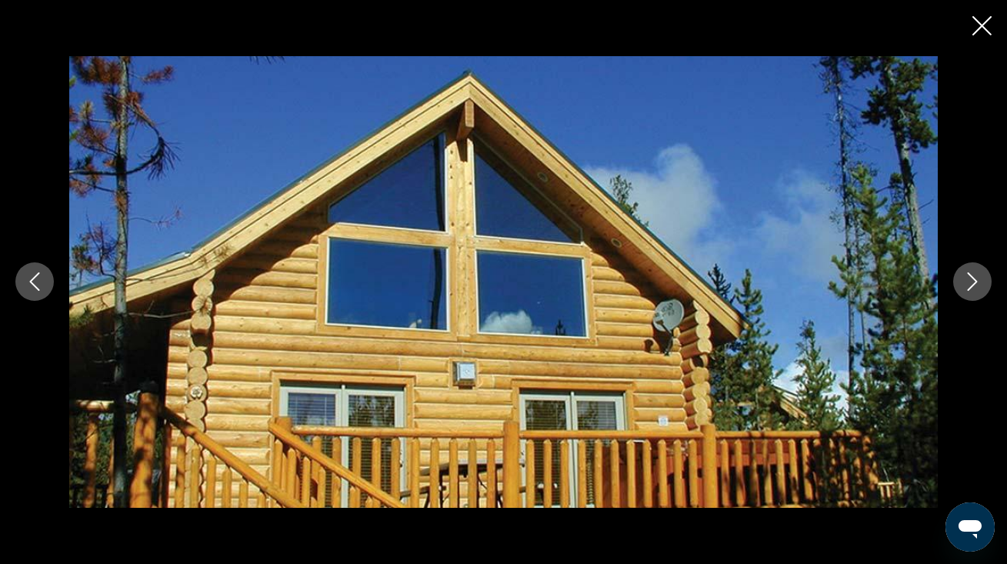
click at [973, 278] on icon "Next image" at bounding box center [972, 282] width 10 height 18
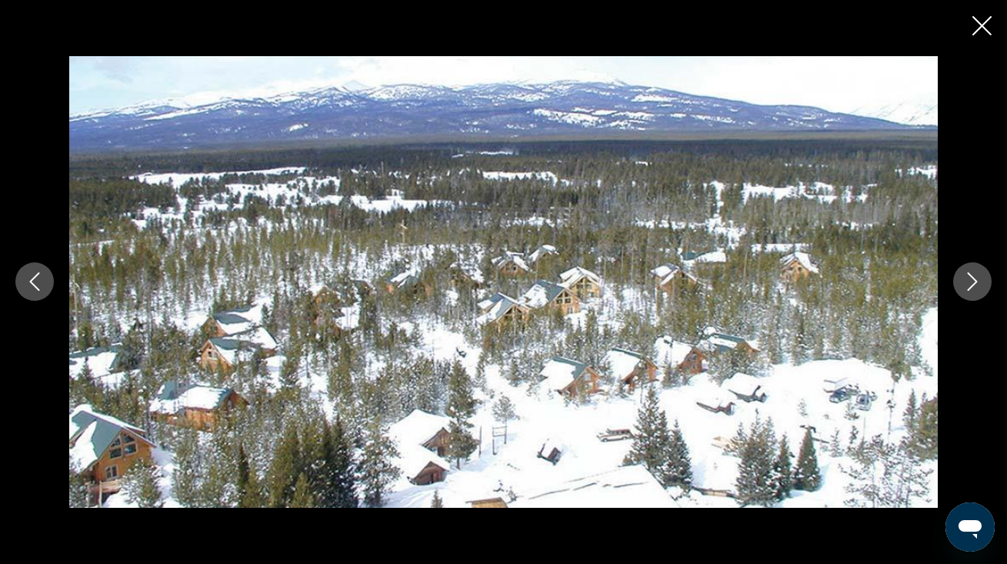
click at [973, 278] on icon "Next image" at bounding box center [972, 282] width 10 height 18
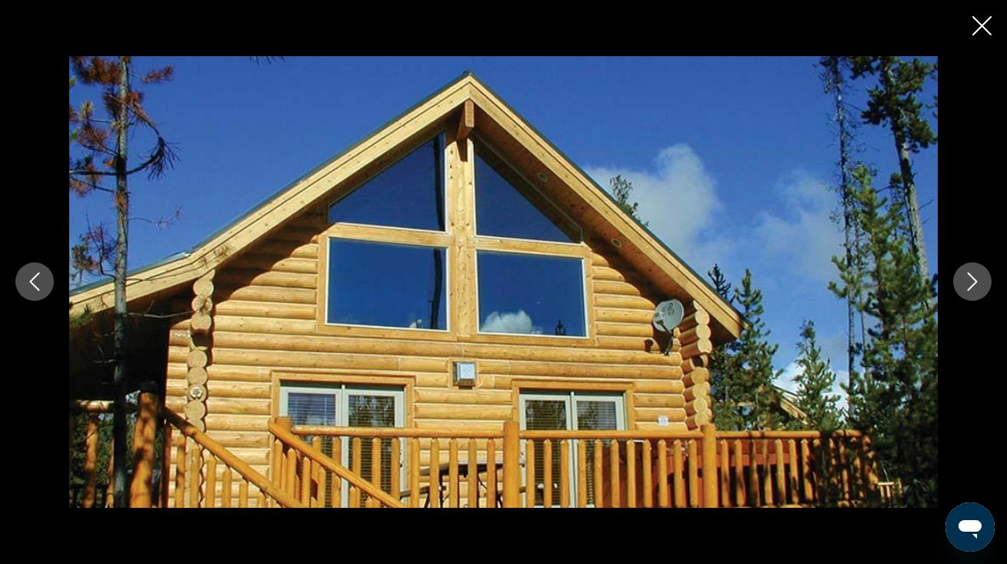
click at [973, 278] on icon "Next image" at bounding box center [972, 282] width 10 height 18
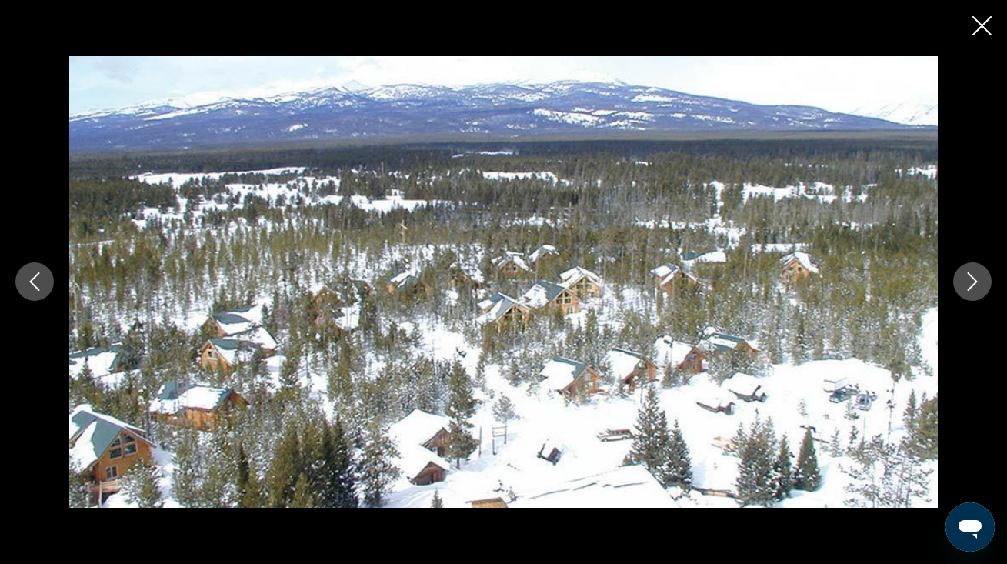
click at [973, 278] on icon "Next image" at bounding box center [972, 282] width 10 height 18
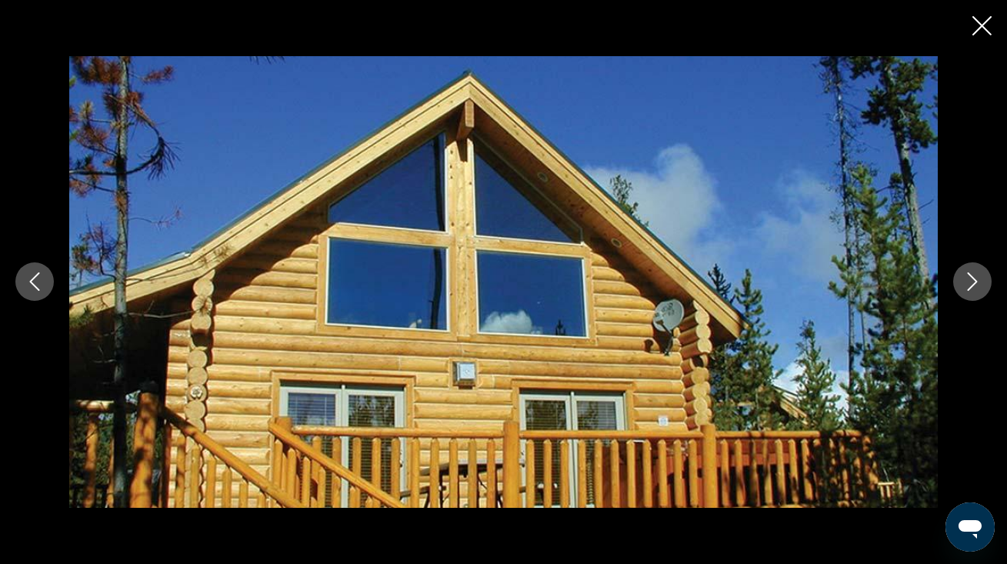
click at [973, 278] on icon "Next image" at bounding box center [972, 282] width 10 height 18
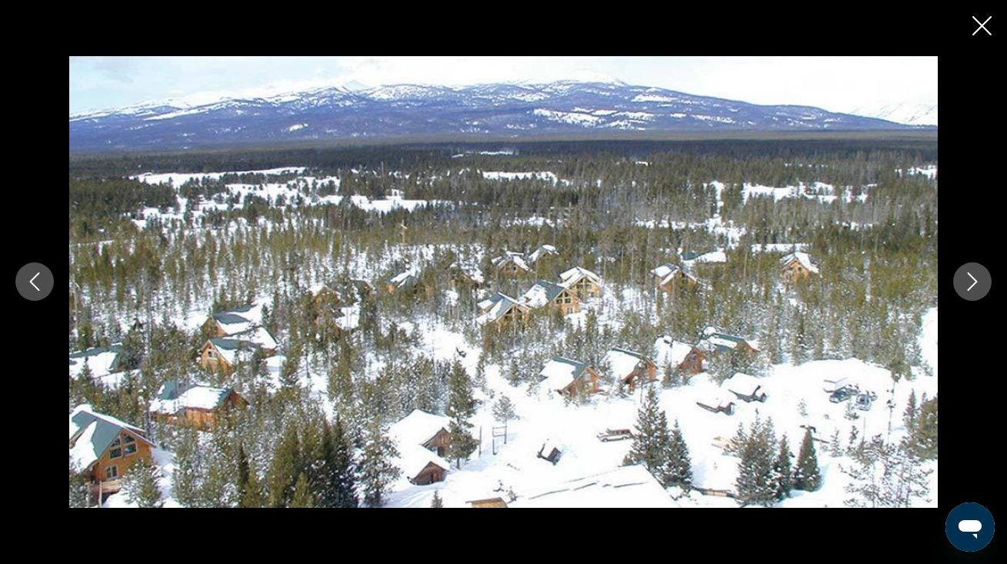
click at [973, 278] on icon "Next image" at bounding box center [972, 282] width 10 height 18
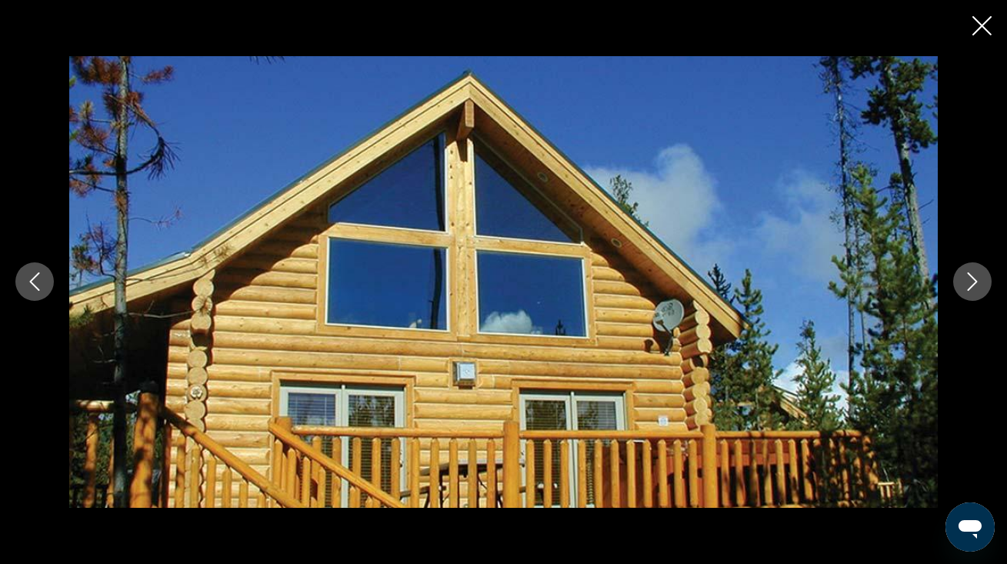
click at [973, 278] on icon "Next image" at bounding box center [972, 282] width 10 height 18
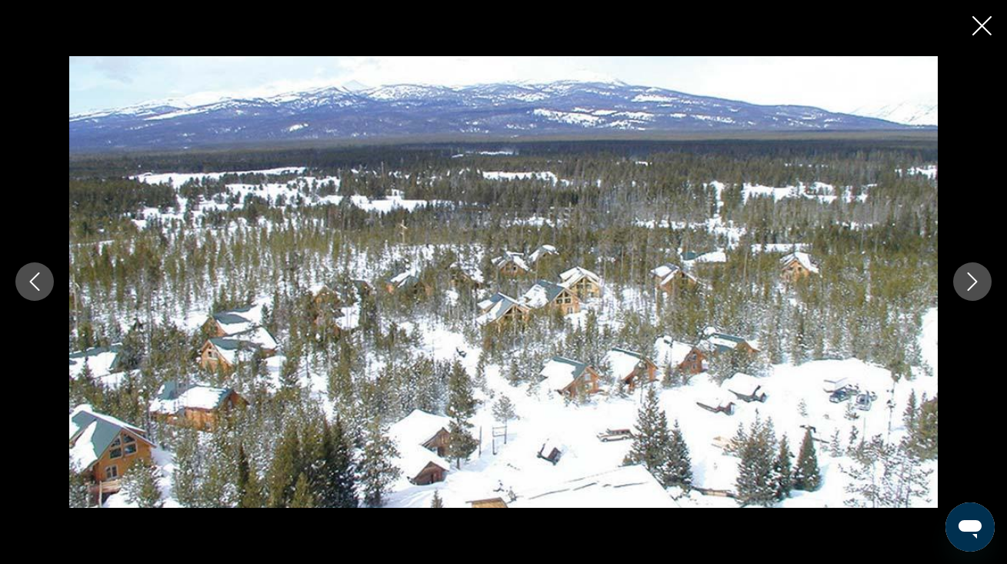
click at [973, 278] on icon "Next image" at bounding box center [972, 282] width 10 height 18
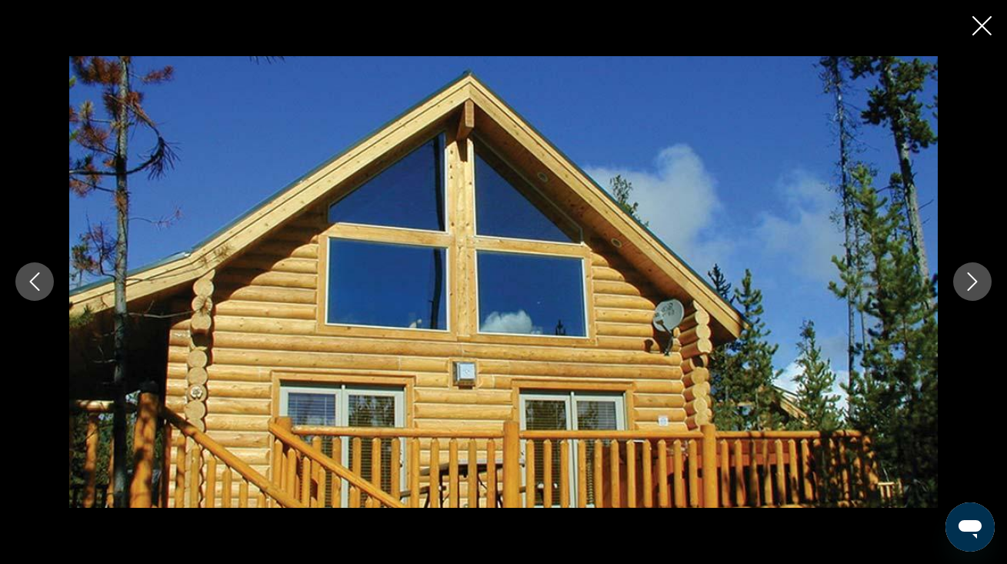
click at [973, 278] on icon "Next image" at bounding box center [972, 282] width 10 height 18
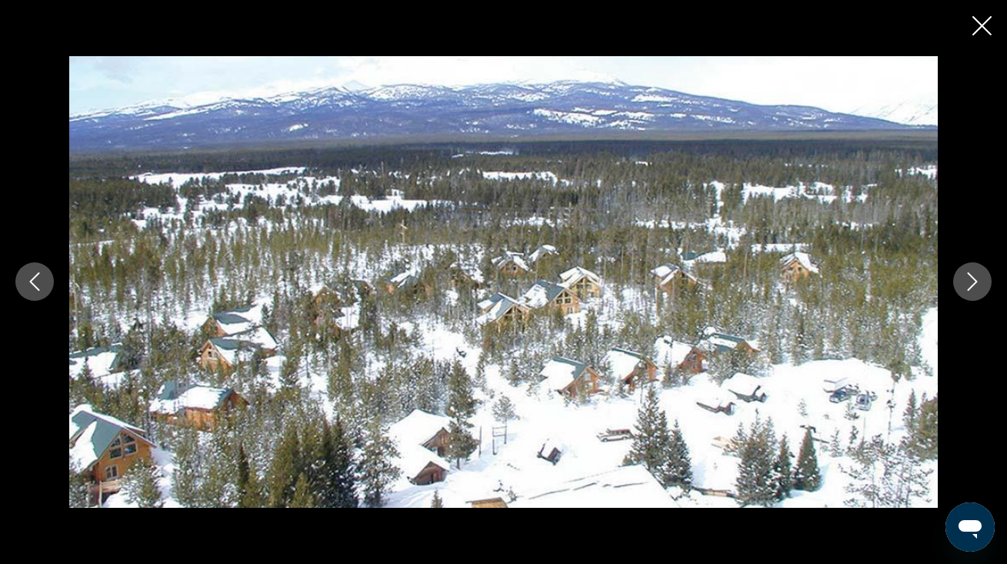
click at [977, 28] on icon "Close slideshow" at bounding box center [981, 25] width 19 height 19
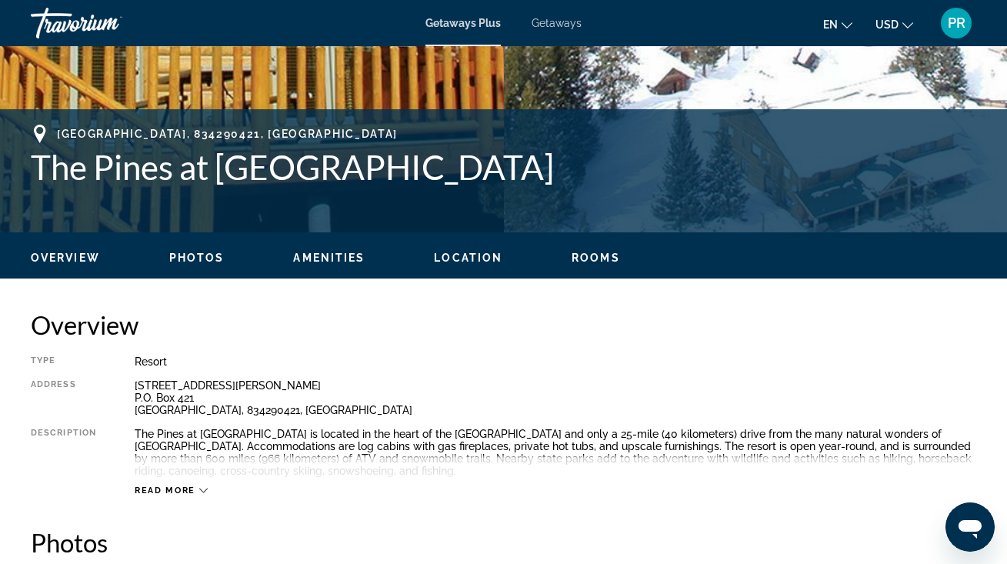
scroll to position [529, 0]
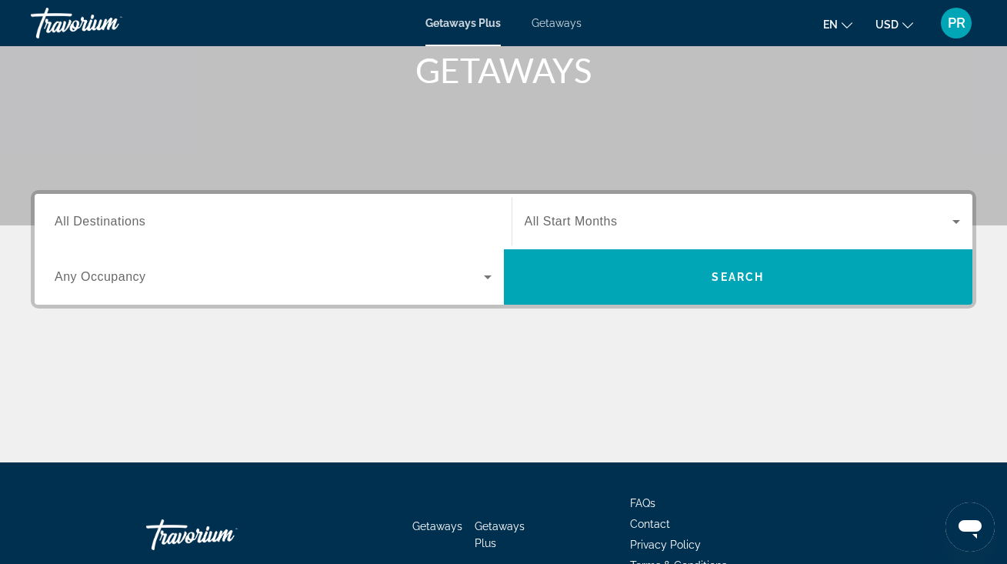
scroll to position [237, 0]
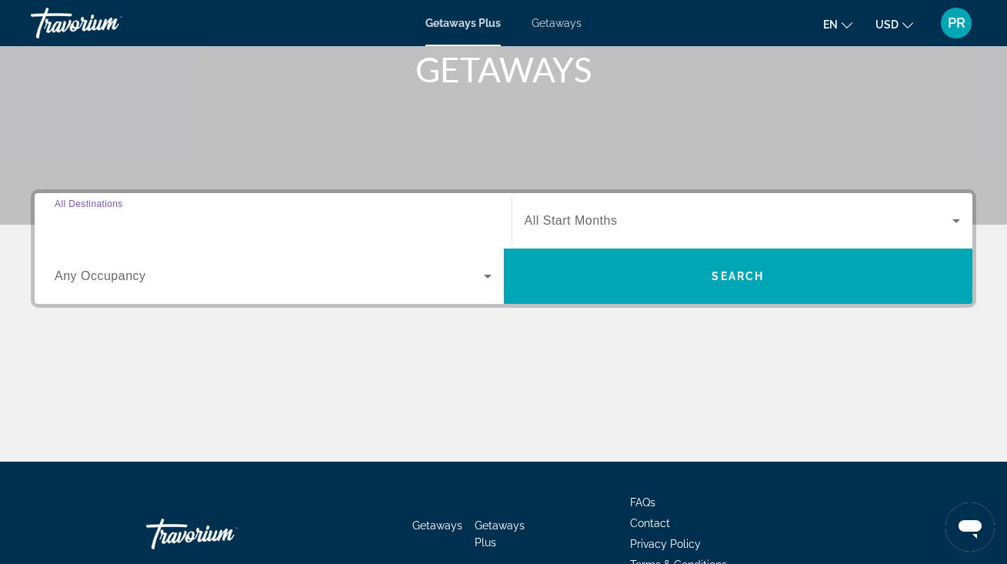
click at [261, 218] on input "Destination All Destinations" at bounding box center [273, 221] width 437 height 18
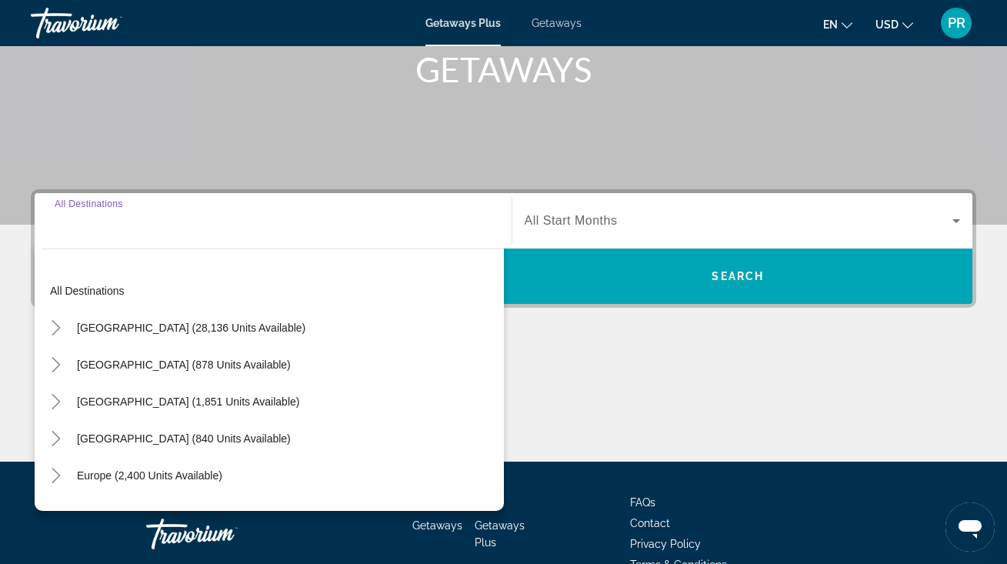
scroll to position [323, 0]
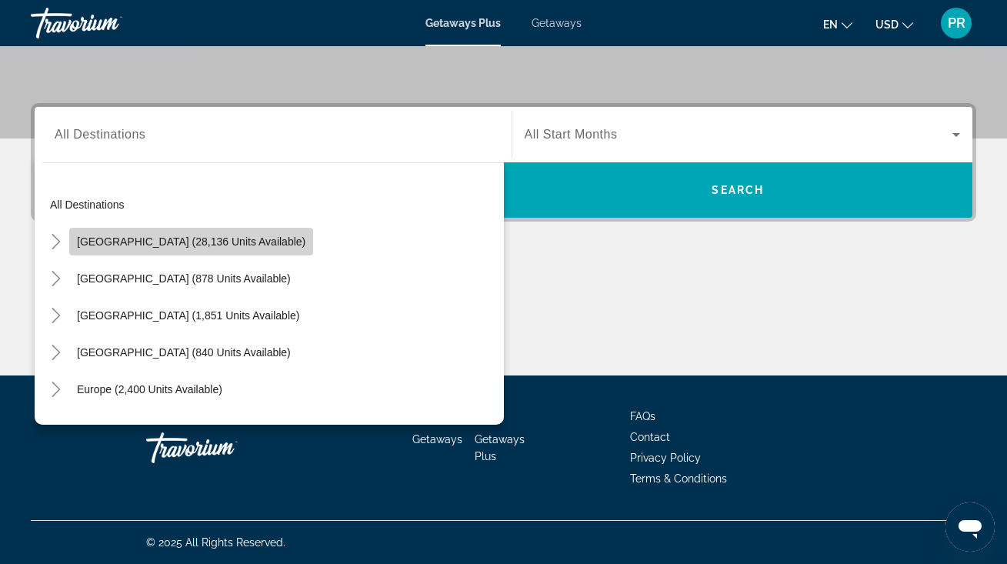
click at [228, 240] on span "[GEOGRAPHIC_DATA] (28,136 units available)" at bounding box center [191, 241] width 228 height 12
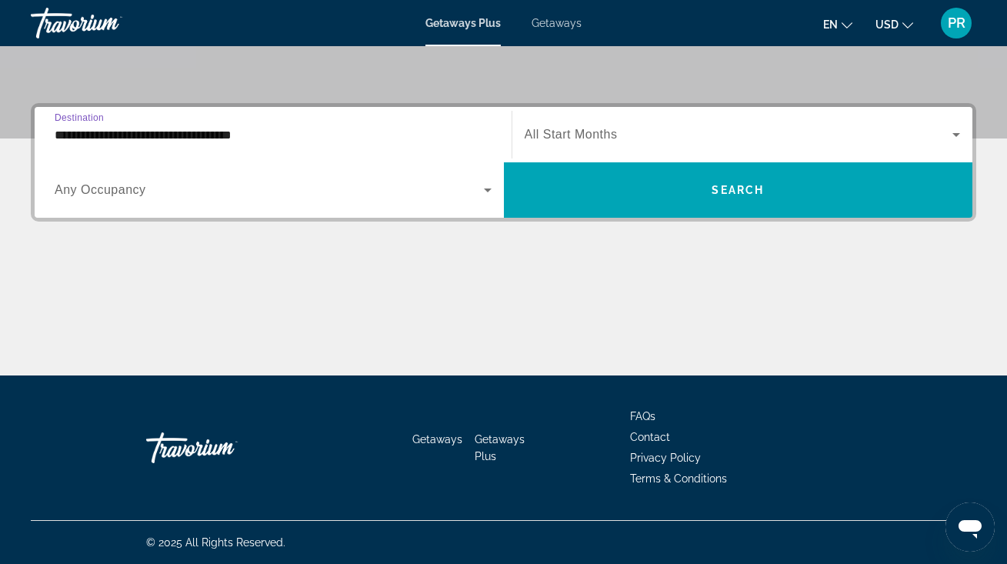
click at [230, 133] on input "**********" at bounding box center [273, 135] width 437 height 18
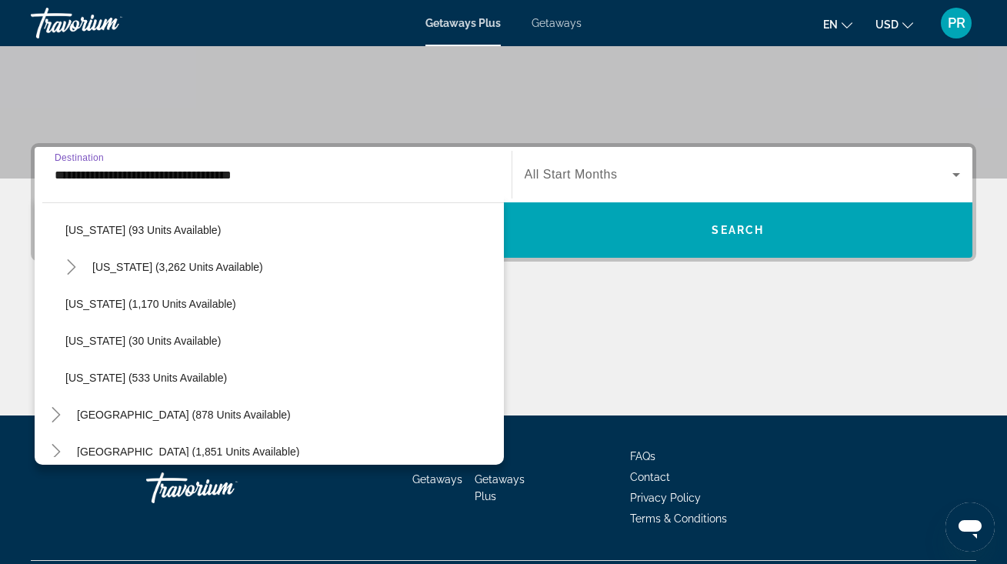
scroll to position [1275, 0]
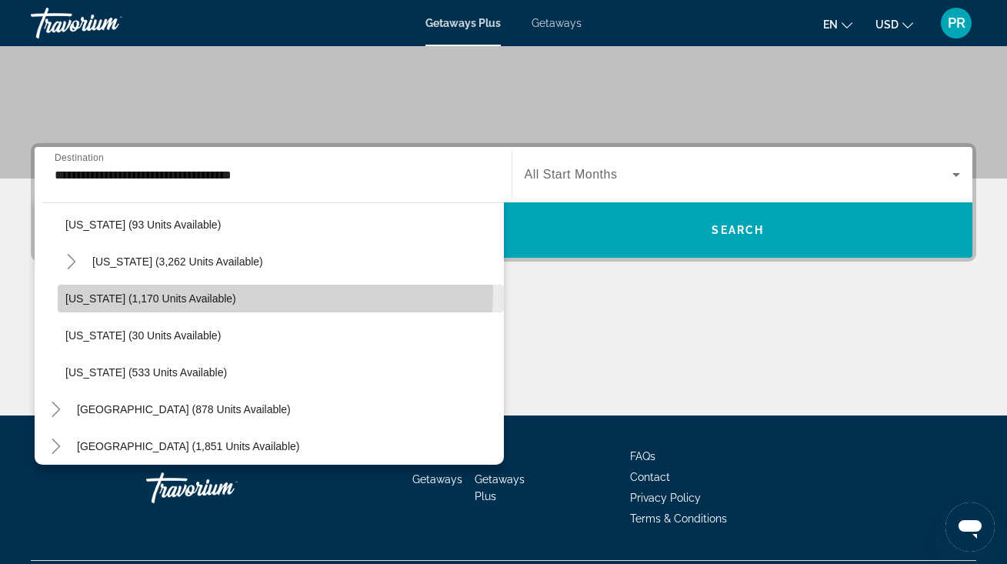
click at [194, 290] on span "Search widget" at bounding box center [281, 298] width 446 height 37
type input "**********"
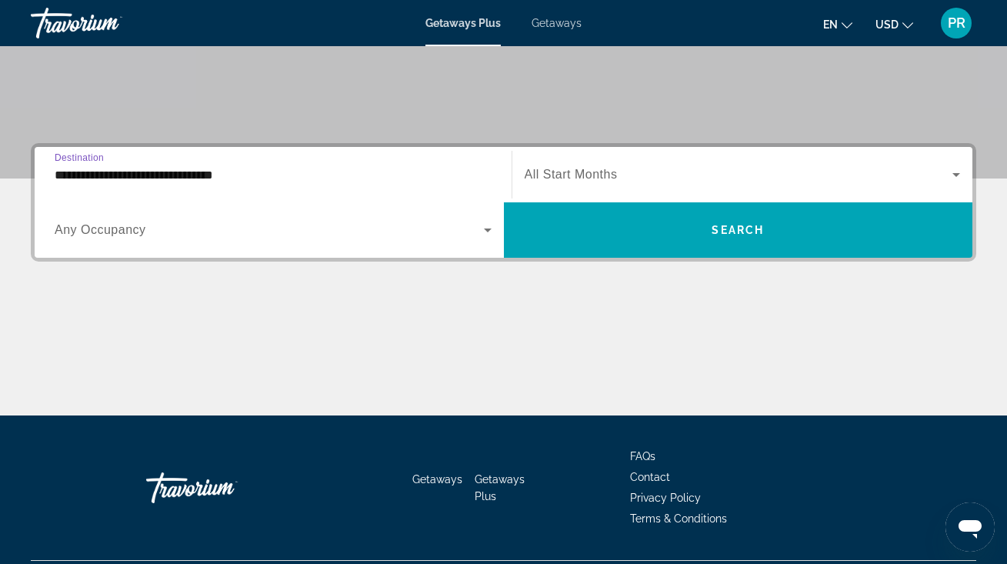
scroll to position [323, 0]
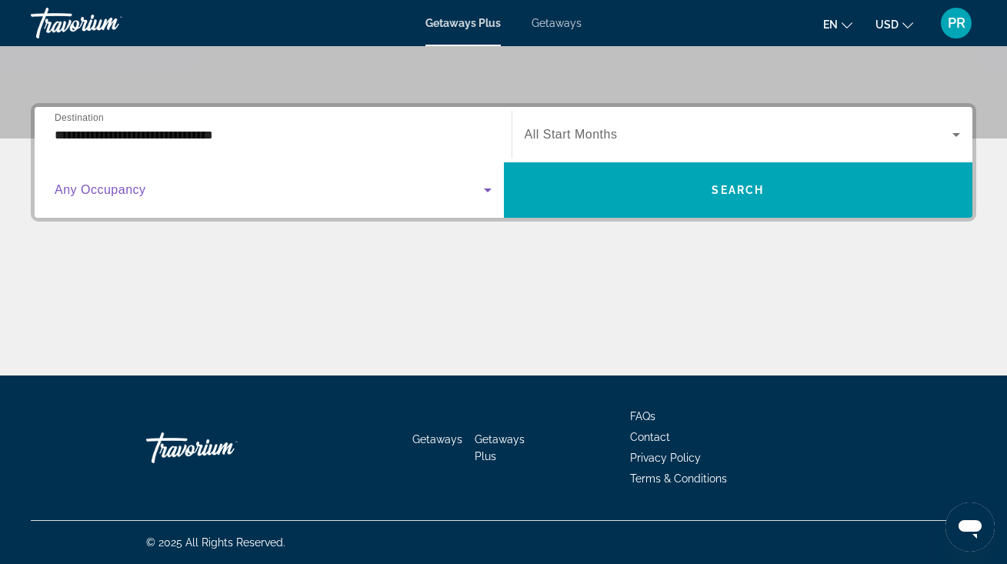
click at [219, 194] on span "Search widget" at bounding box center [269, 190] width 429 height 18
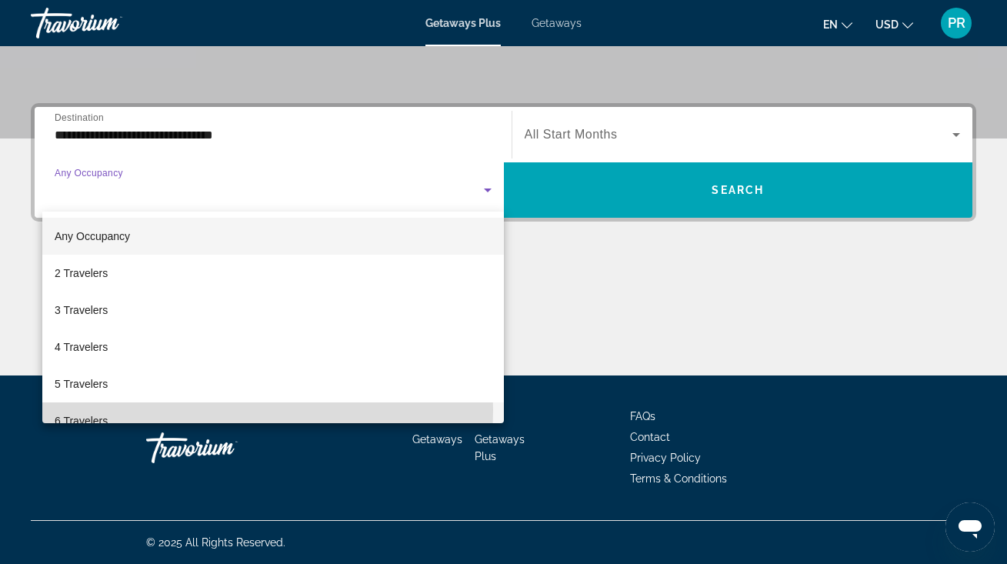
click at [173, 410] on mat-option "6 Travelers" at bounding box center [272, 420] width 461 height 37
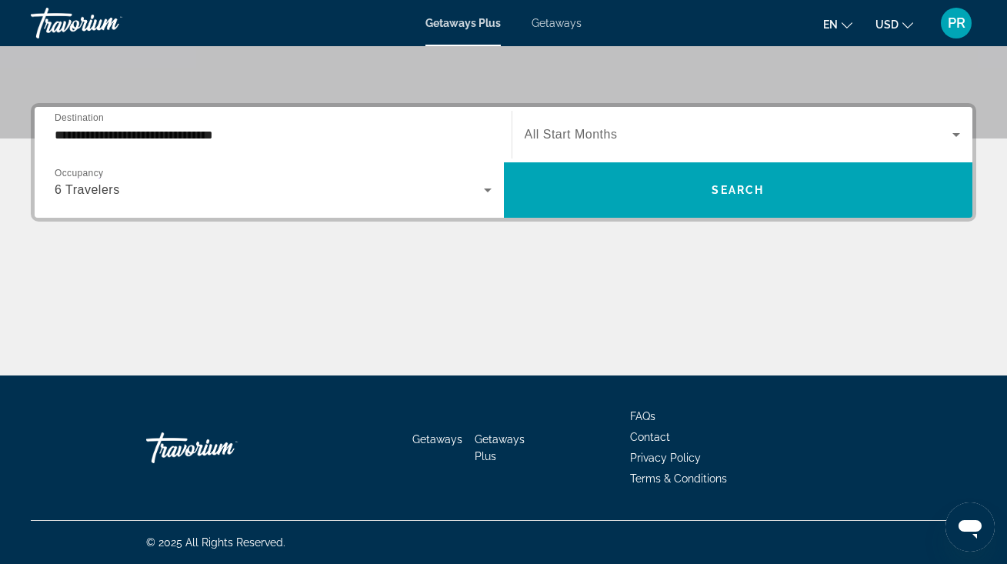
click at [572, 134] on span "All Start Months" at bounding box center [570, 134] width 93 height 13
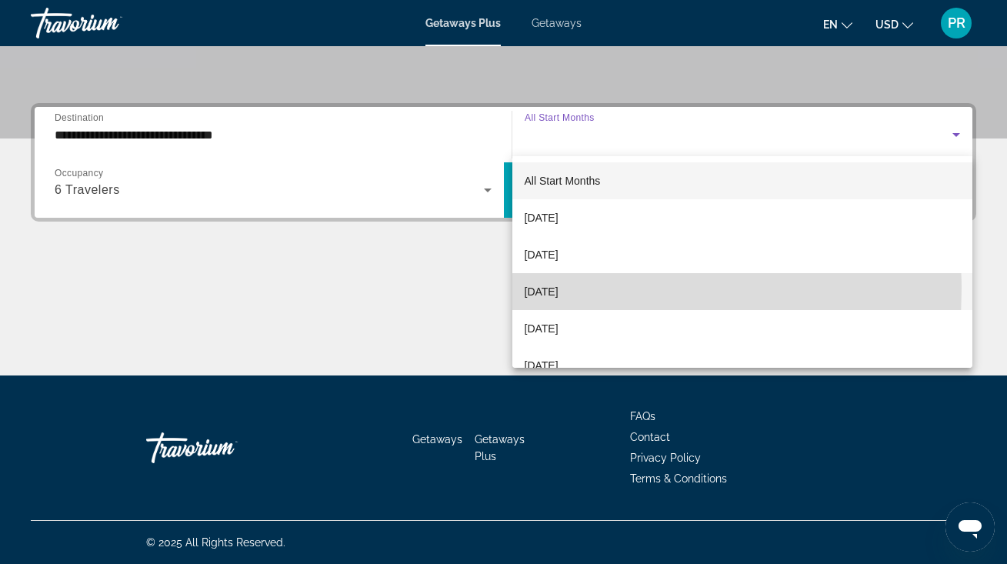
click at [558, 288] on span "[DATE]" at bounding box center [541, 291] width 34 height 18
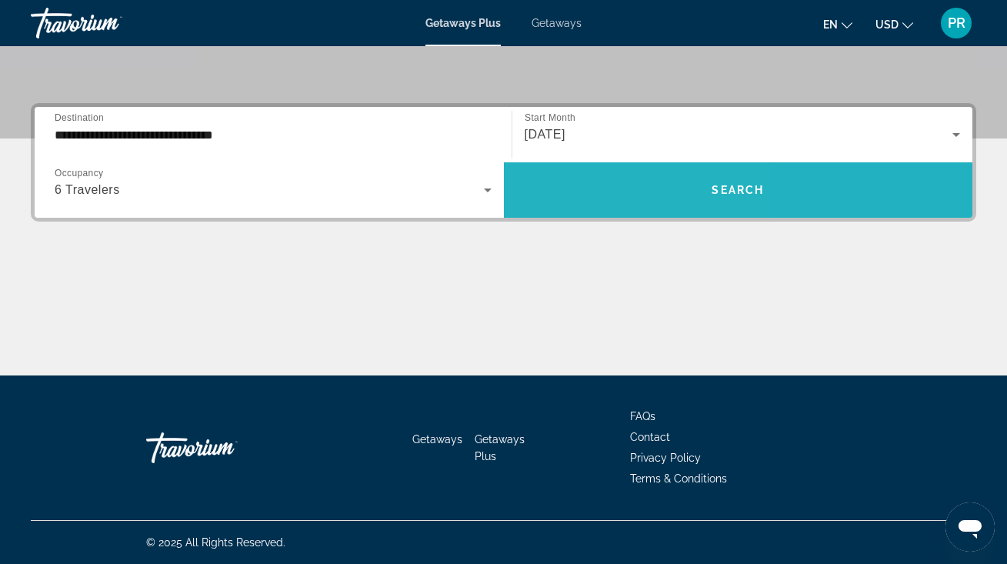
click at [577, 181] on span "Search widget" at bounding box center [738, 189] width 469 height 37
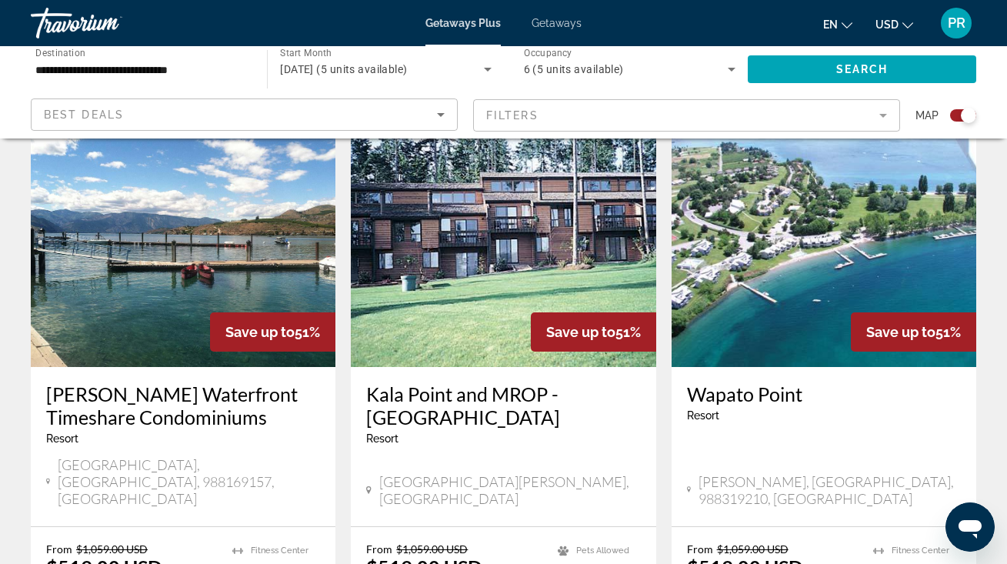
scroll to position [541, 0]
